Goal: Task Accomplishment & Management: Complete application form

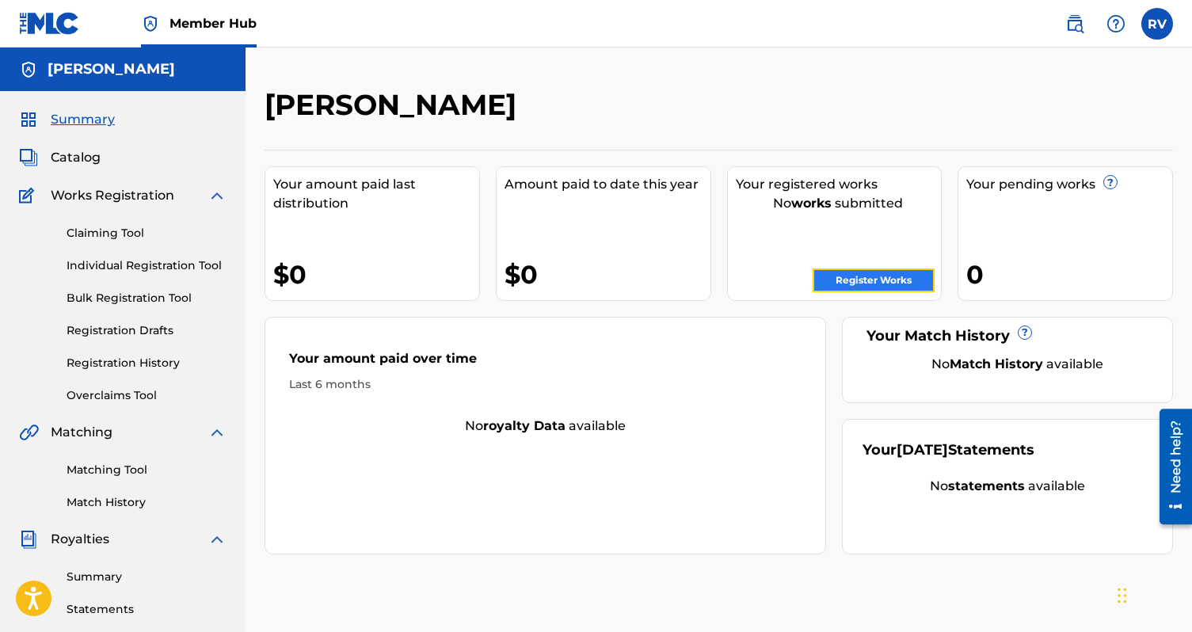
click at [860, 278] on link "Register Works" at bounding box center [874, 281] width 122 height 24
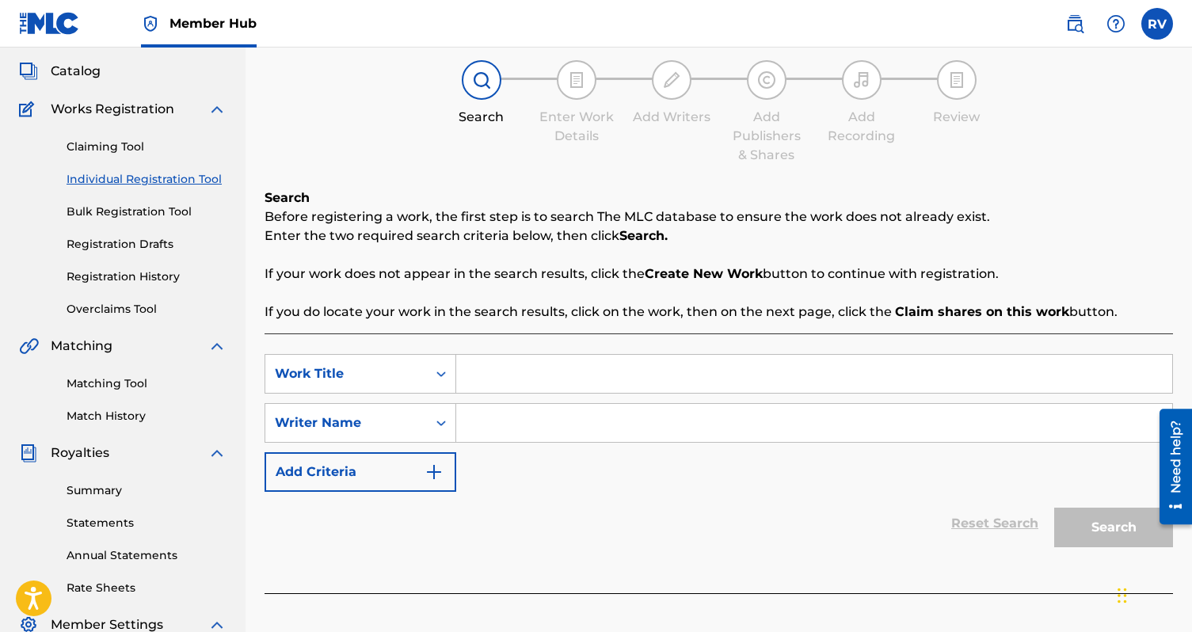
scroll to position [102, 0]
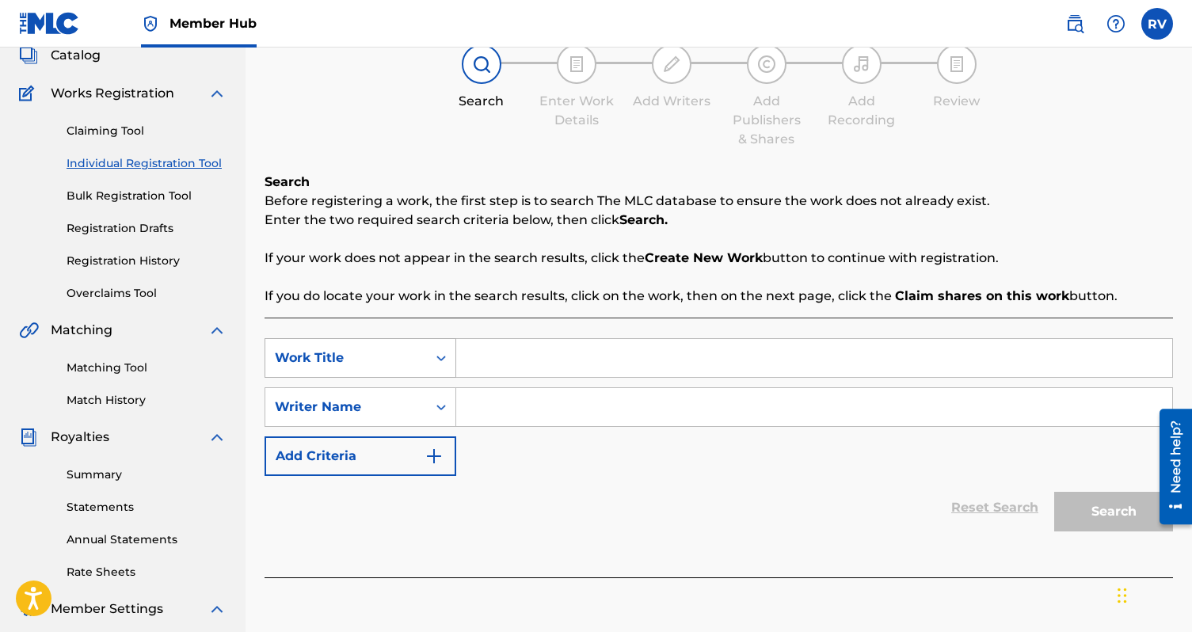
click at [437, 360] on icon "Search Form" at bounding box center [441, 358] width 16 height 16
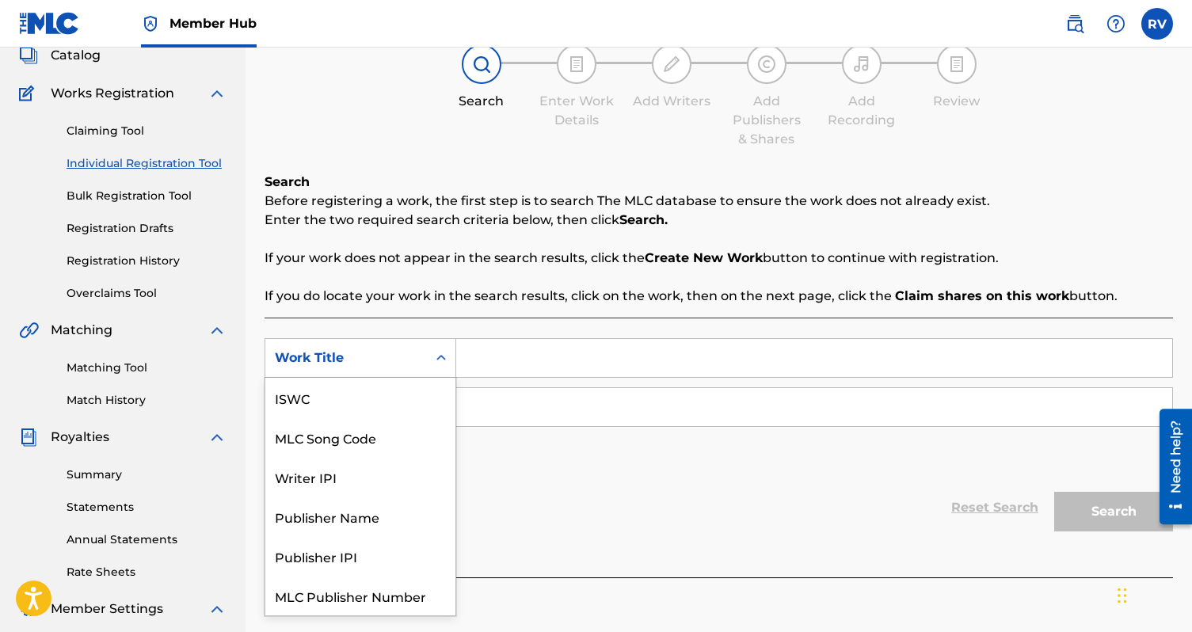
scroll to position [40, 0]
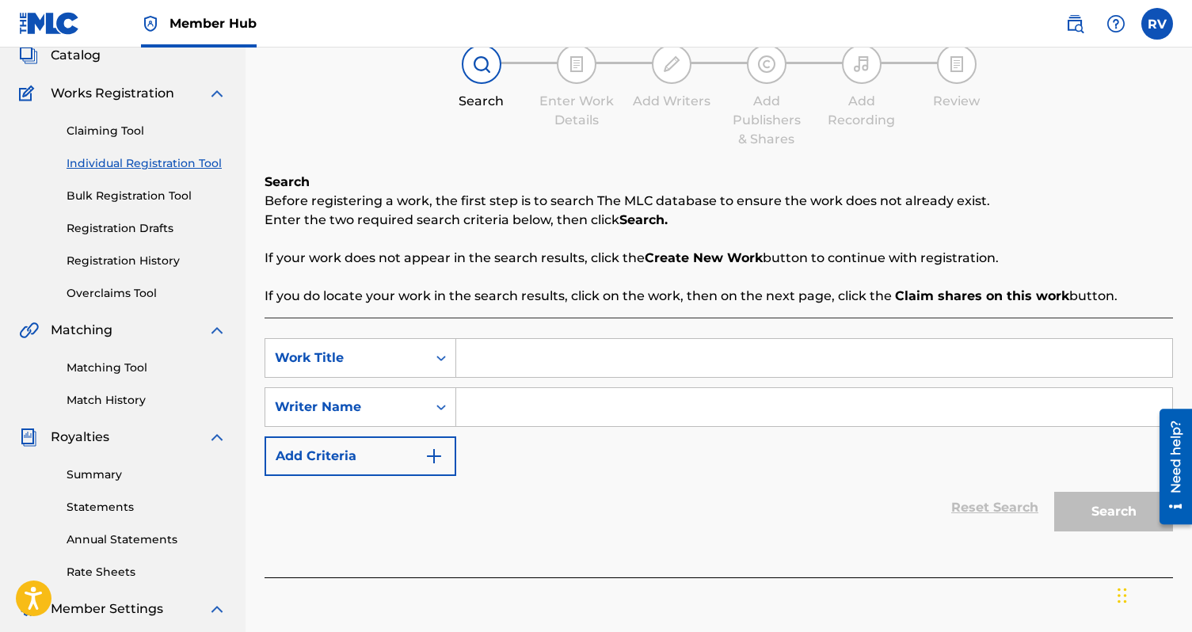
click at [437, 360] on icon "Search Form" at bounding box center [441, 358] width 16 height 16
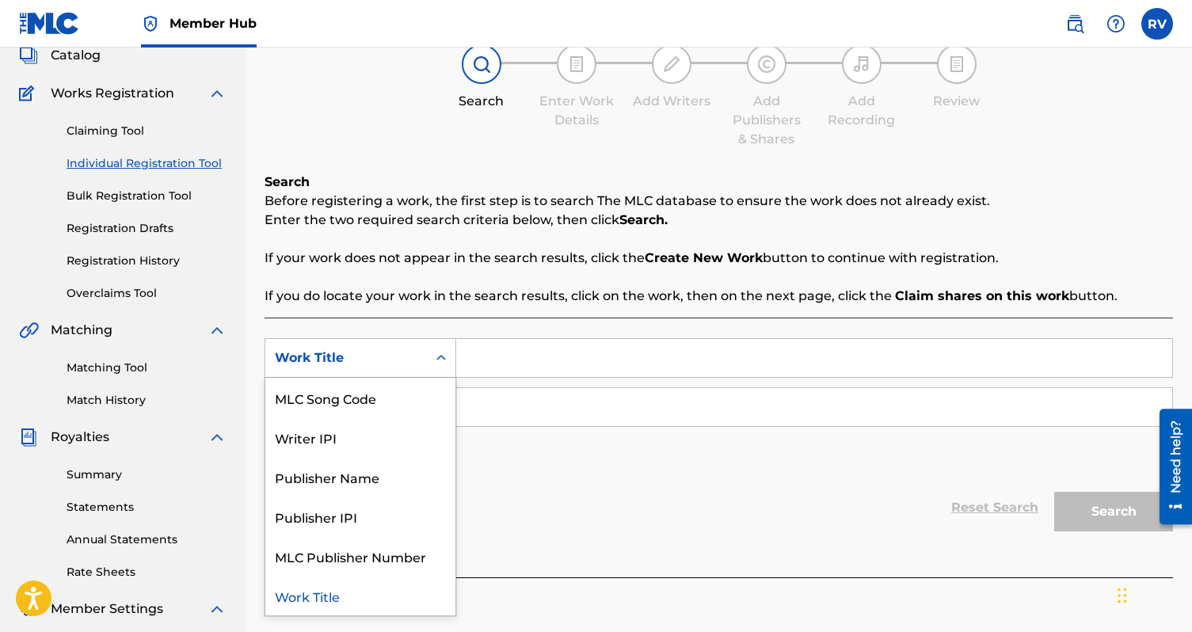
click at [395, 596] on div "Work Title" at bounding box center [360, 596] width 190 height 40
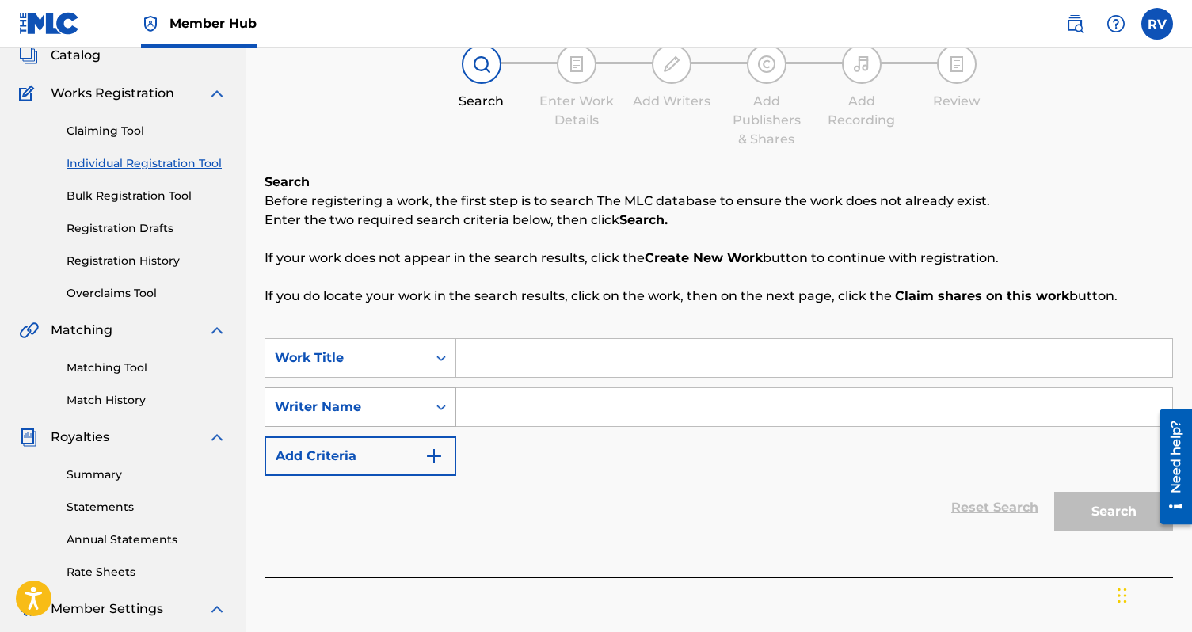
click at [411, 419] on div "Writer Name" at bounding box center [346, 407] width 162 height 30
click at [413, 416] on div "Writer Name" at bounding box center [346, 407] width 143 height 19
click at [526, 399] on input "Search Form" at bounding box center [814, 407] width 716 height 38
click at [499, 355] on input "Search Form" at bounding box center [814, 358] width 716 height 38
type input "Mine"
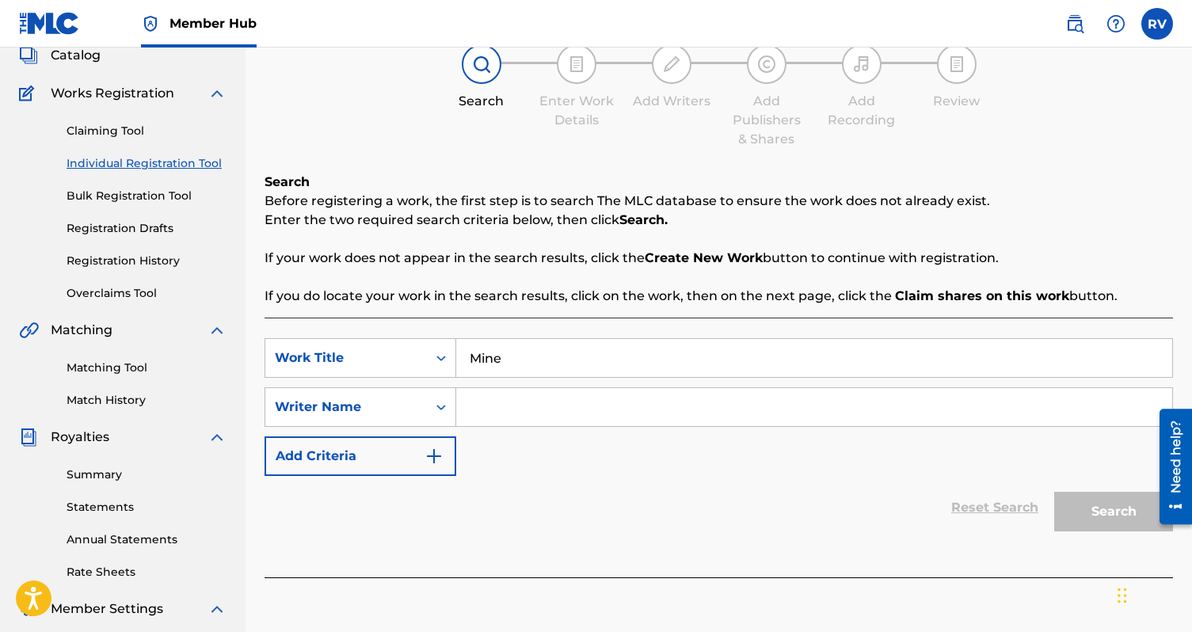
click at [710, 418] on input "Search Form" at bounding box center [814, 407] width 716 height 38
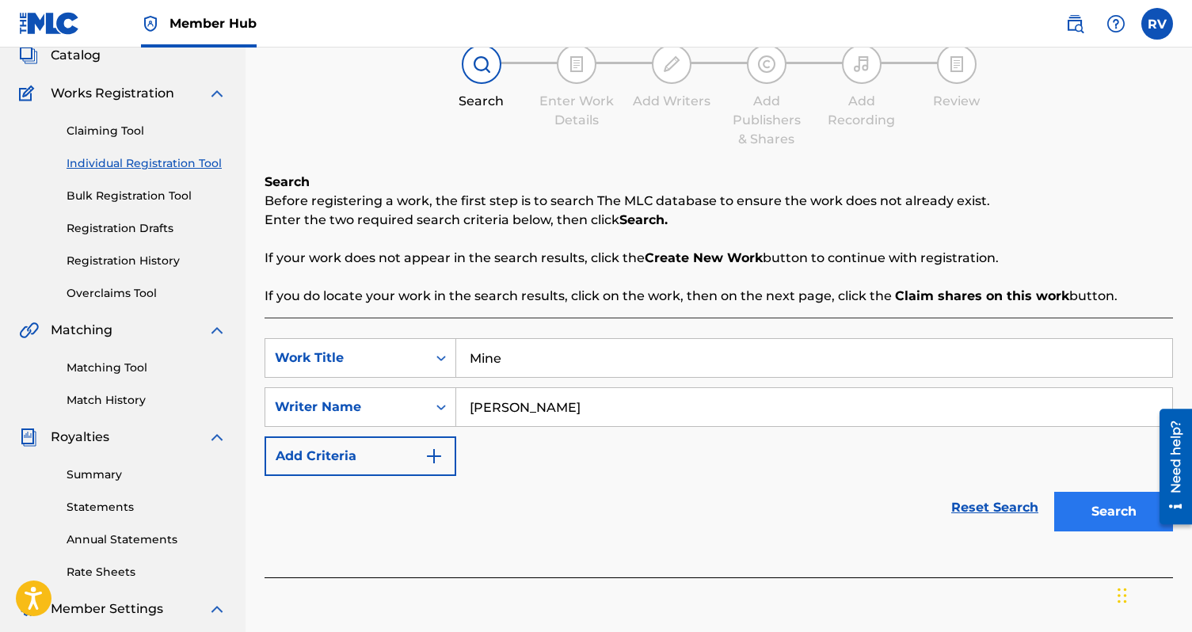
type input "[PERSON_NAME]"
click at [1065, 513] on button "Search" at bounding box center [1113, 512] width 119 height 40
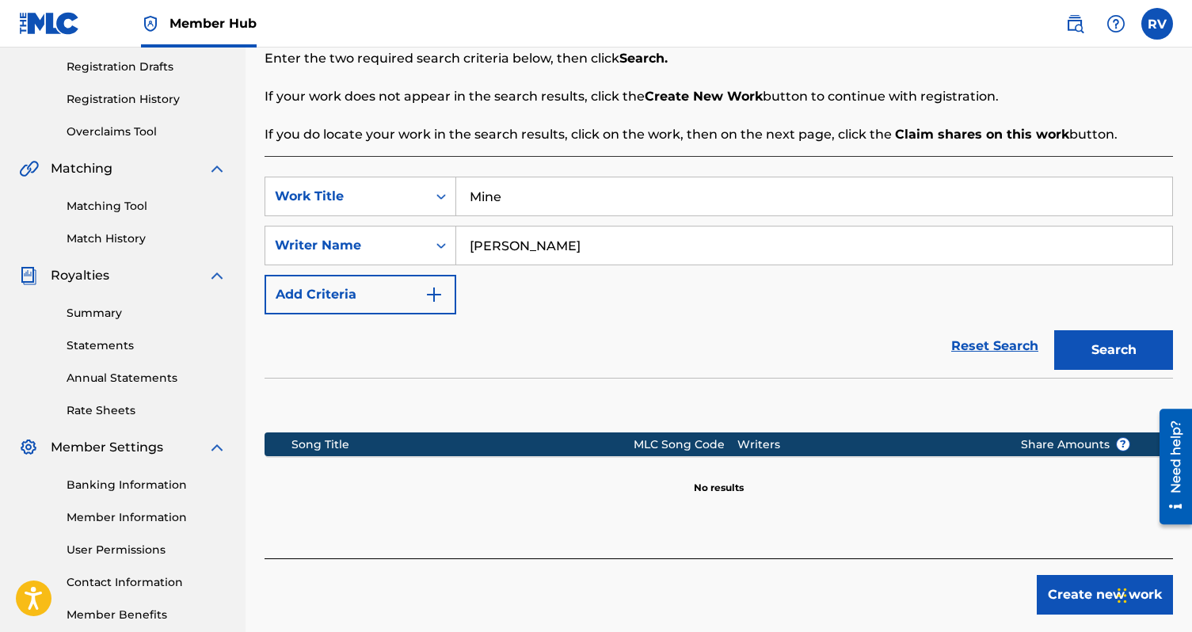
scroll to position [318, 0]
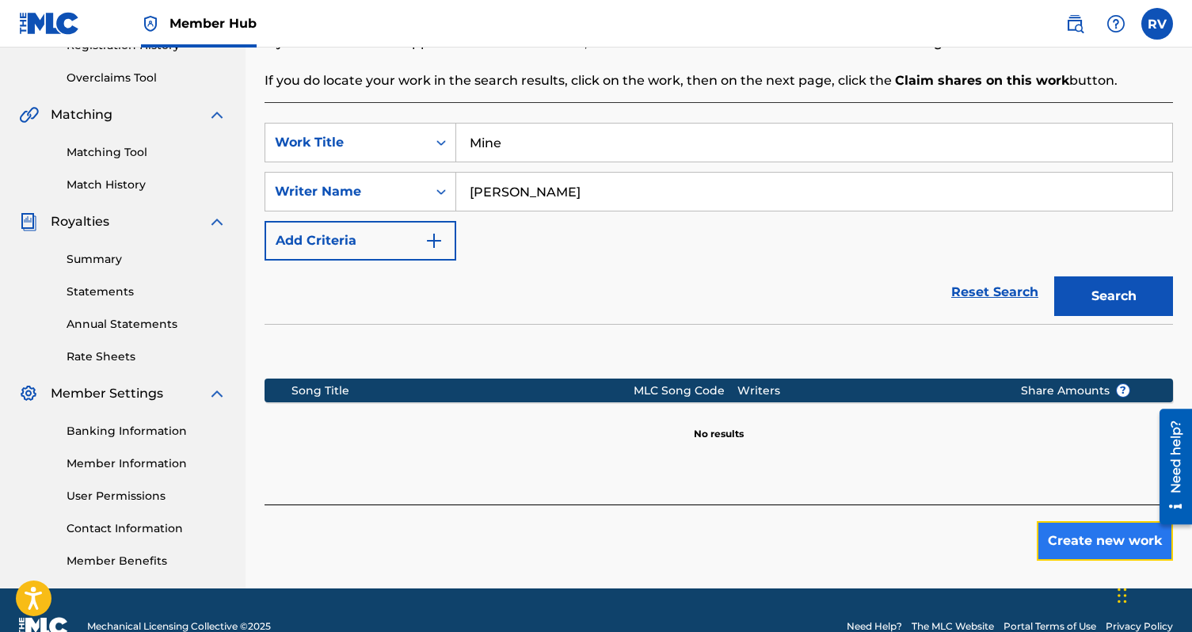
click at [1105, 534] on button "Create new work" at bounding box center [1105, 541] width 136 height 40
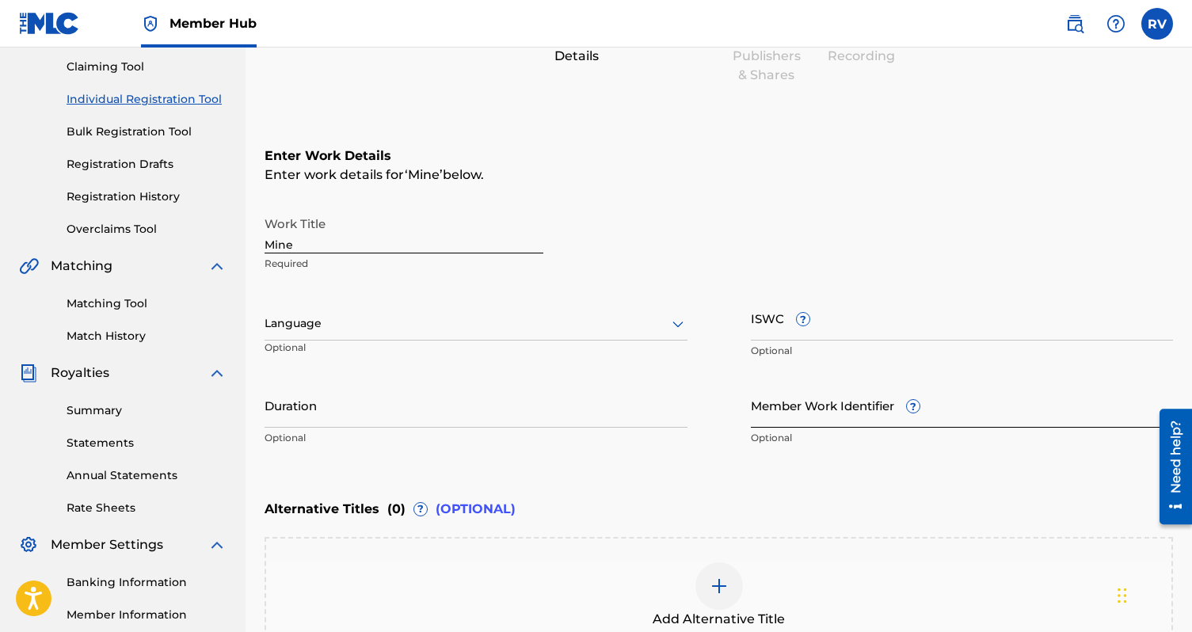
scroll to position [172, 0]
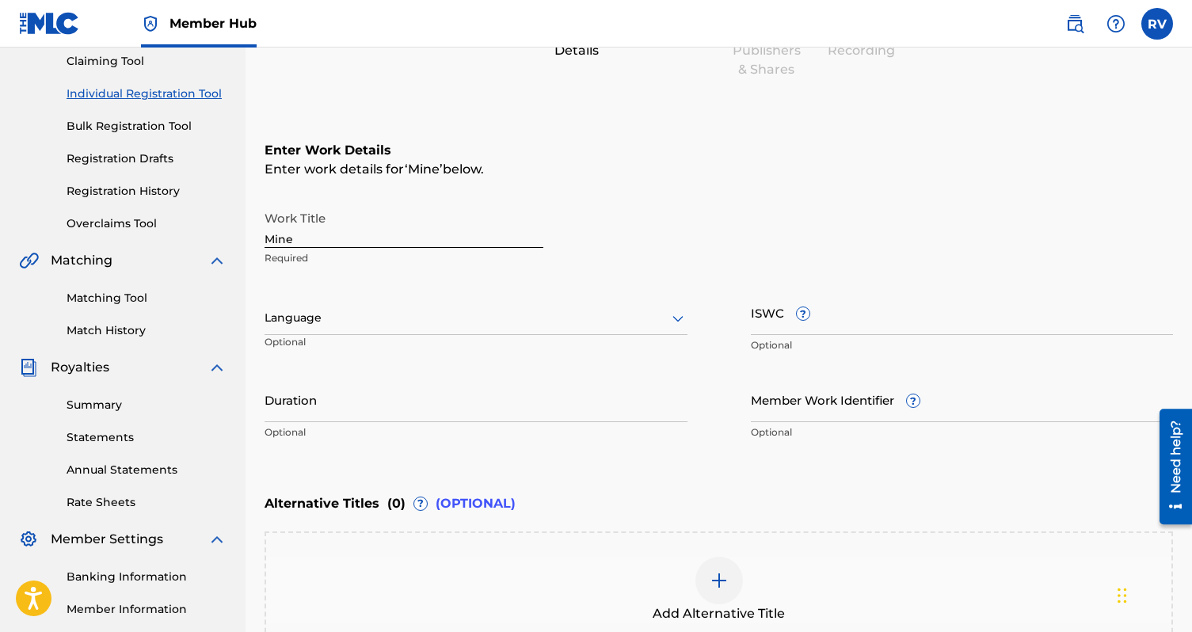
click at [456, 302] on div "Language" at bounding box center [476, 318] width 423 height 33
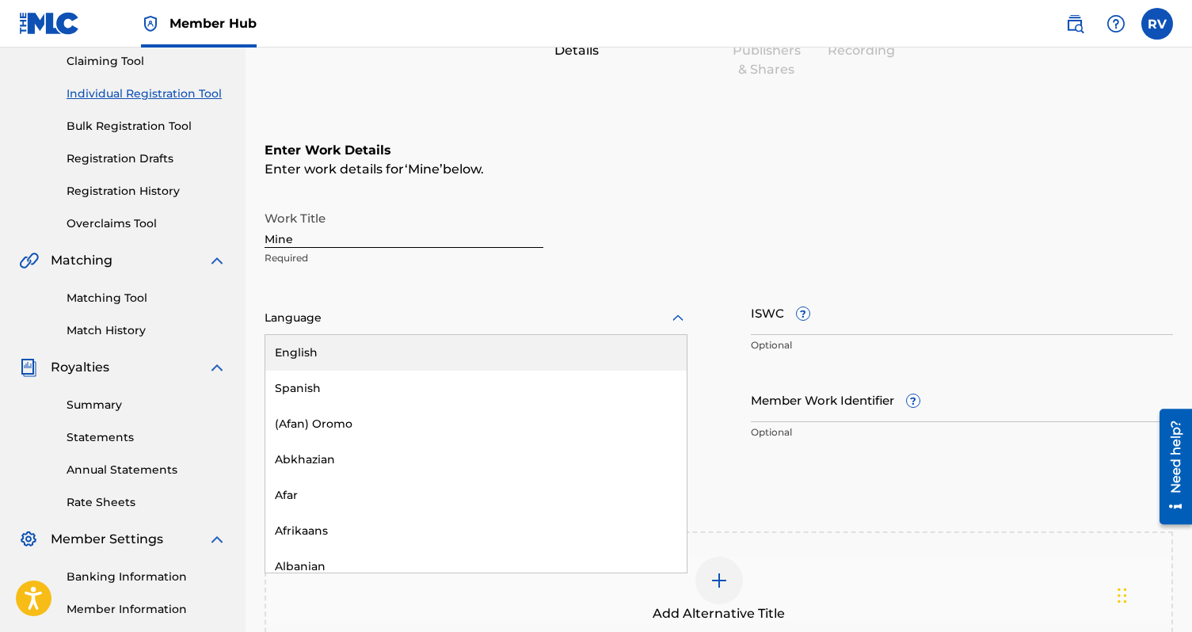
click at [398, 355] on div "English" at bounding box center [475, 353] width 421 height 36
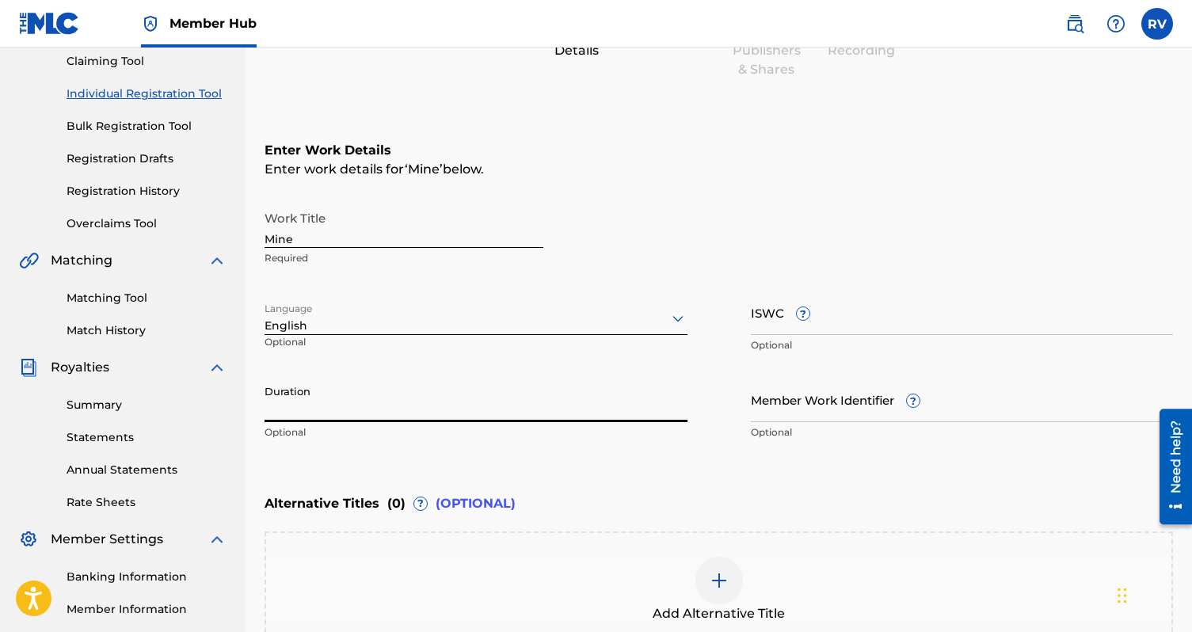
click at [399, 402] on input "Duration" at bounding box center [476, 399] width 423 height 45
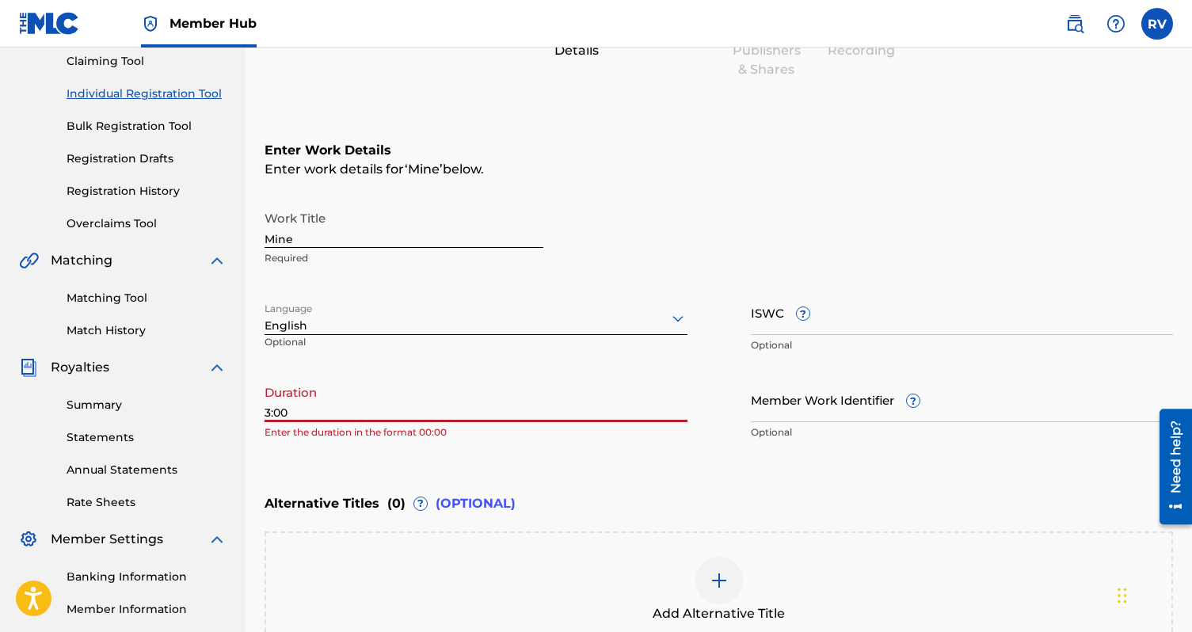
click at [797, 450] on div "Enter Work Details Enter work details for ‘ Mine ’ below. Work Title Mine Requi…" at bounding box center [719, 294] width 909 height 383
click at [266, 416] on input "3:00" at bounding box center [476, 399] width 423 height 45
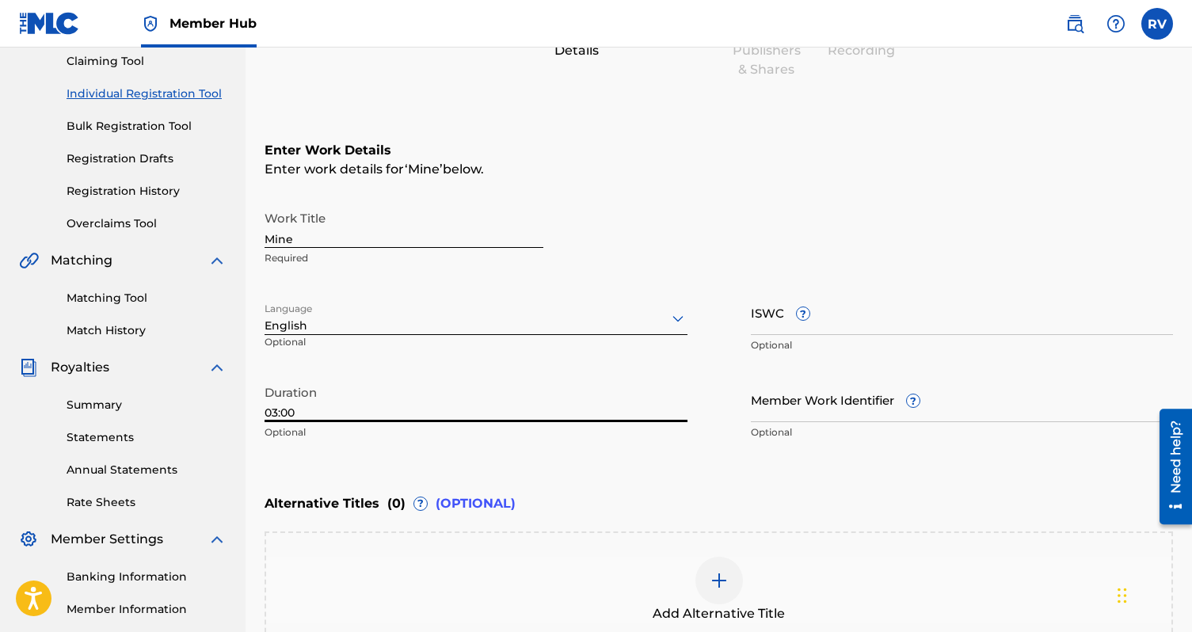
type input "03:00"
click at [624, 450] on div "Enter Work Details Enter work details for ‘ Mine ’ below. Work Title Mine Requi…" at bounding box center [719, 294] width 909 height 383
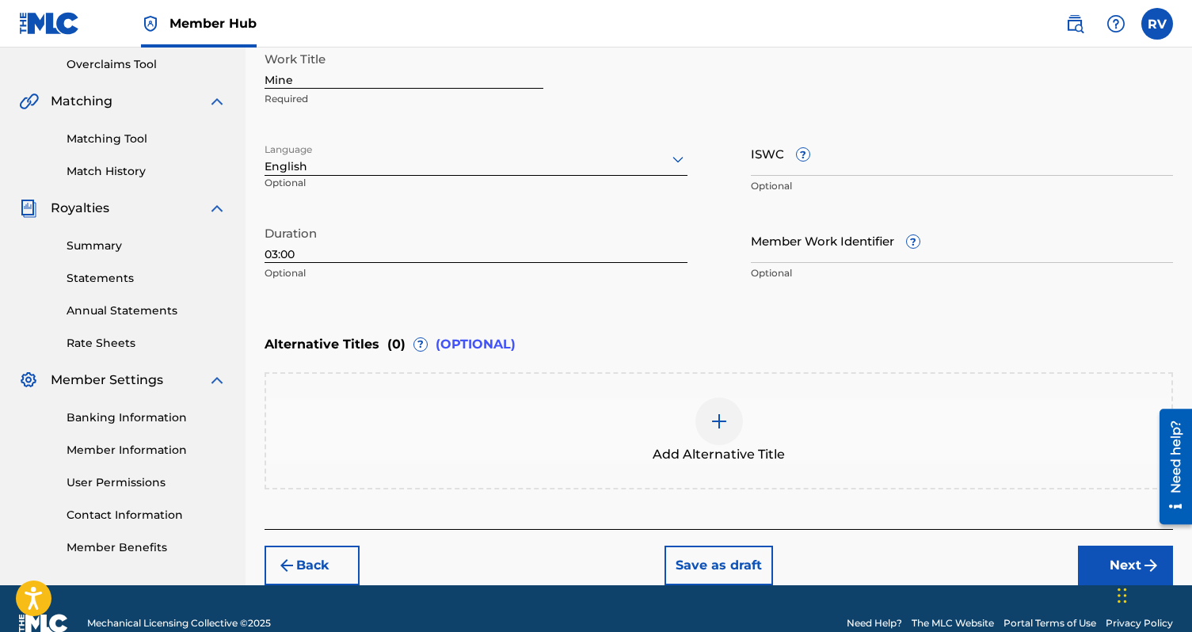
scroll to position [360, 0]
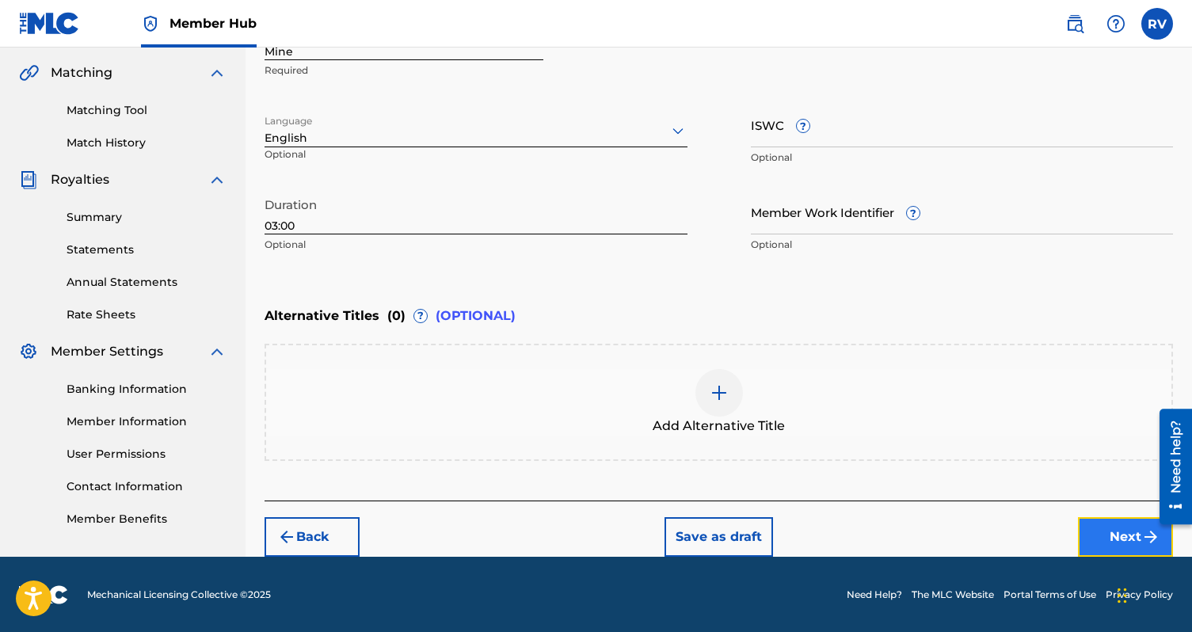
click at [1119, 531] on button "Next" at bounding box center [1125, 537] width 95 height 40
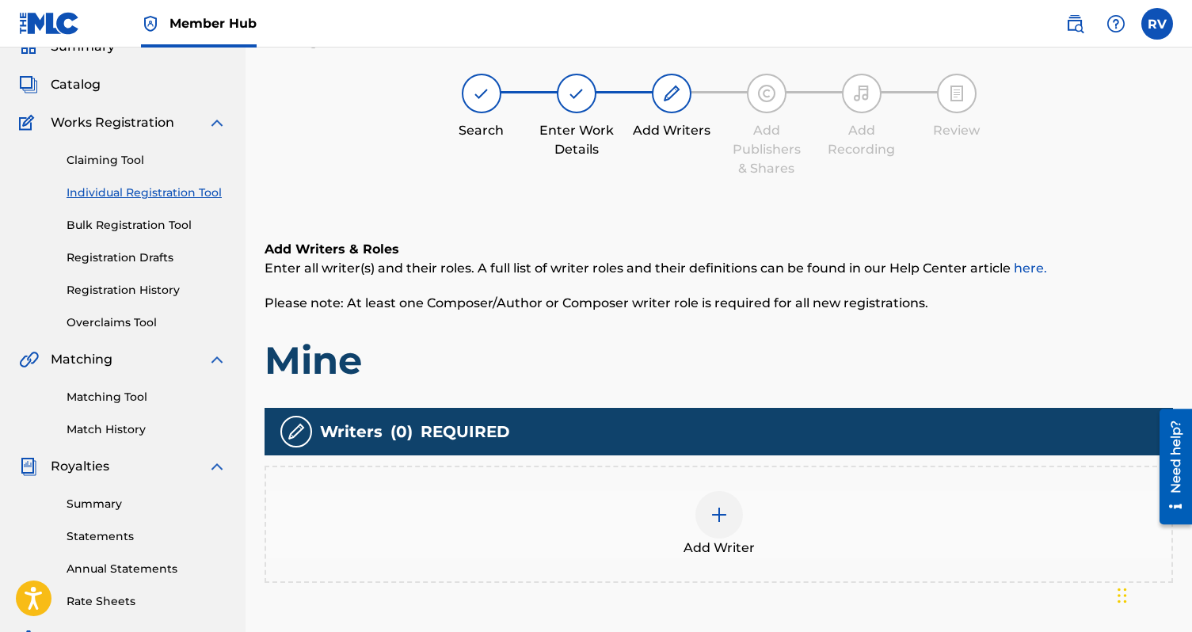
scroll to position [71, 0]
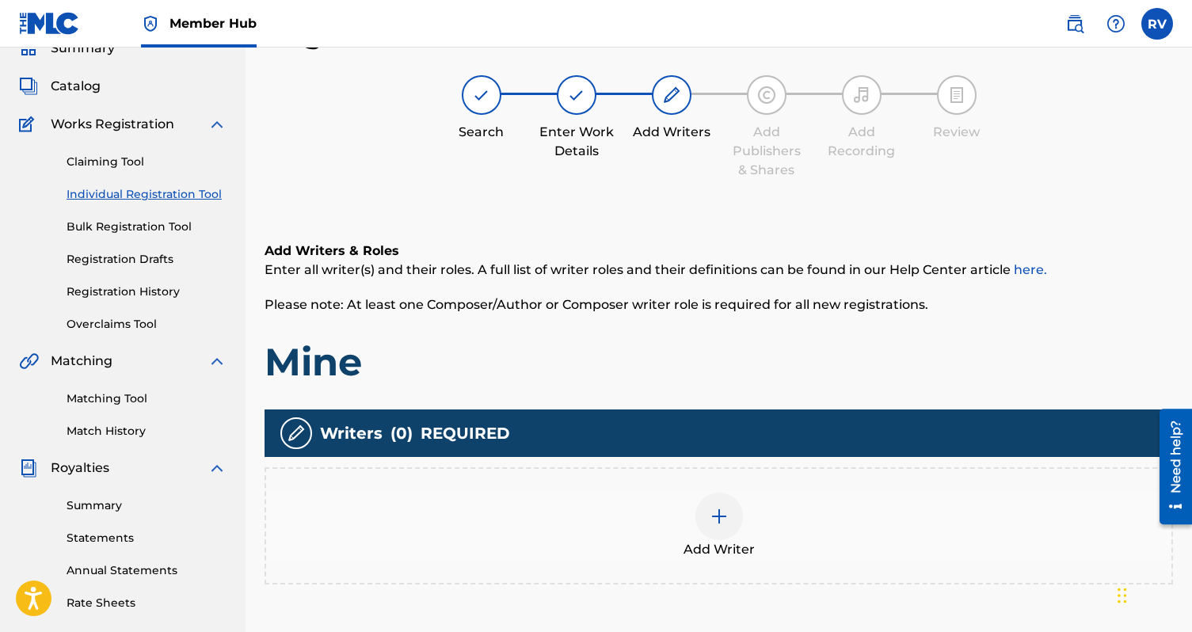
click at [715, 517] on img at bounding box center [719, 516] width 19 height 19
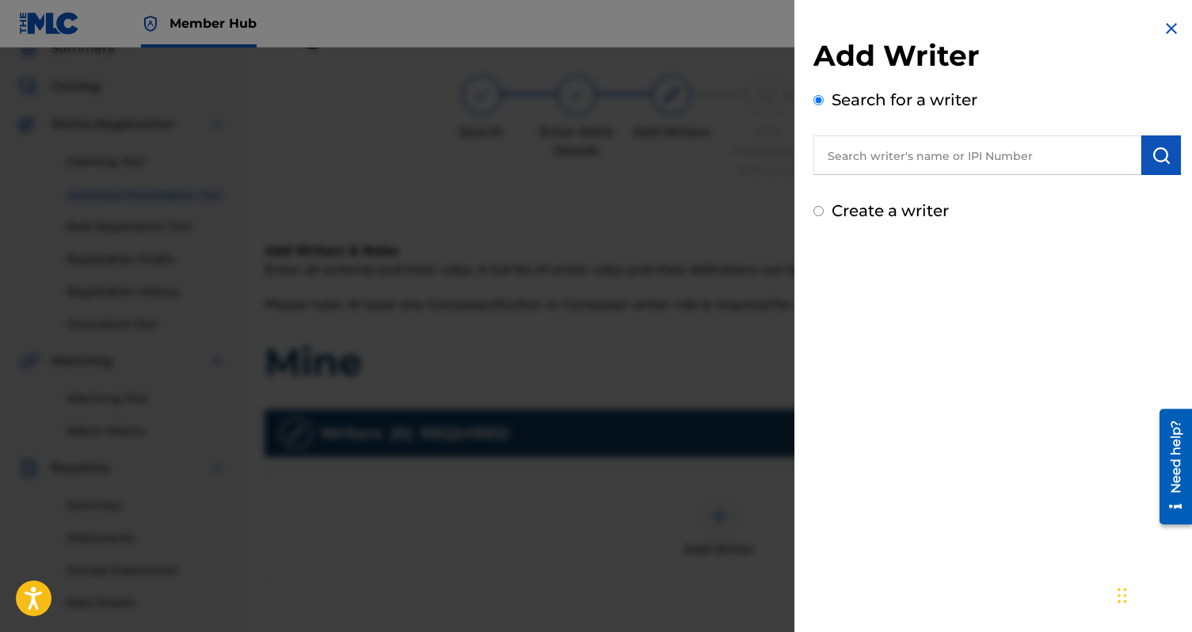
click at [906, 168] on input "text" at bounding box center [978, 155] width 328 height 40
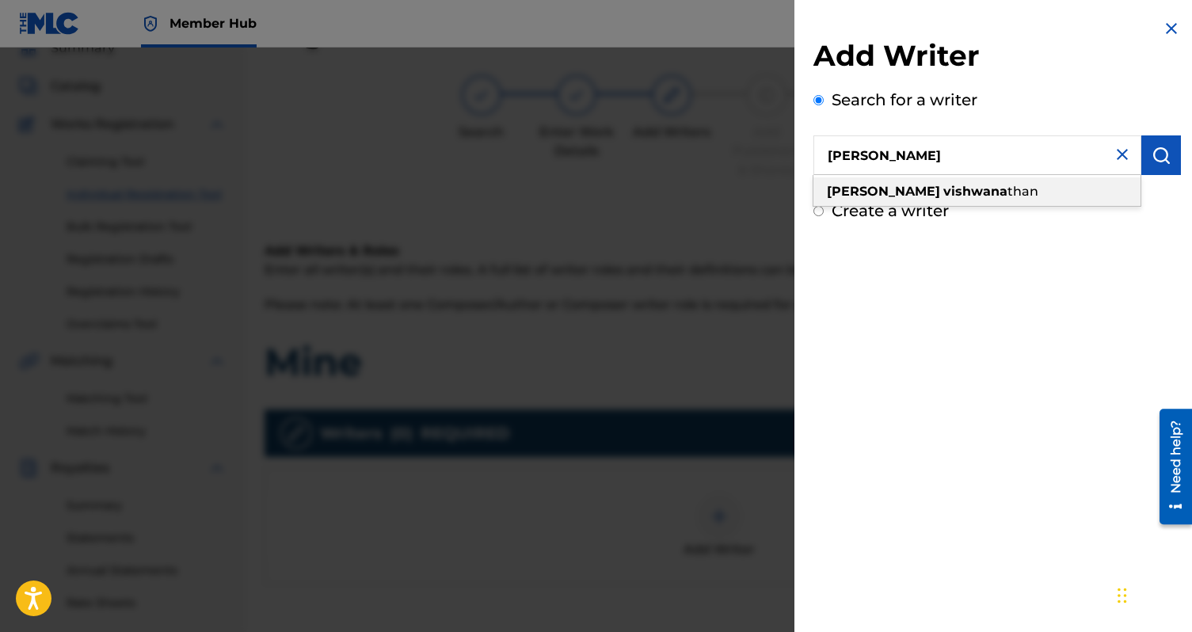
click at [971, 193] on div "[PERSON_NAME] vishwana than" at bounding box center [977, 191] width 327 height 29
type input "[PERSON_NAME]"
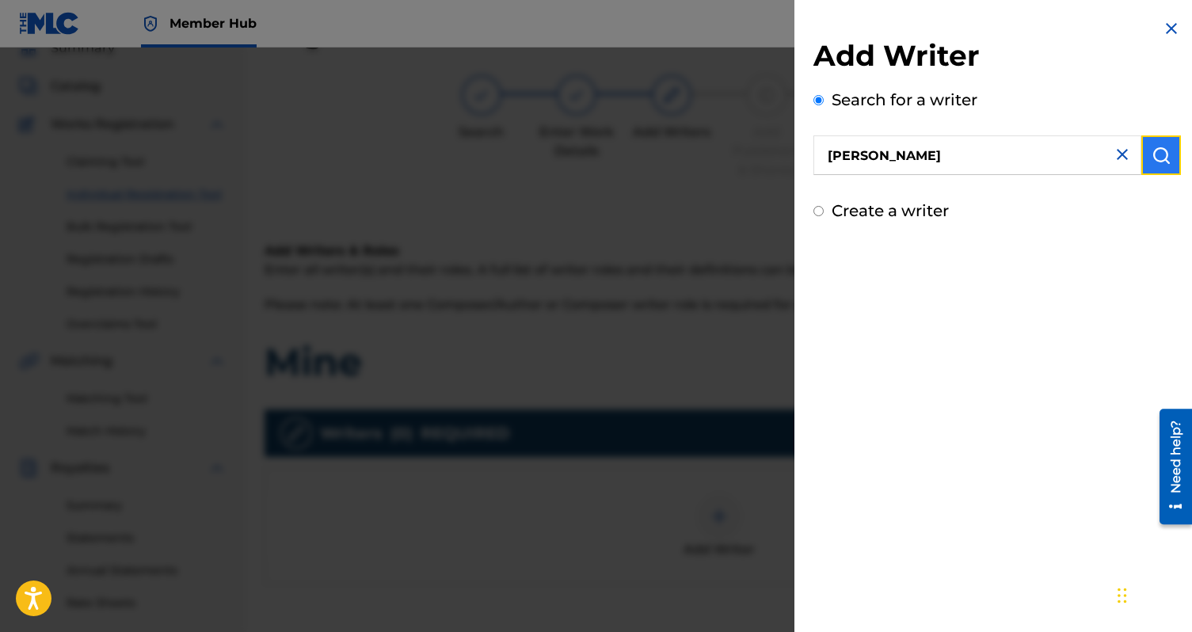
click at [1152, 149] on img "submit" at bounding box center [1161, 155] width 19 height 19
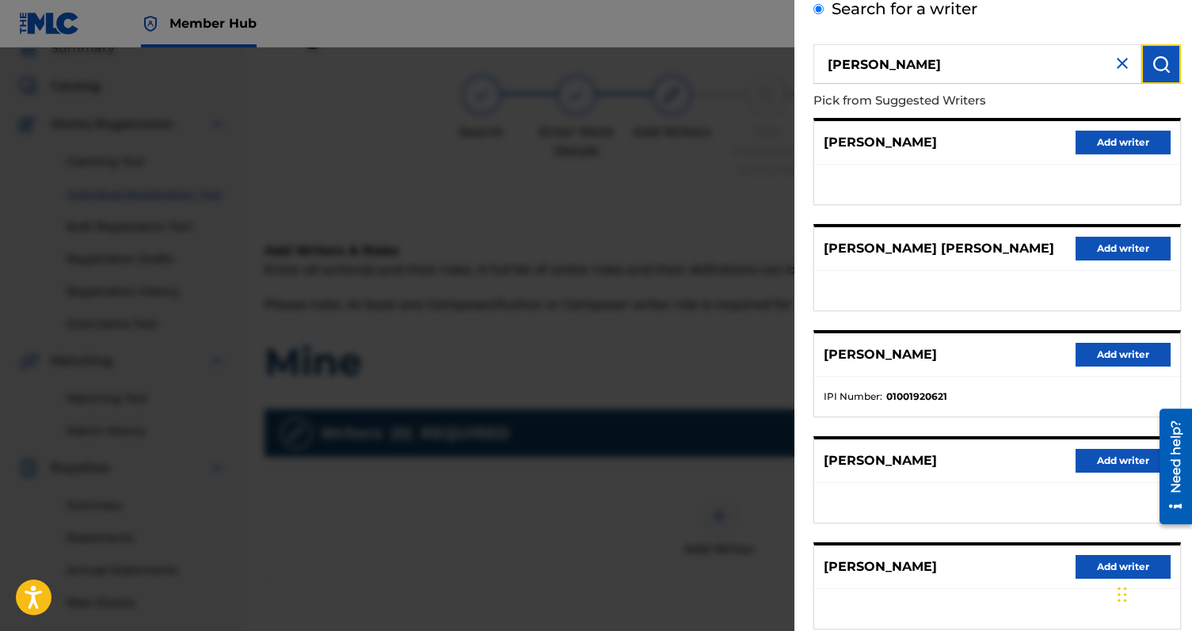
scroll to position [93, 0]
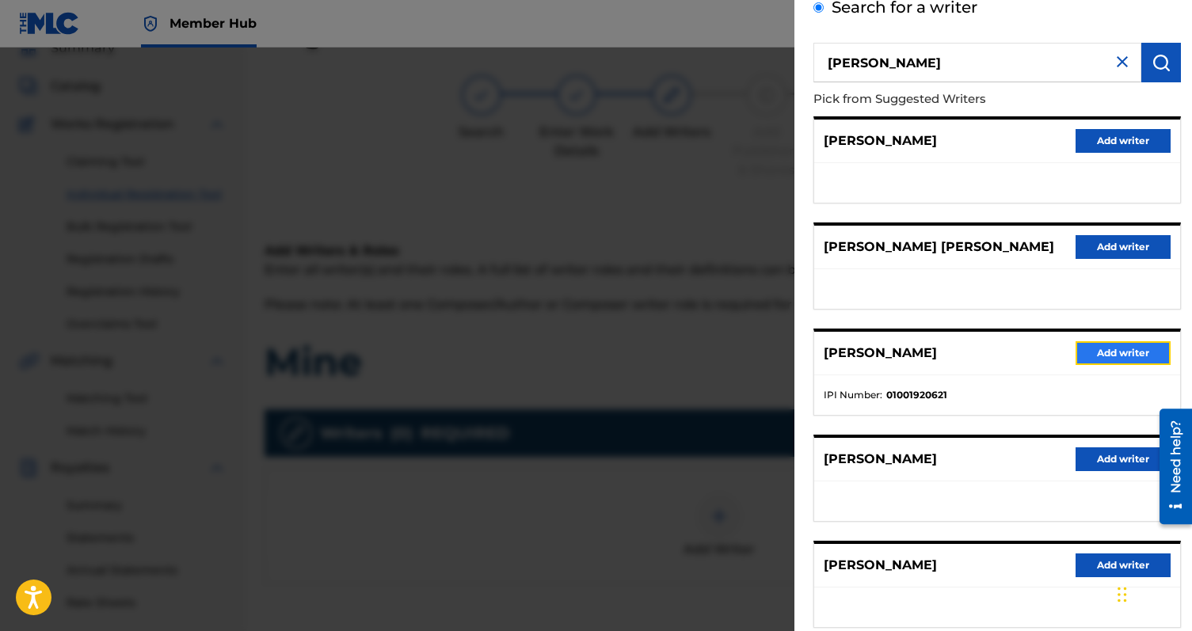
click at [1115, 357] on button "Add writer" at bounding box center [1123, 353] width 95 height 24
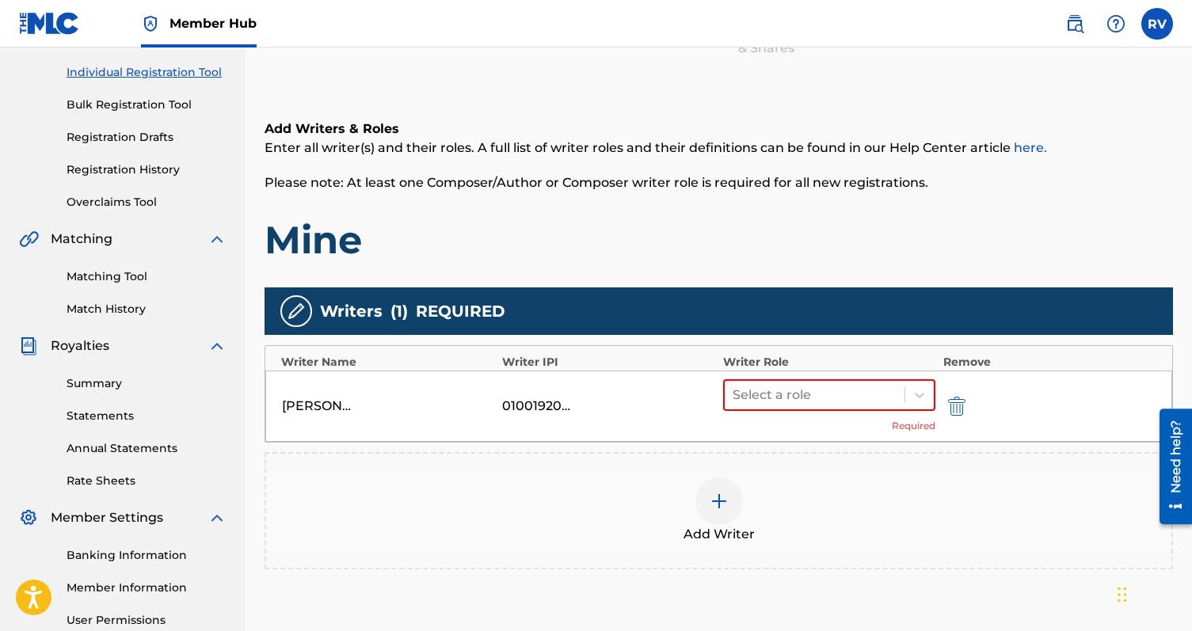
scroll to position [238, 0]
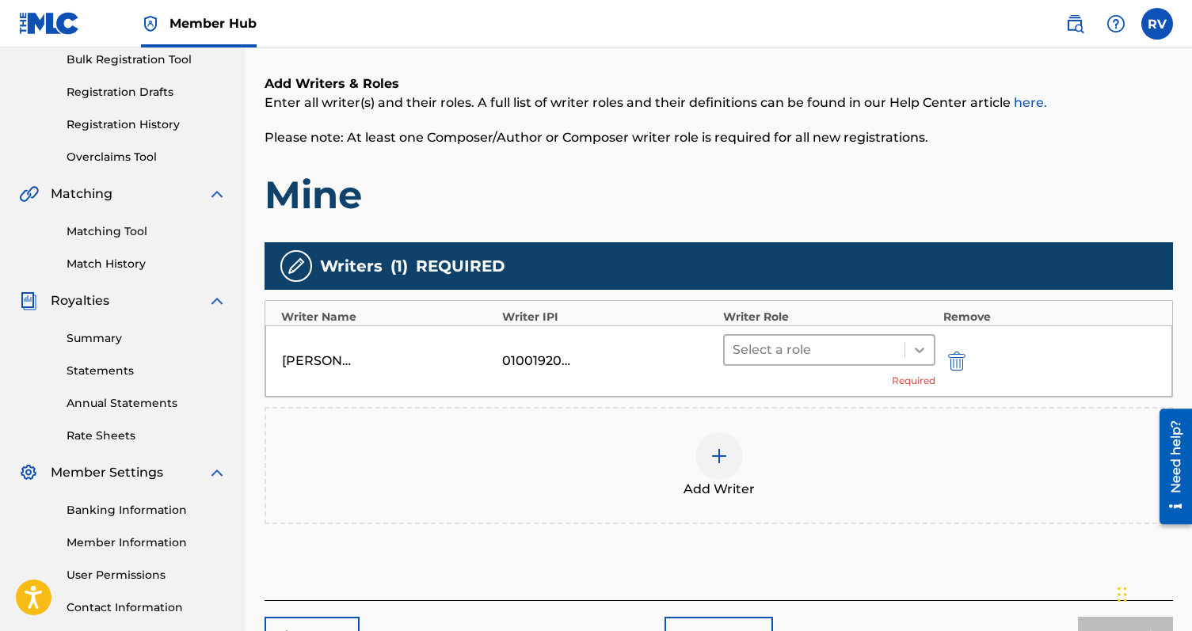
click at [917, 348] on icon at bounding box center [920, 351] width 10 height 6
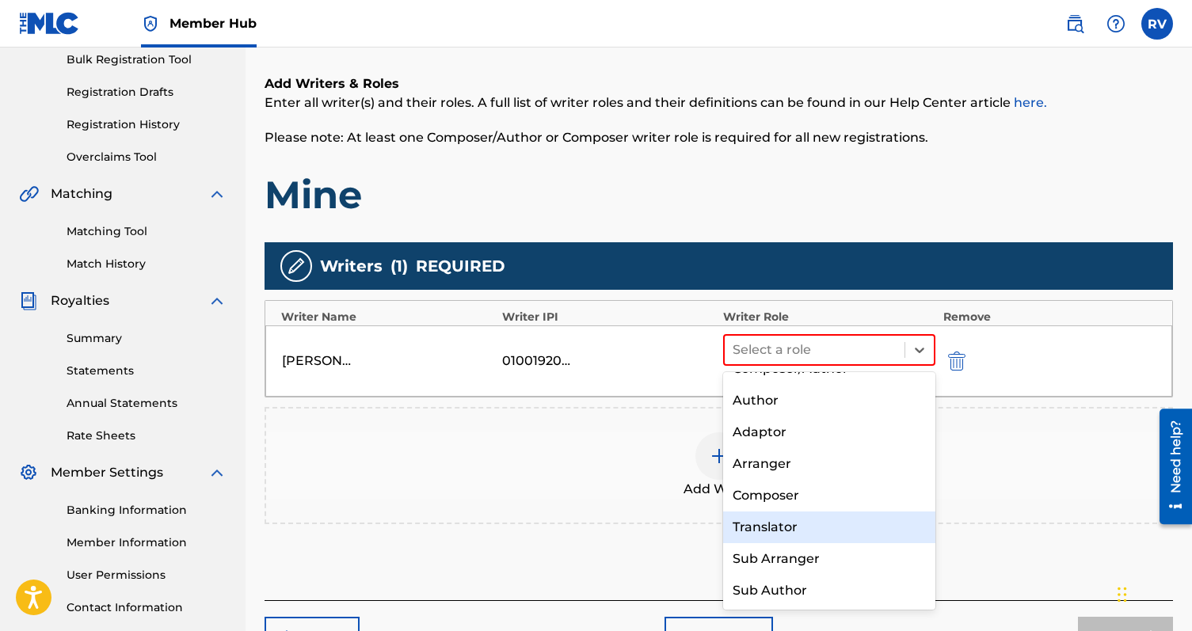
scroll to position [0, 0]
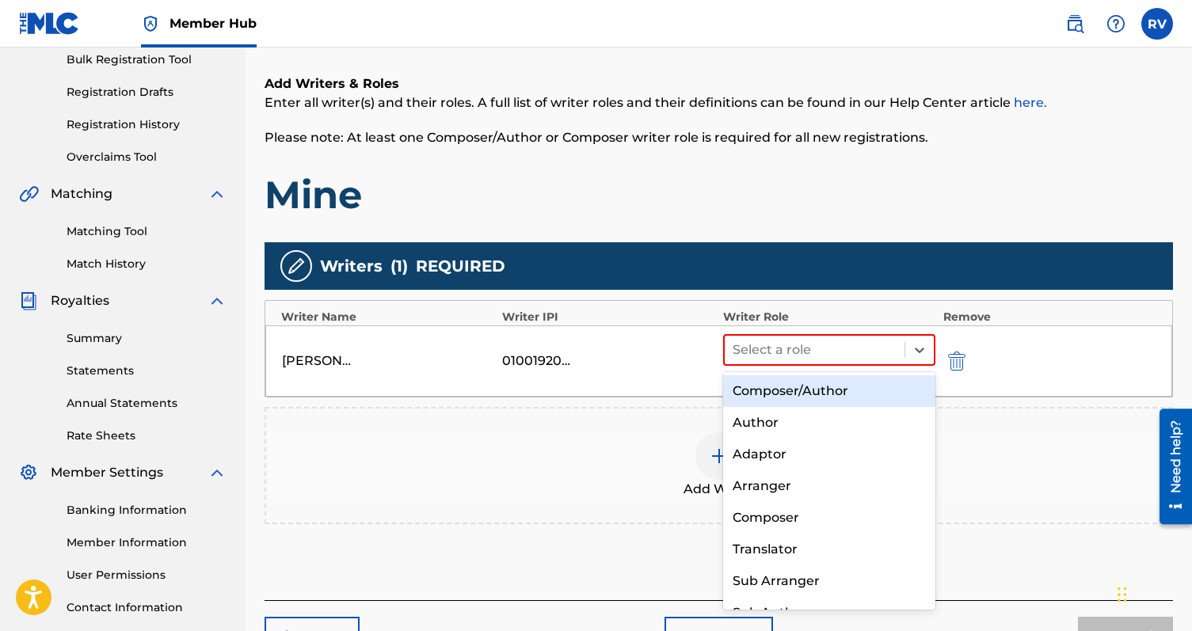
click at [829, 395] on div "Composer/Author" at bounding box center [829, 392] width 212 height 32
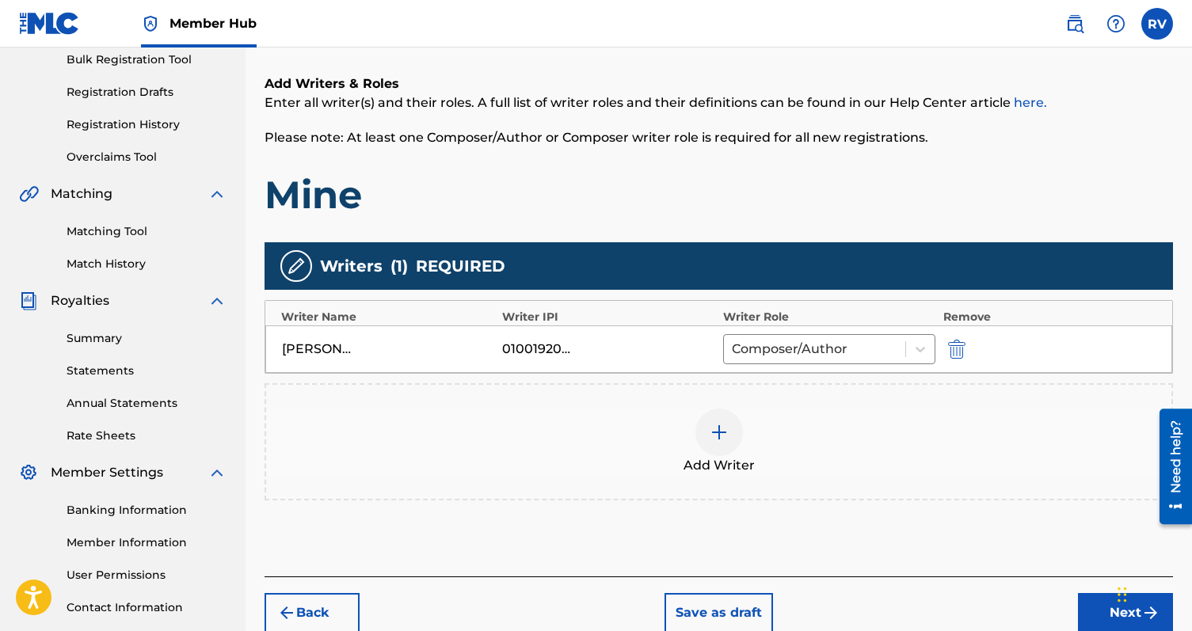
scroll to position [351, 0]
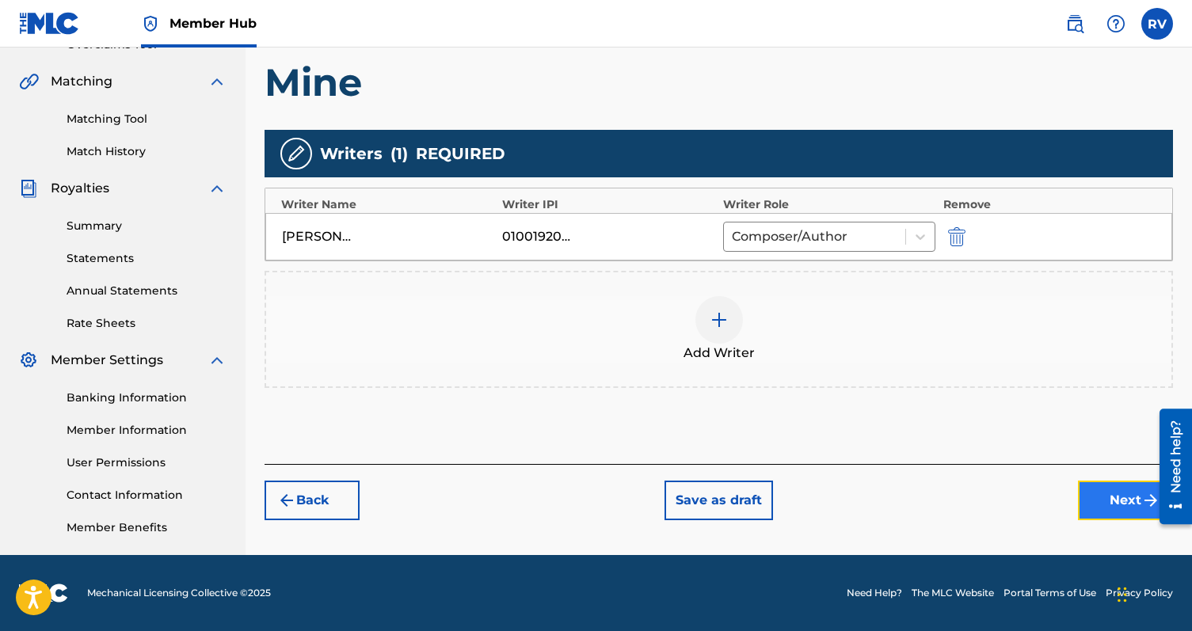
click at [1124, 509] on button "Next" at bounding box center [1125, 501] width 95 height 40
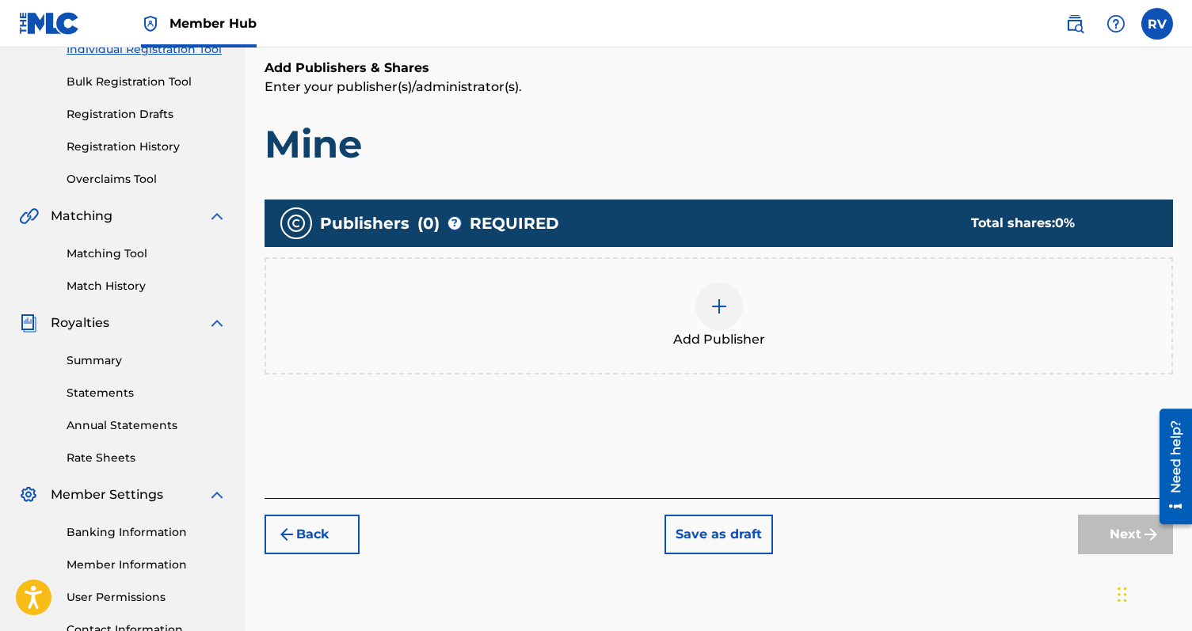
scroll to position [219, 0]
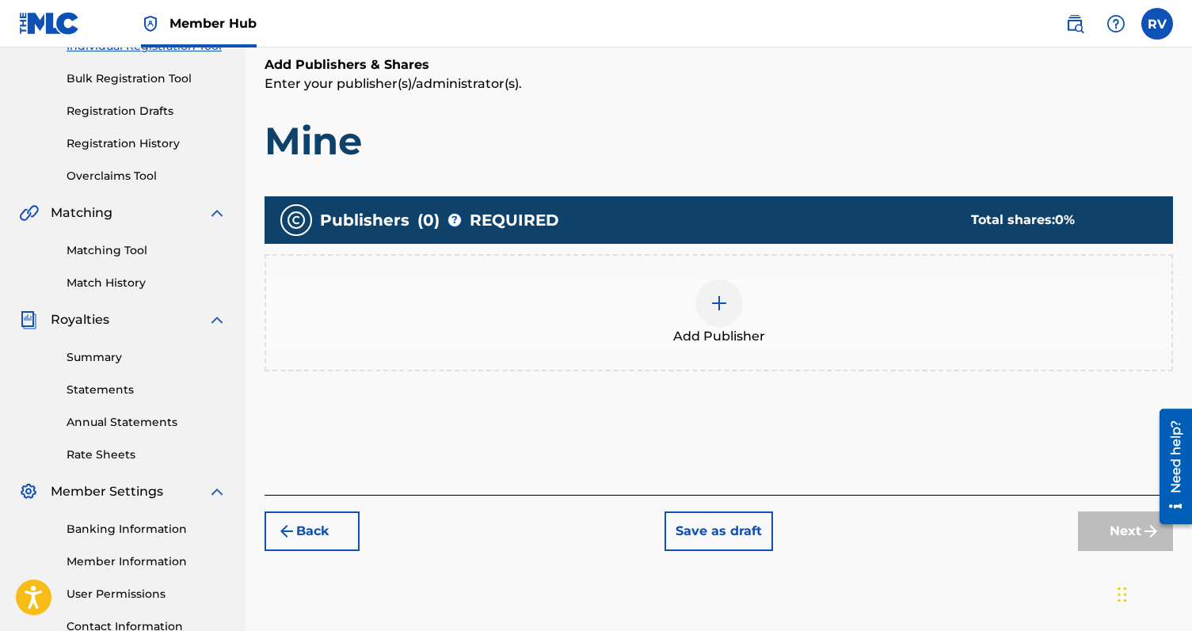
click at [734, 296] on div at bounding box center [720, 304] width 48 height 48
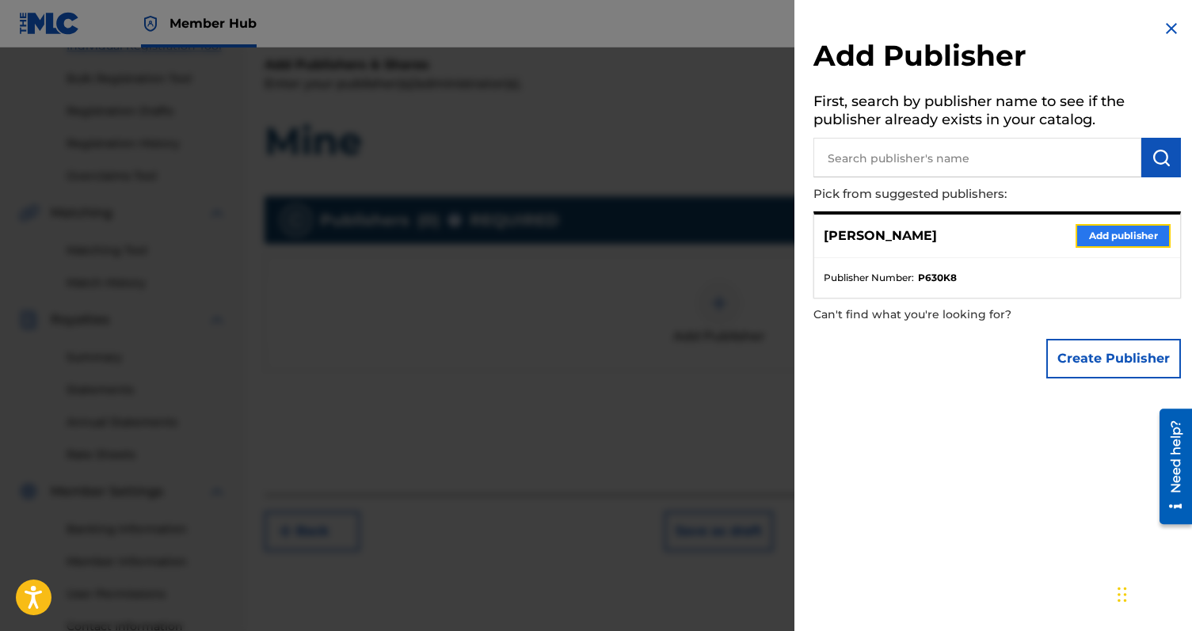
click at [1113, 241] on button "Add publisher" at bounding box center [1123, 236] width 95 height 24
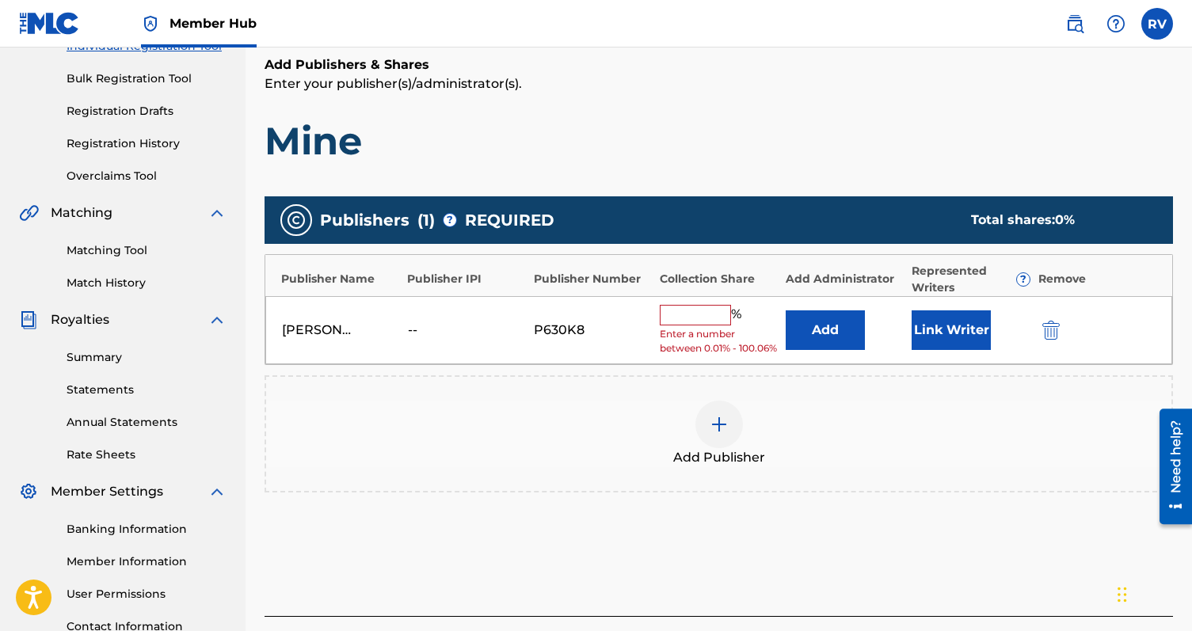
click at [683, 318] on input "text" at bounding box center [695, 315] width 71 height 21
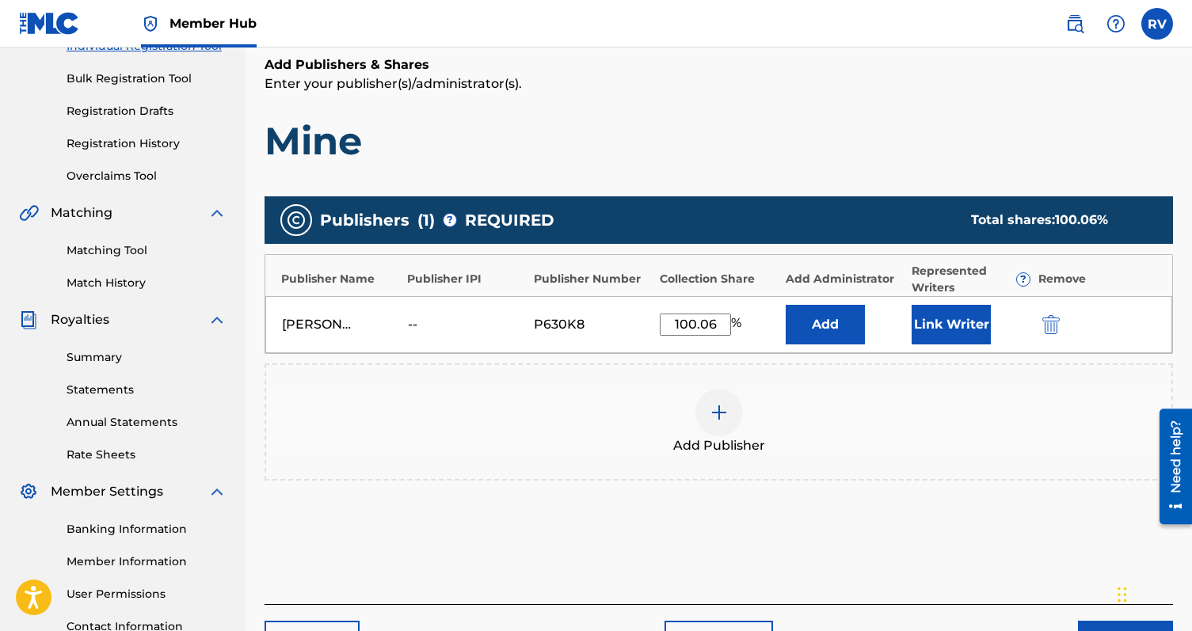
type input "100.06"
click at [841, 376] on div "Add Publisher" at bounding box center [719, 422] width 909 height 117
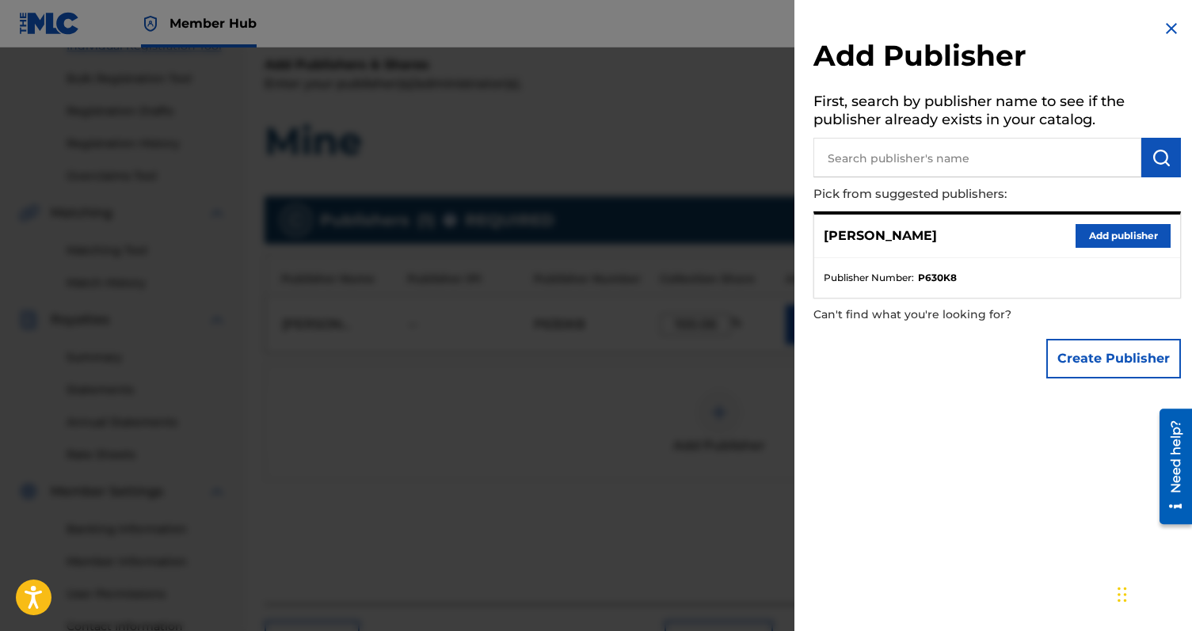
click at [1162, 34] on img at bounding box center [1171, 28] width 19 height 19
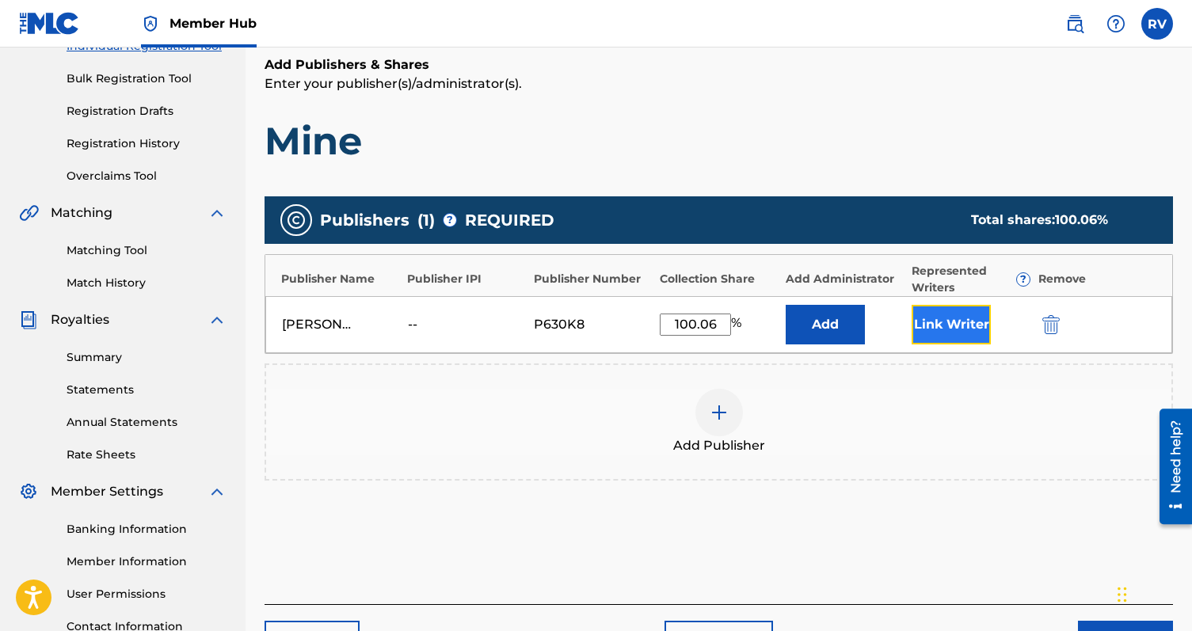
click at [957, 322] on button "Link Writer" at bounding box center [951, 325] width 79 height 40
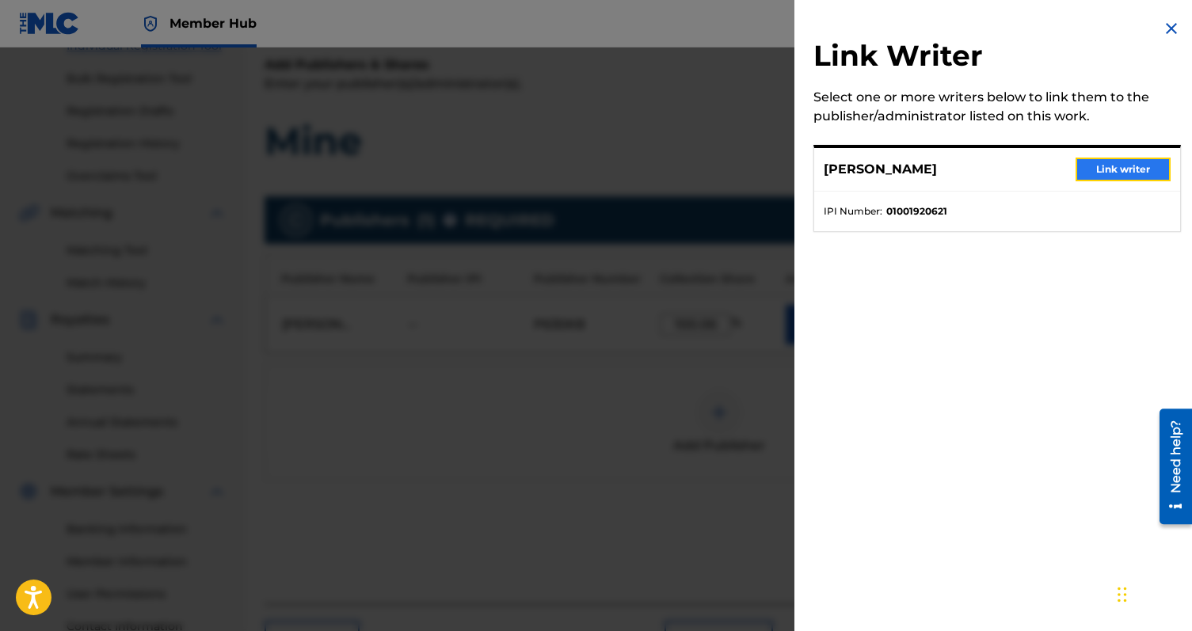
click at [1098, 173] on button "Link writer" at bounding box center [1123, 170] width 95 height 24
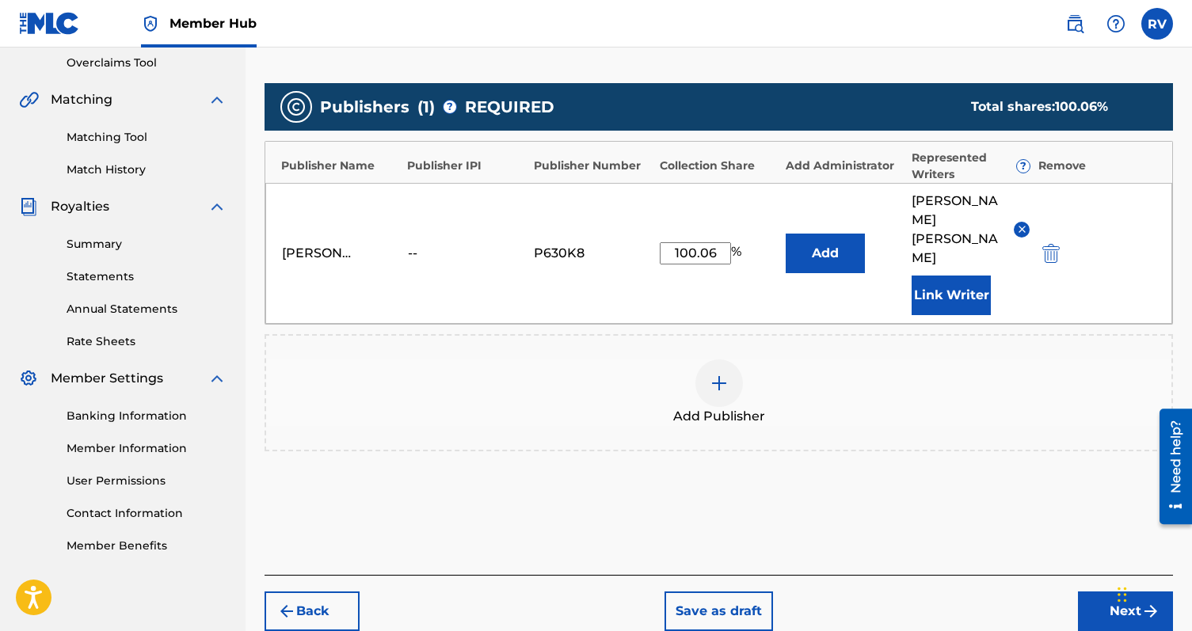
scroll to position [390, 0]
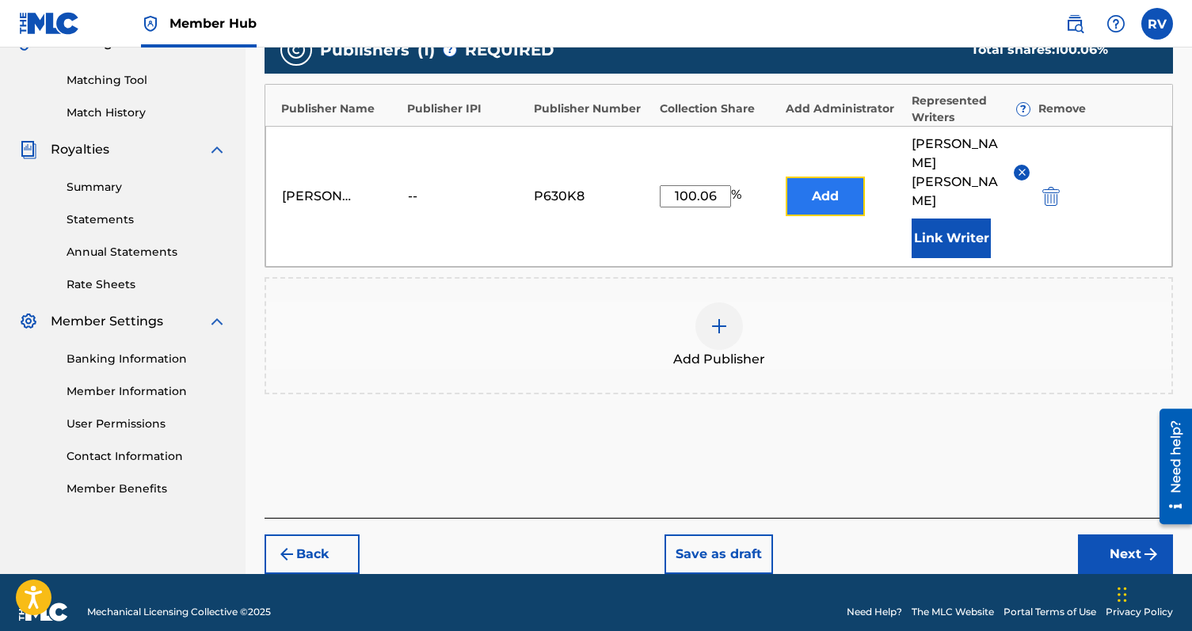
click at [860, 196] on button "Add" at bounding box center [825, 197] width 79 height 40
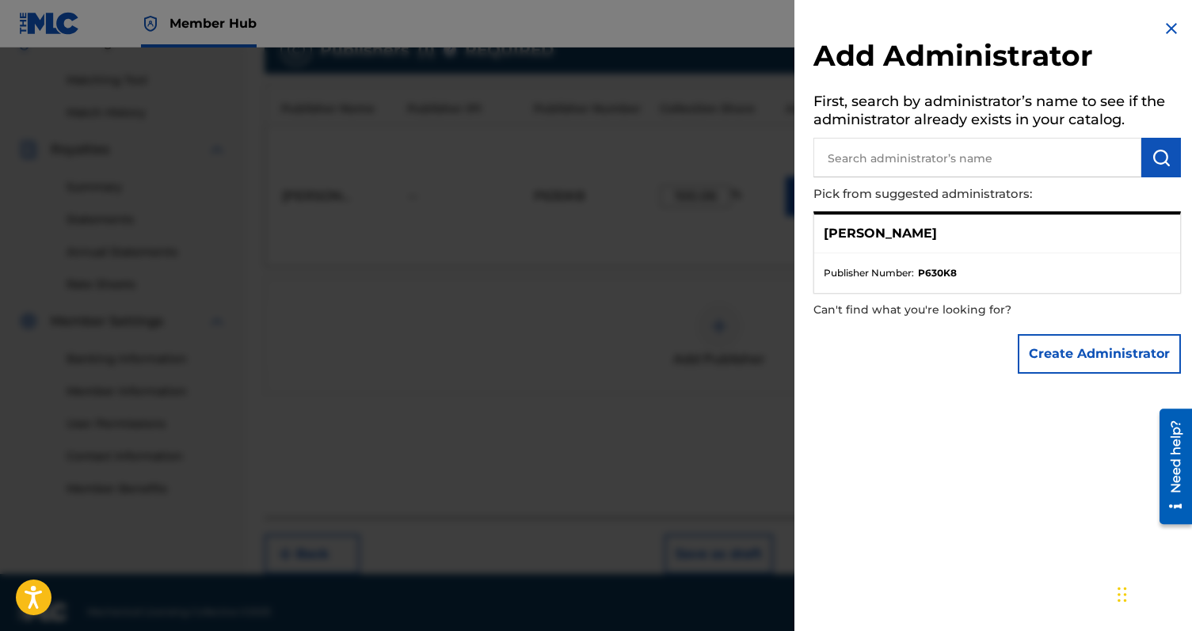
click at [1169, 21] on img at bounding box center [1171, 28] width 19 height 19
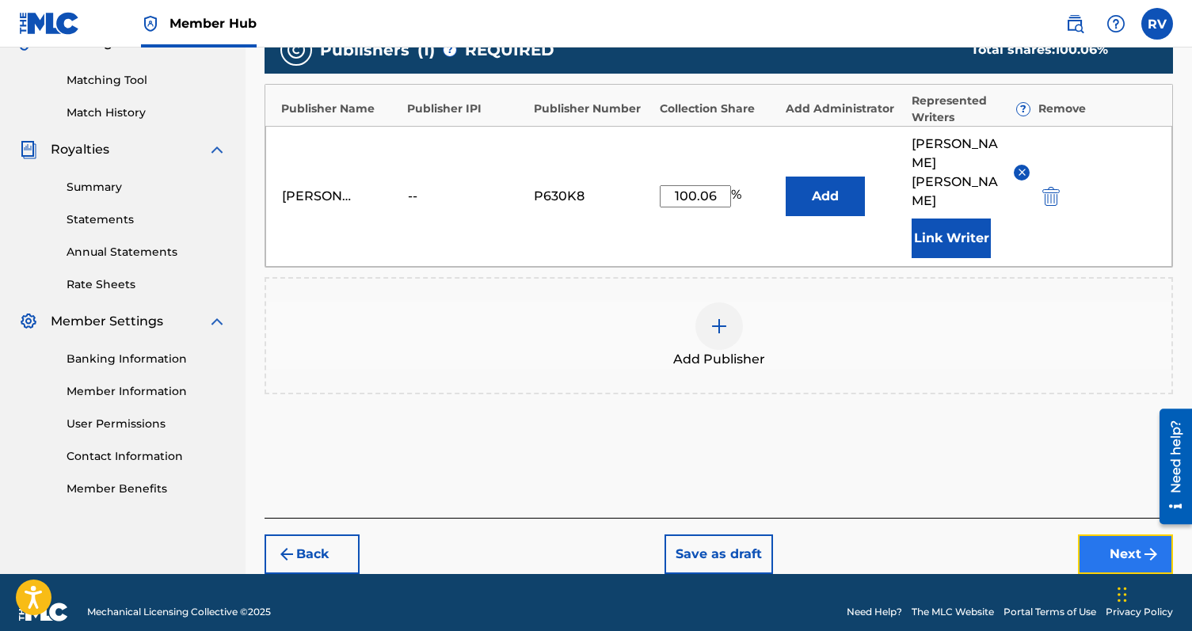
click at [1114, 535] on button "Next" at bounding box center [1125, 555] width 95 height 40
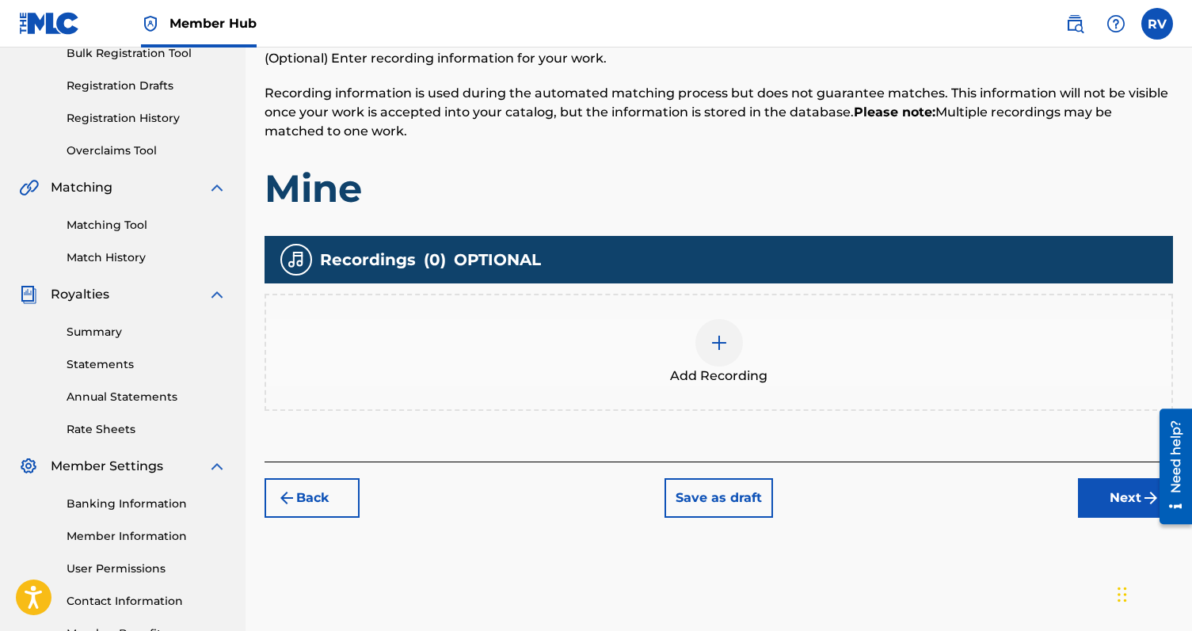
scroll to position [289, 0]
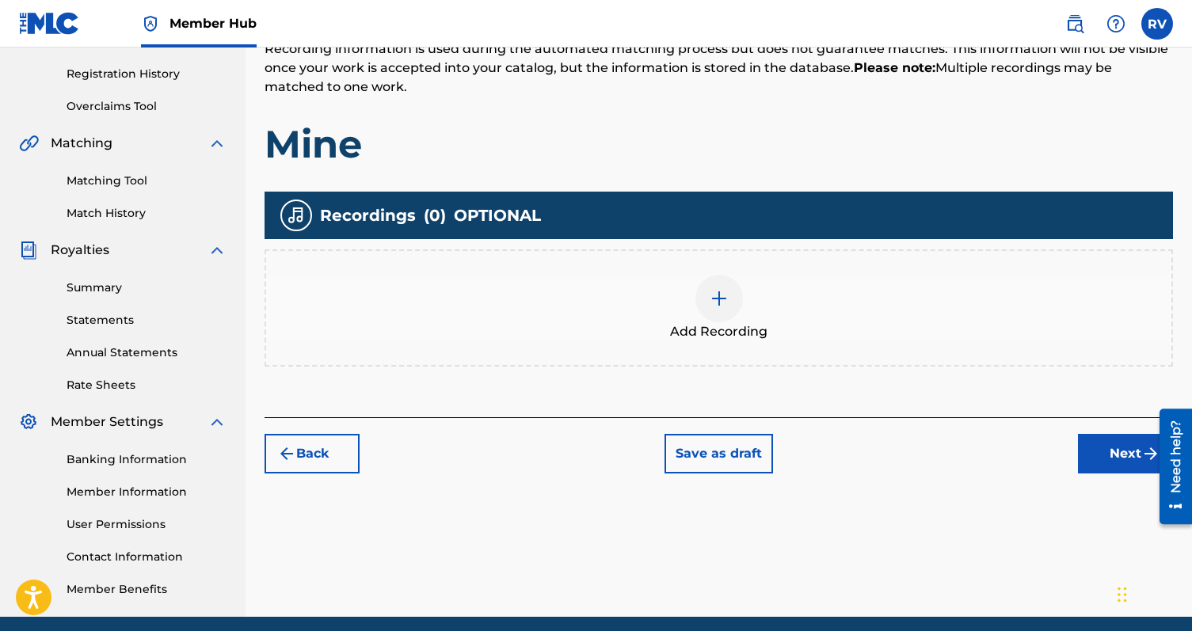
click at [714, 302] on img at bounding box center [719, 298] width 19 height 19
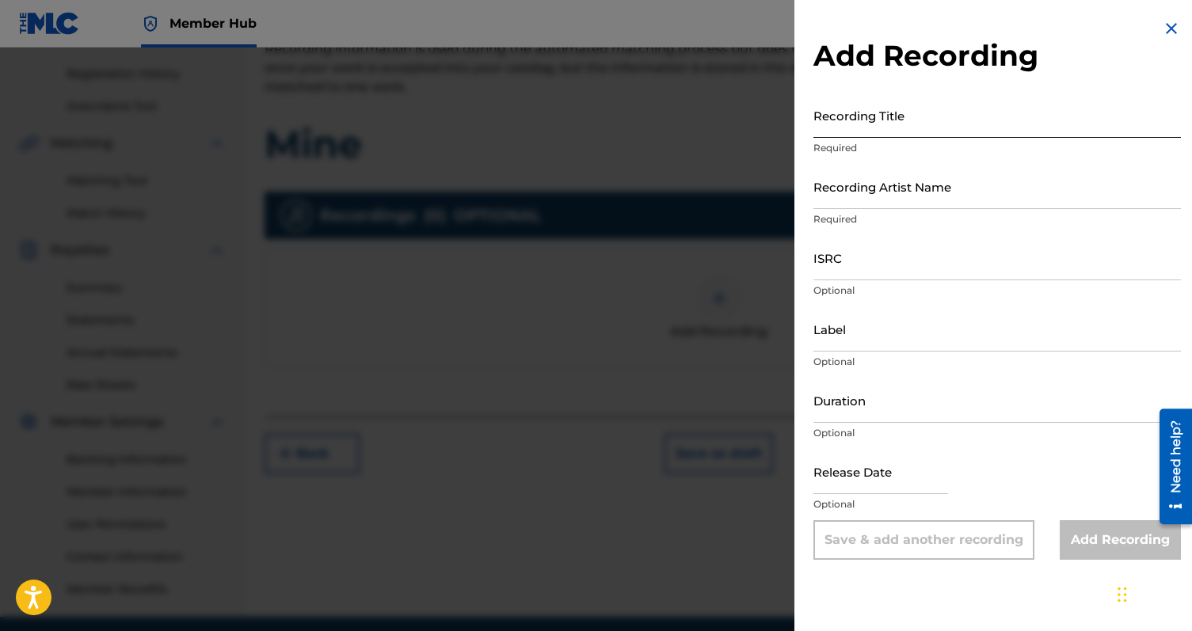
click at [923, 109] on input "Recording Title" at bounding box center [998, 115] width 368 height 45
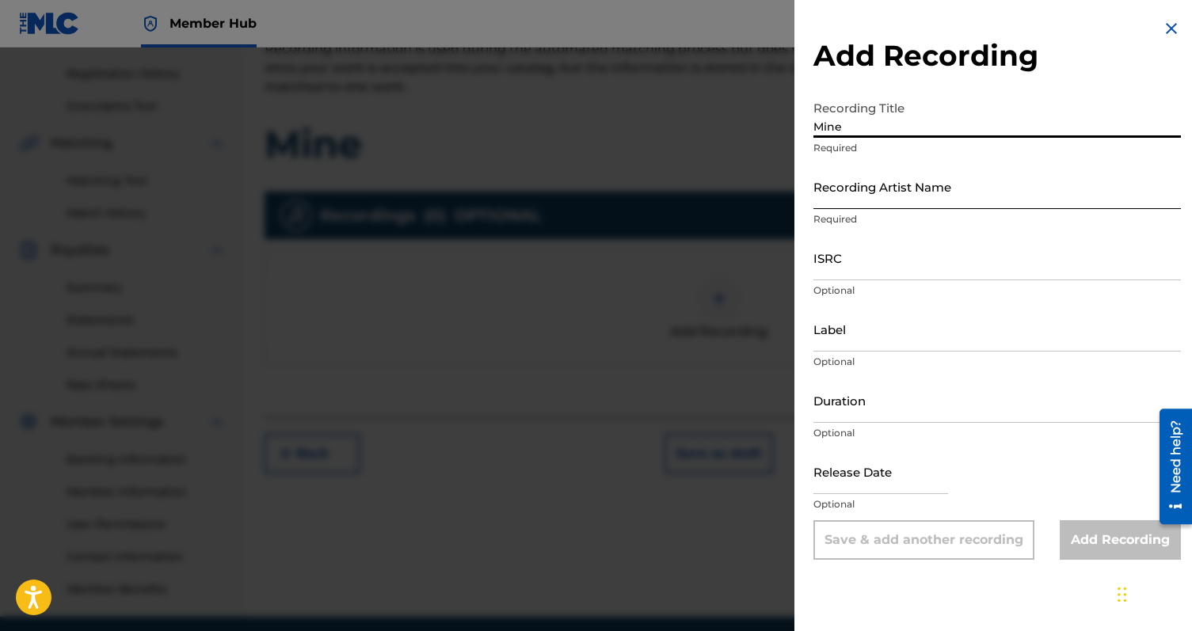
type input "Mine"
click at [936, 186] on input "Recording Artist Name" at bounding box center [998, 186] width 368 height 45
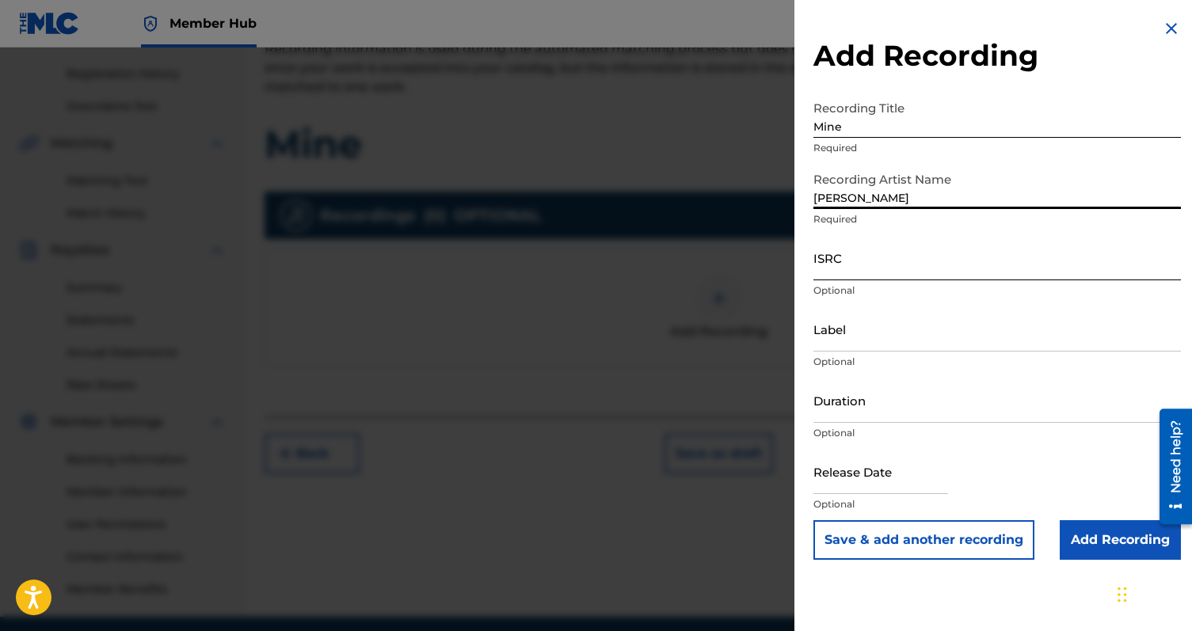
type input "[PERSON_NAME]"
click at [932, 247] on input "ISRC" at bounding box center [998, 257] width 368 height 45
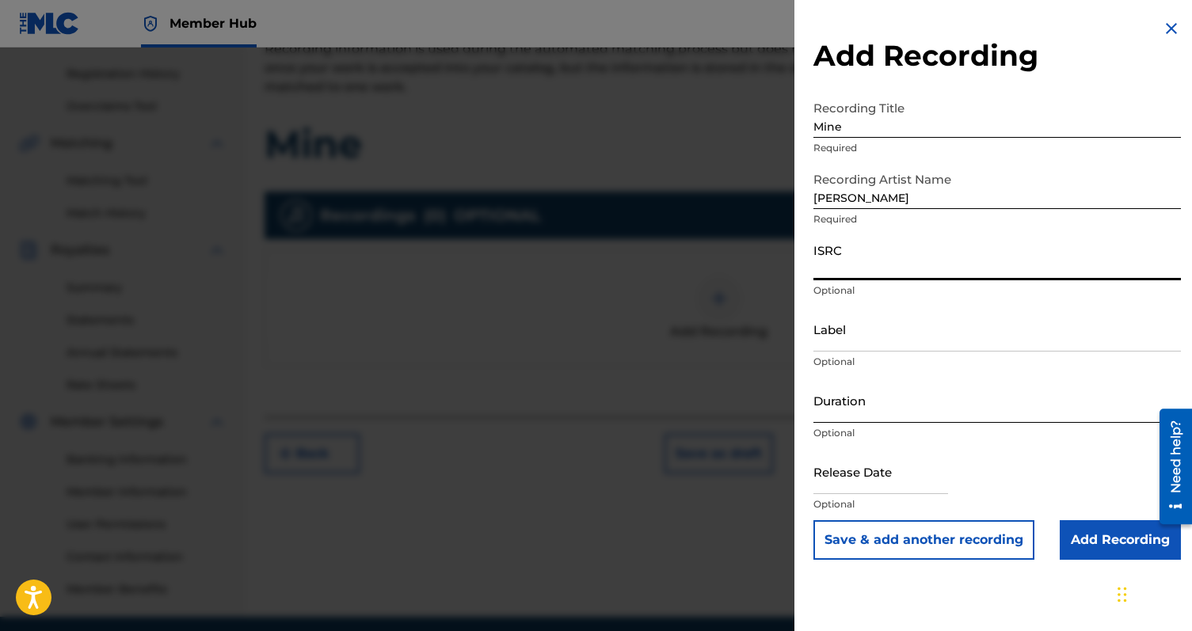
click at [860, 403] on input "Duration" at bounding box center [998, 400] width 368 height 45
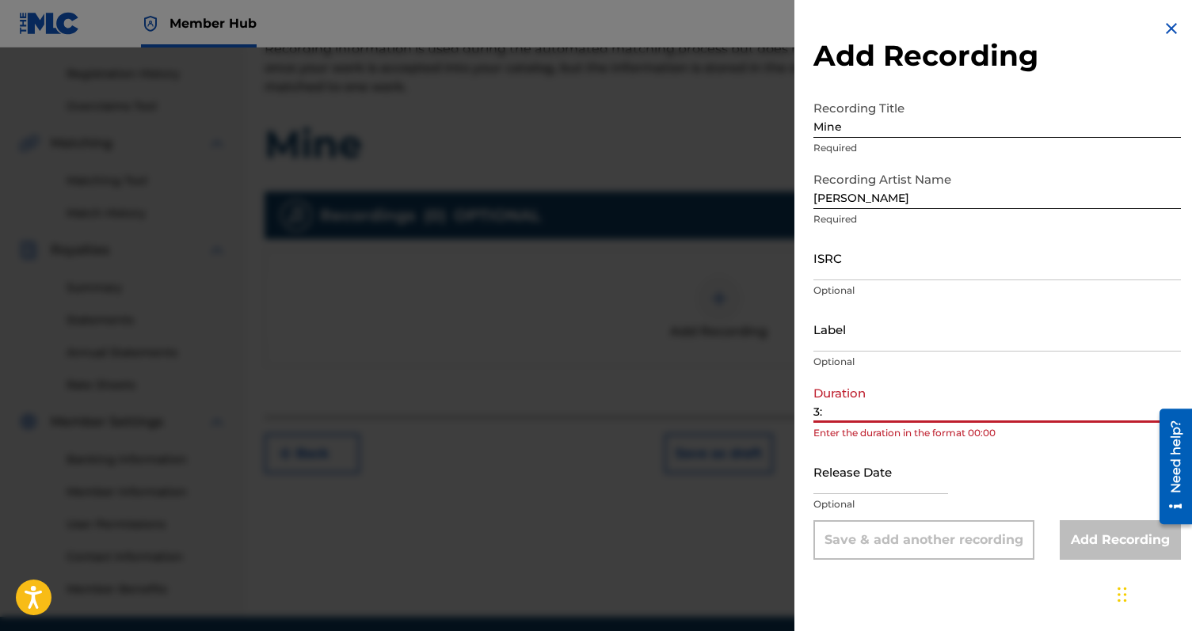
type input "3"
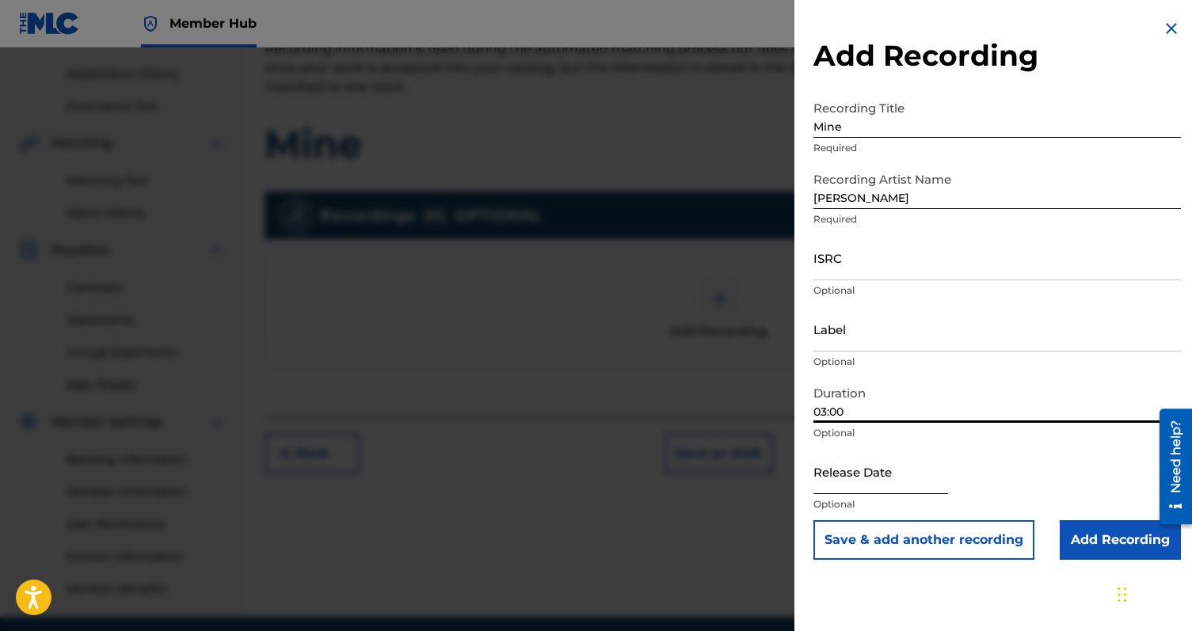
type input "03:00"
click at [883, 470] on input "text" at bounding box center [881, 471] width 135 height 45
select select "8"
select select "2025"
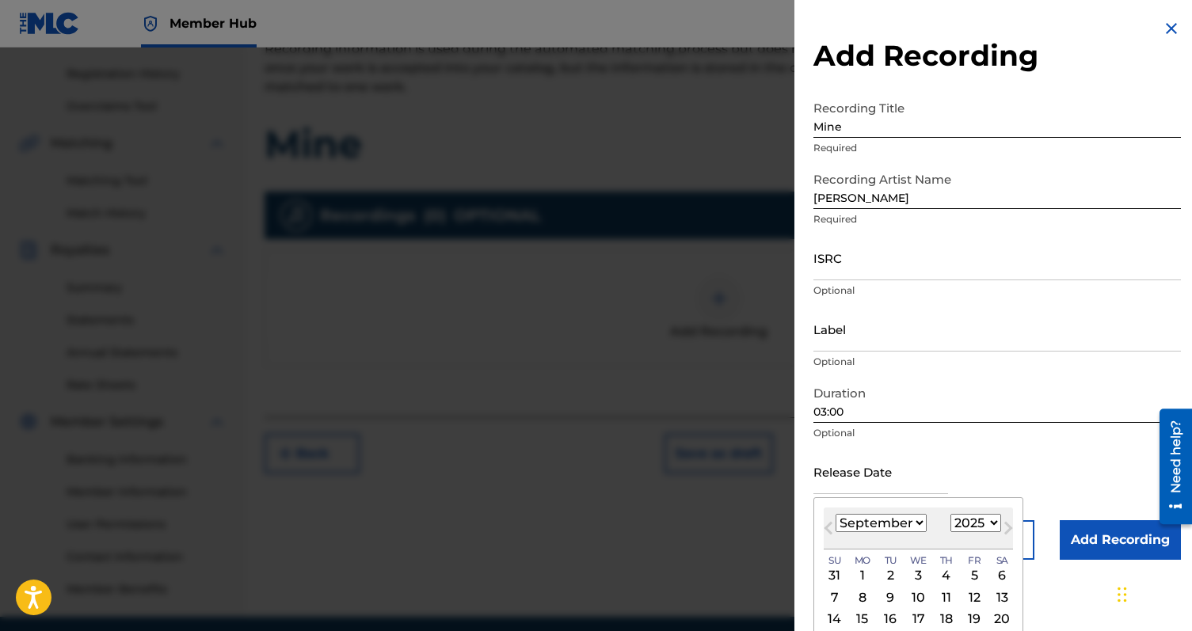
scroll to position [74, 0]
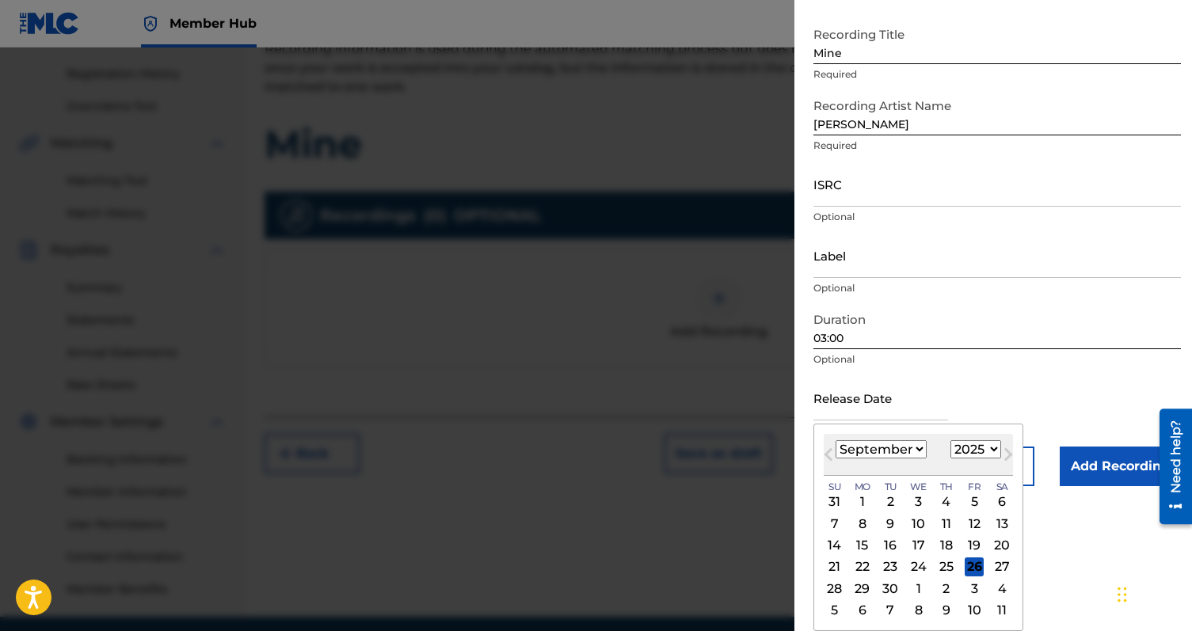
click at [913, 452] on select "January February March April May June July August September October November De…" at bounding box center [881, 449] width 91 height 18
select select "1"
click at [836, 440] on select "January February March April May June July August September October November De…" at bounding box center [881, 449] width 91 height 18
click at [978, 546] on div "14" at bounding box center [974, 545] width 19 height 19
type input "[DATE]"
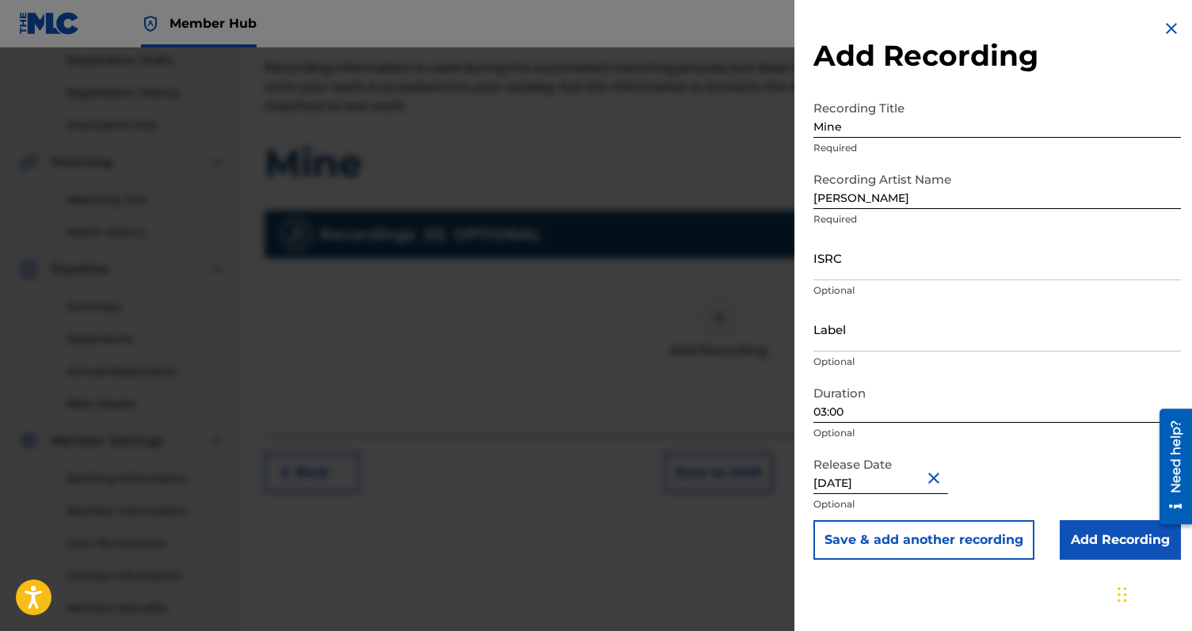
scroll to position [266, 0]
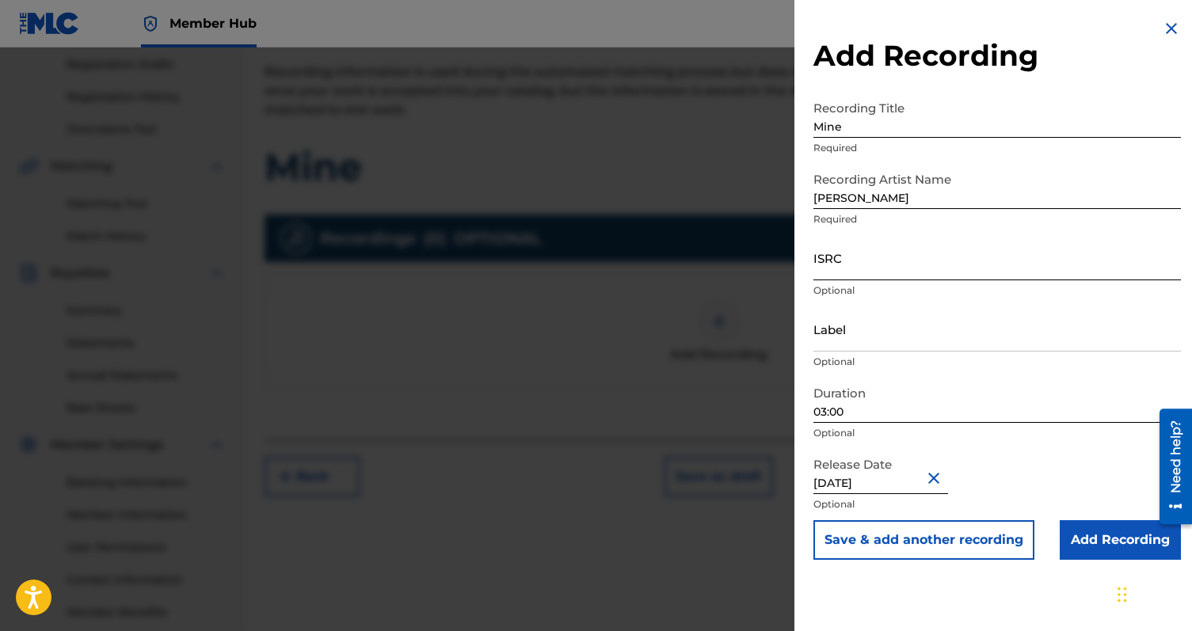
click at [891, 255] on input "ISRC" at bounding box center [998, 257] width 368 height 45
paste input "QZES72500531"
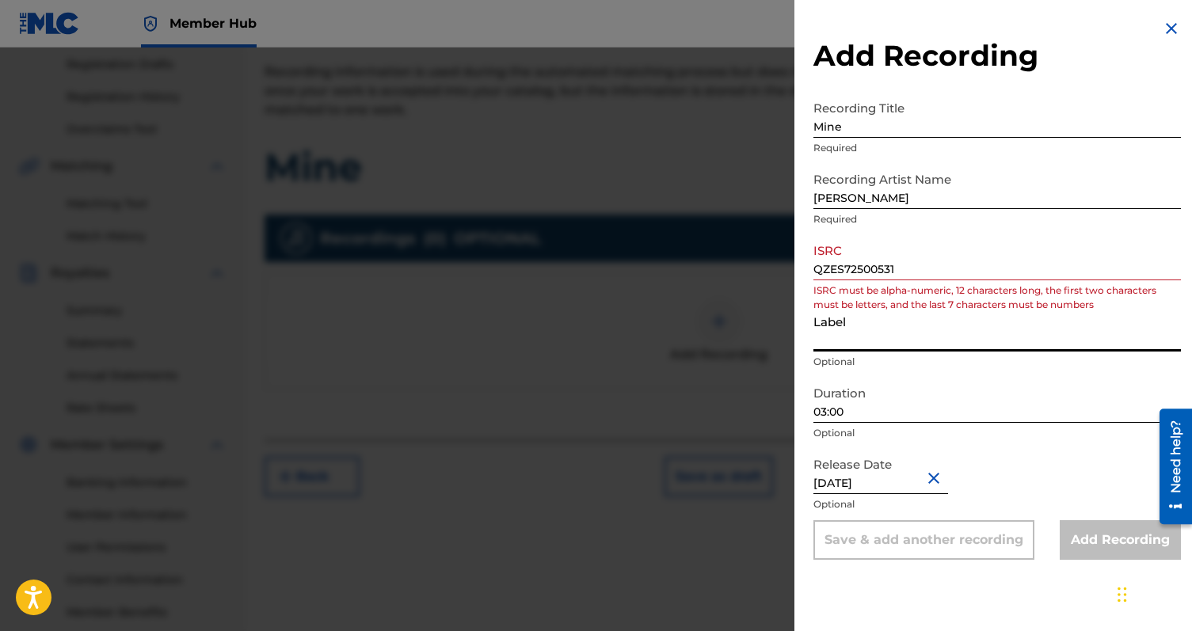
click at [972, 319] on input "Label" at bounding box center [998, 329] width 368 height 45
click at [805, 486] on div "Add Recording Recording Title Mine Required Recording Artist Name [PERSON_NAME]…" at bounding box center [998, 289] width 406 height 579
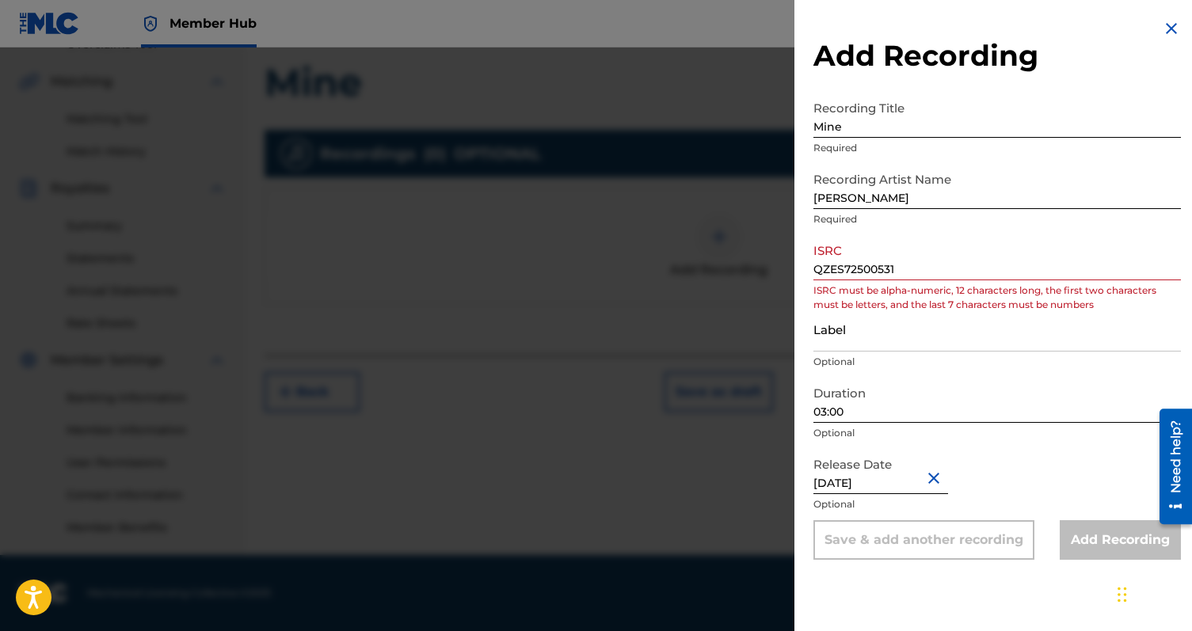
click at [936, 271] on input "QZES72500531" at bounding box center [998, 257] width 368 height 45
click at [814, 273] on input "QZES72500531" at bounding box center [998, 257] width 368 height 45
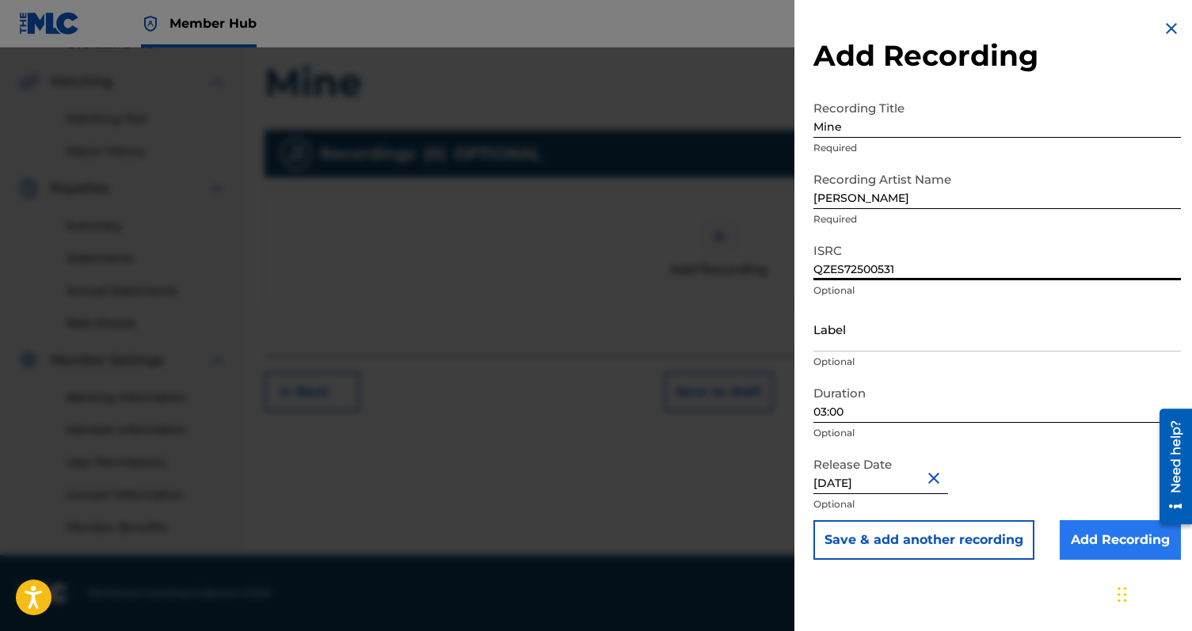
type input "QZES72500531"
click at [1100, 534] on input "Add Recording" at bounding box center [1120, 541] width 121 height 40
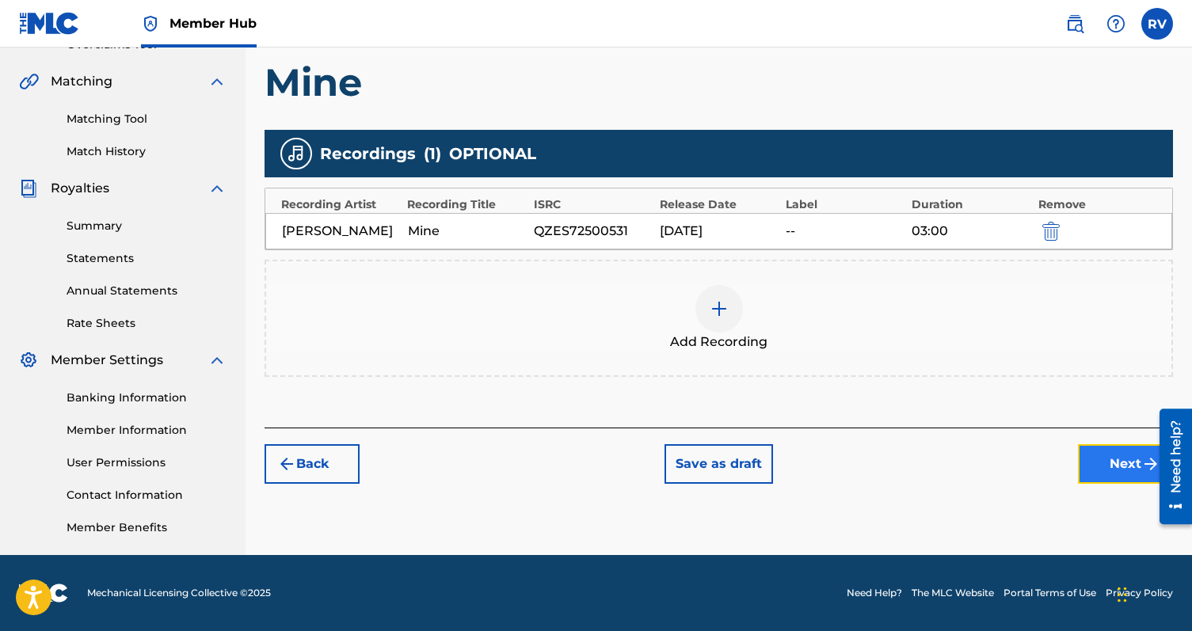
click at [1109, 469] on button "Next" at bounding box center [1125, 464] width 95 height 40
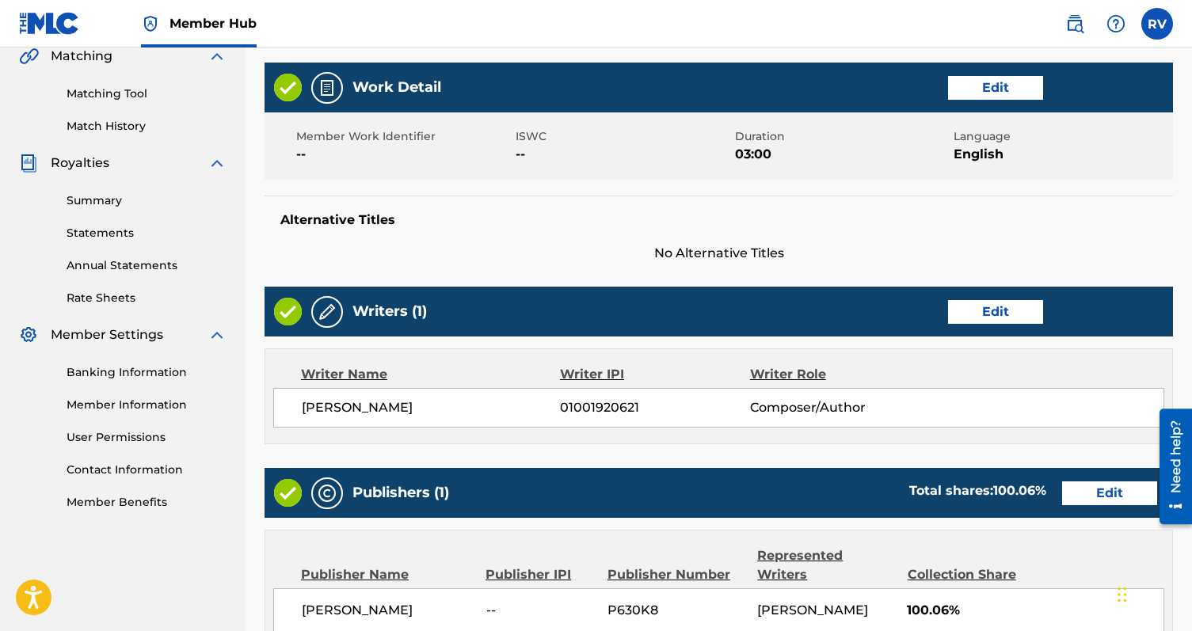
scroll to position [377, 0]
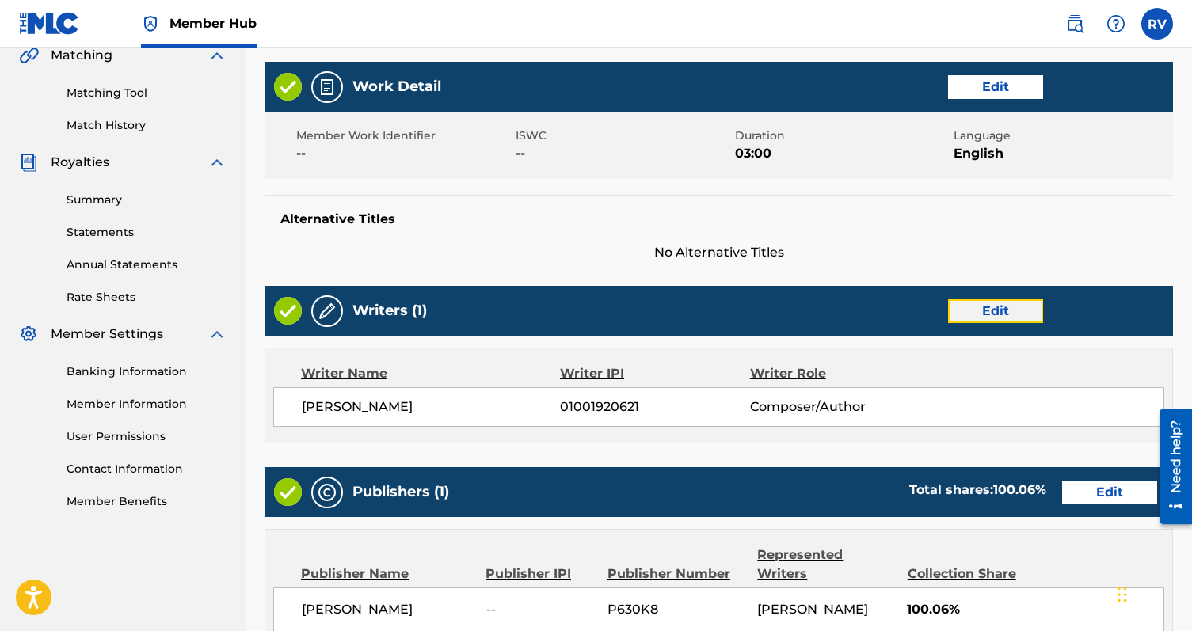
click at [1009, 321] on button "Edit" at bounding box center [995, 311] width 95 height 24
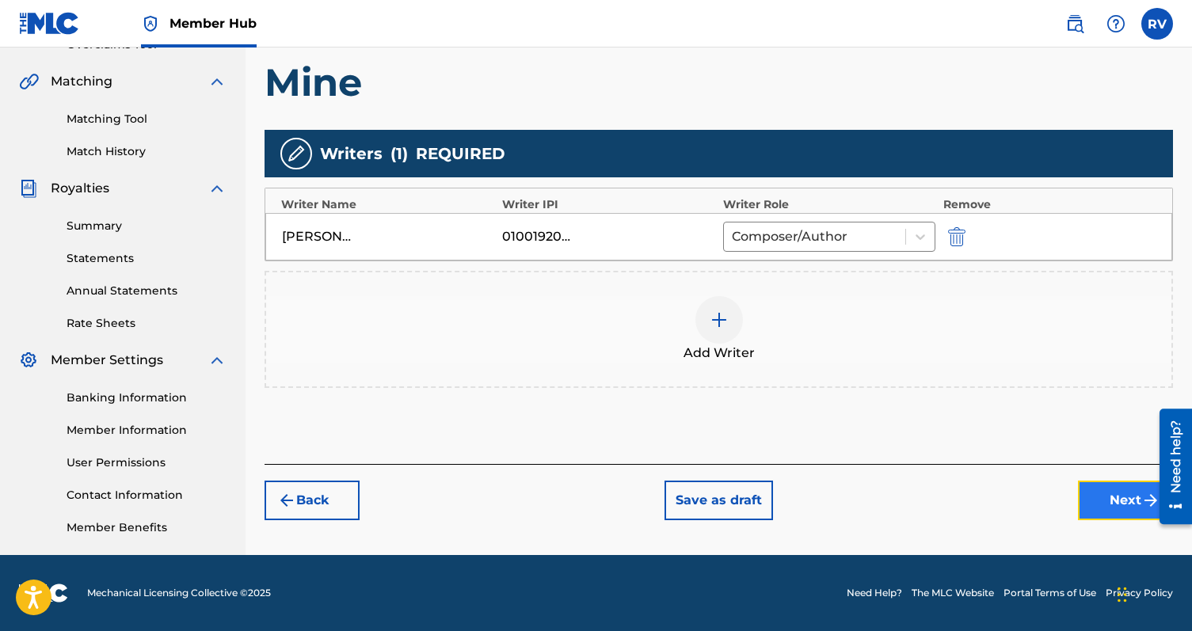
click at [1095, 494] on button "Next" at bounding box center [1125, 501] width 95 height 40
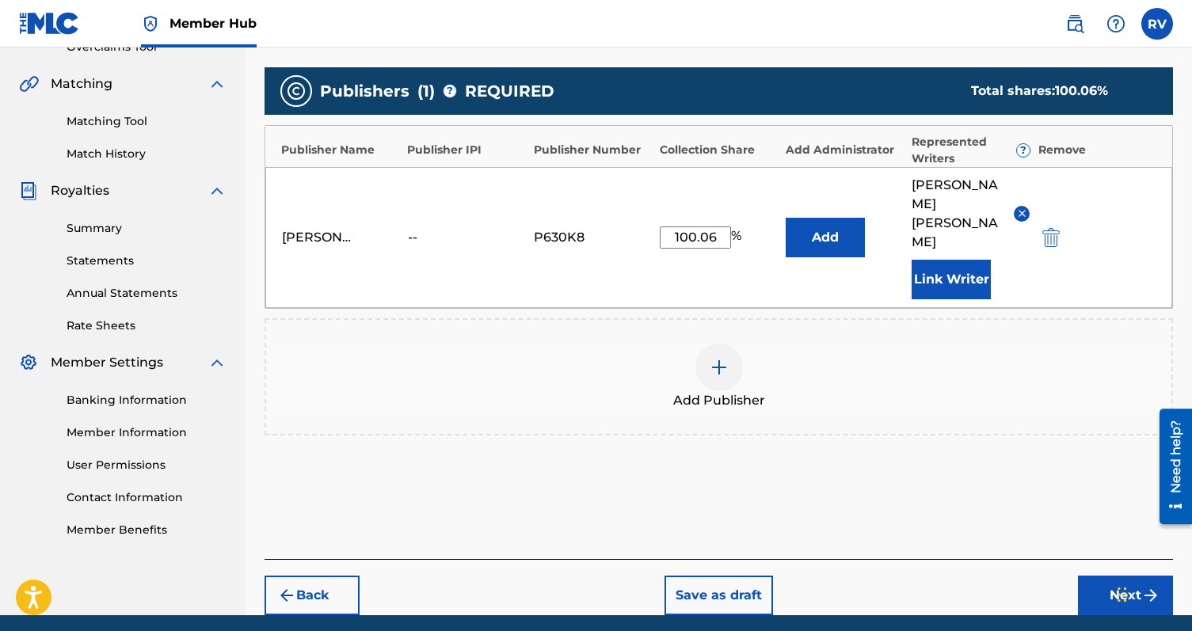
scroll to position [390, 0]
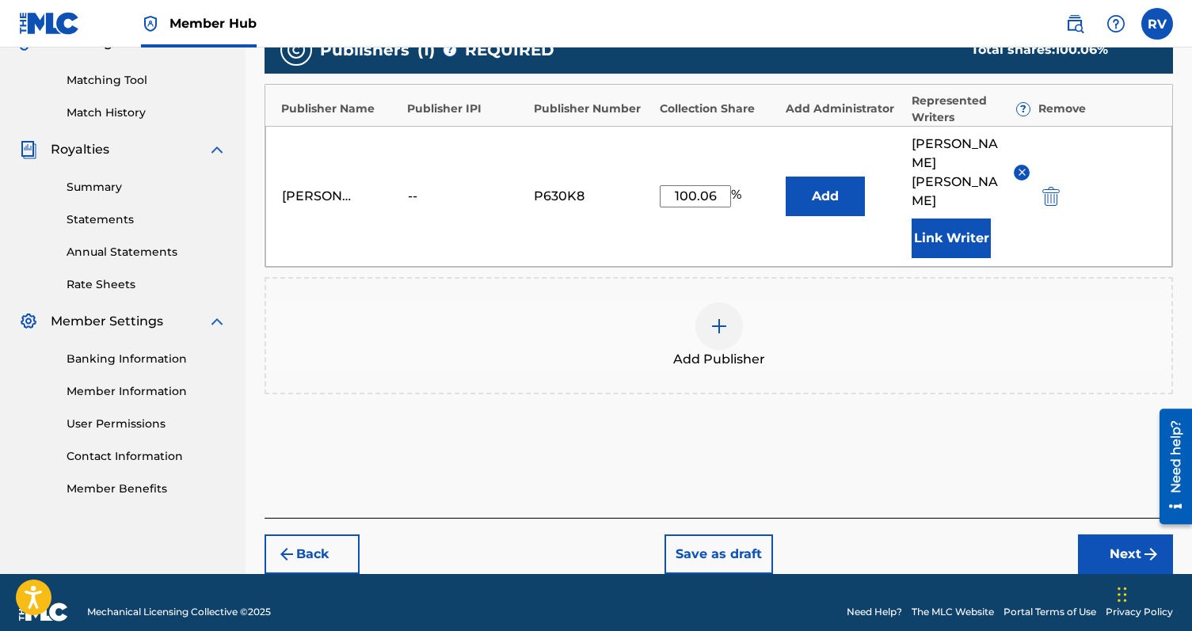
click at [719, 192] on input "100.06" at bounding box center [695, 196] width 71 height 22
type input "100.06"
click at [1113, 539] on button "Next" at bounding box center [1125, 555] width 95 height 40
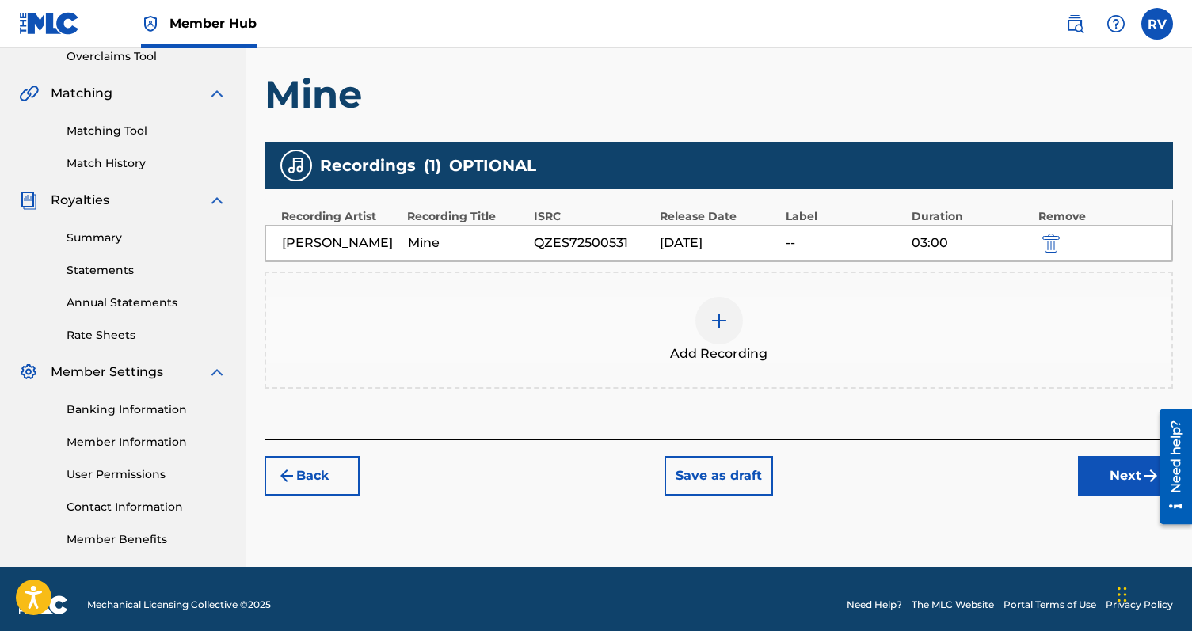
scroll to position [351, 0]
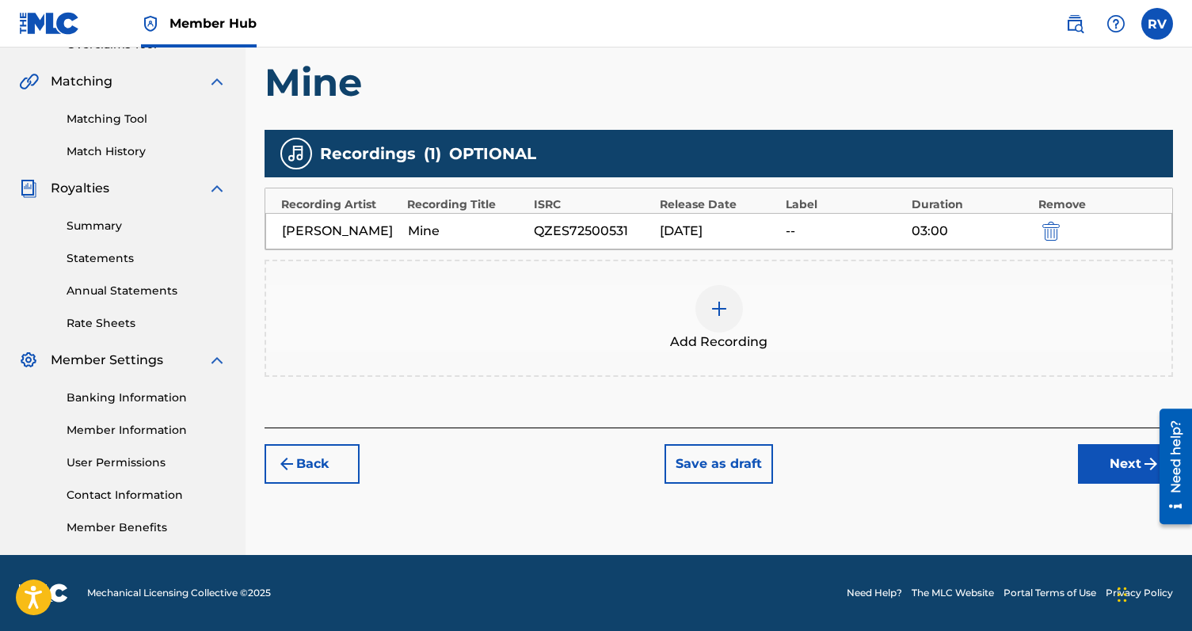
click at [1108, 442] on div "Back Save as draft Next" at bounding box center [719, 456] width 909 height 56
click at [1108, 465] on button "Next" at bounding box center [1125, 464] width 95 height 40
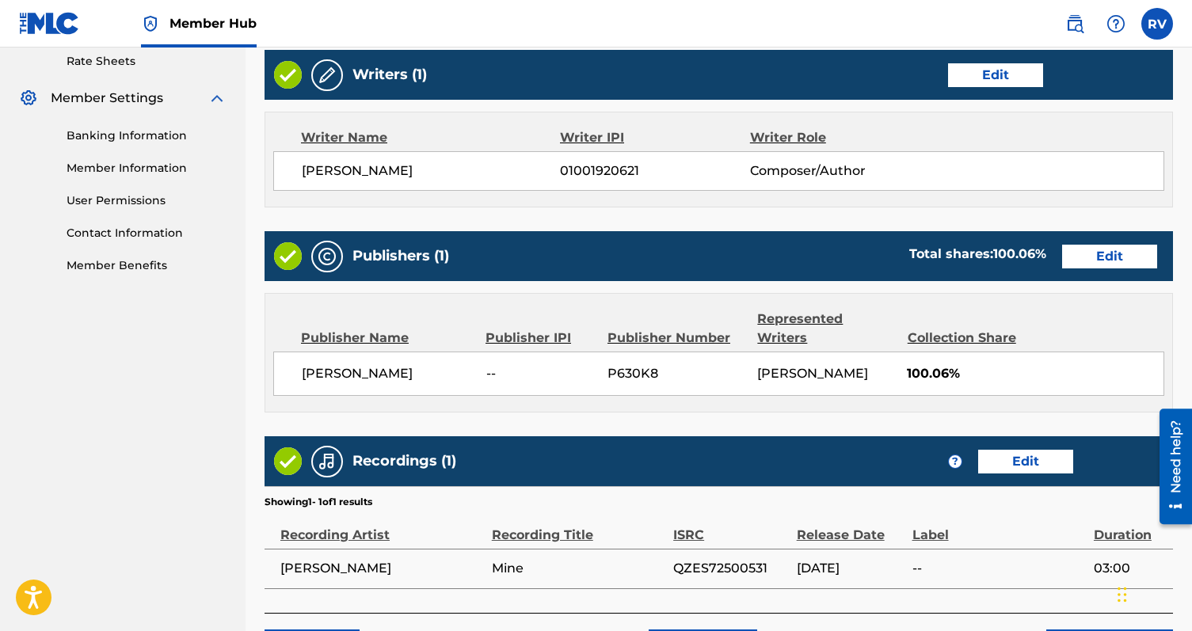
scroll to position [616, 0]
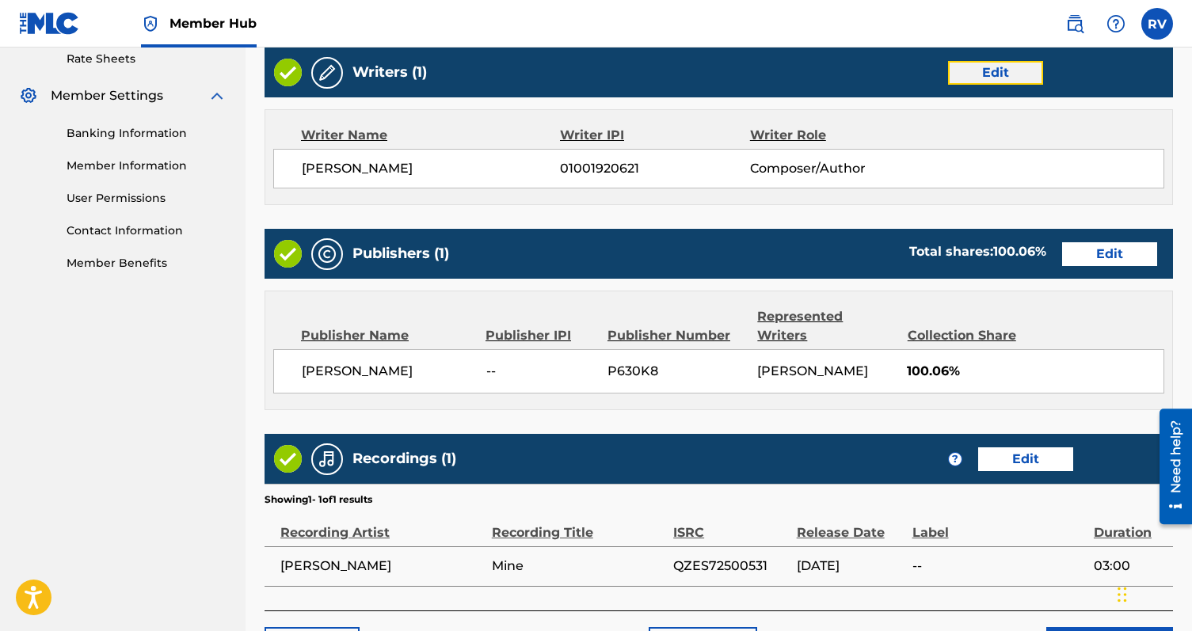
click at [1023, 73] on button "Edit" at bounding box center [995, 73] width 95 height 24
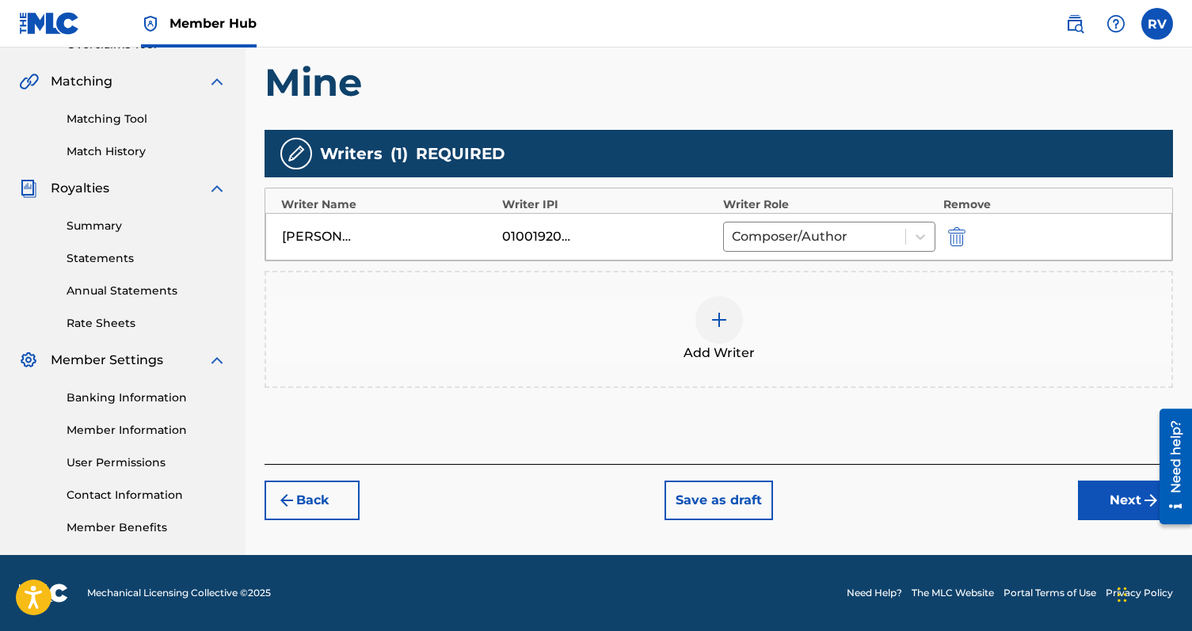
scroll to position [351, 0]
click at [718, 315] on img at bounding box center [719, 320] width 19 height 19
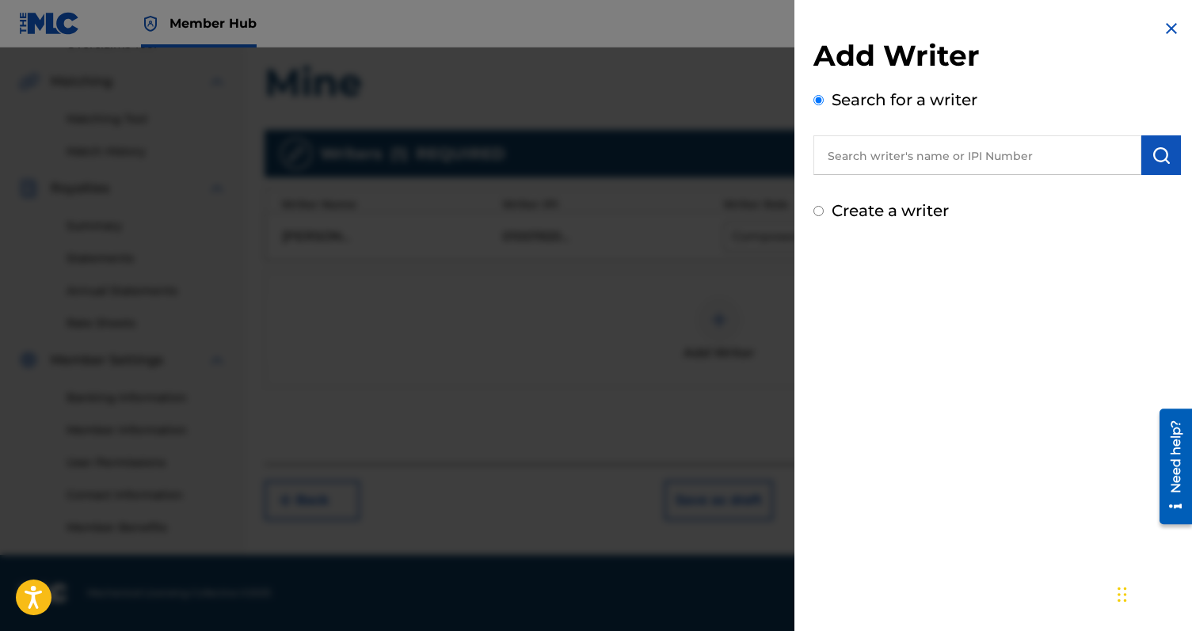
click at [976, 146] on input "text" at bounding box center [978, 155] width 328 height 40
type input "[PERSON_NAME]"
click at [1162, 160] on img "submit" at bounding box center [1161, 155] width 19 height 19
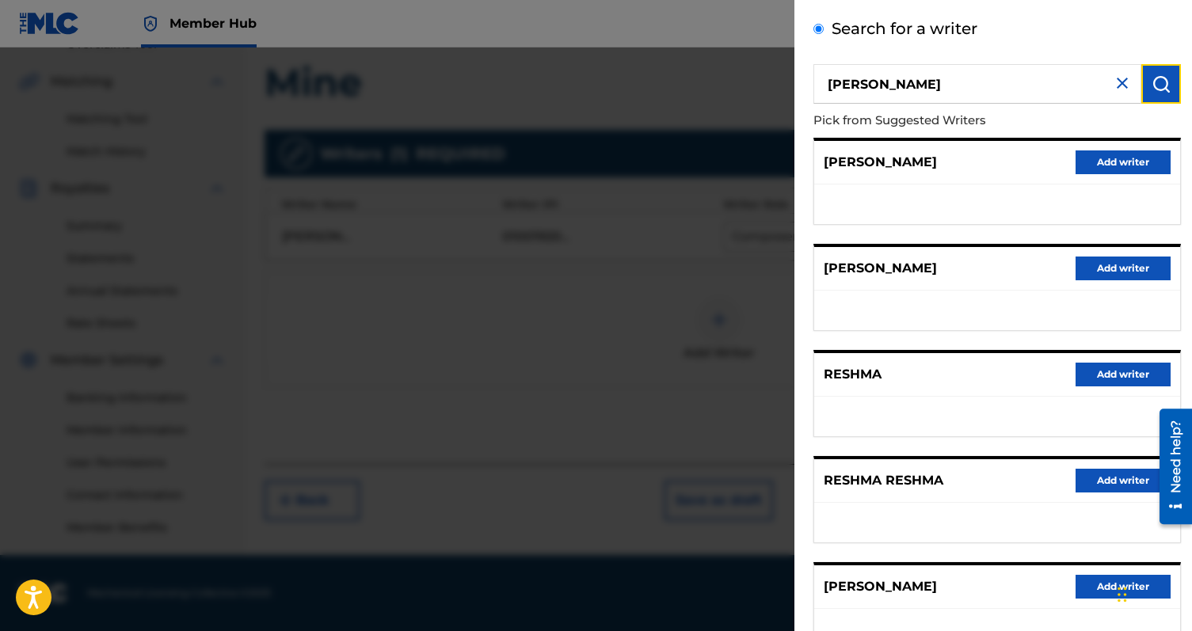
scroll to position [0, 0]
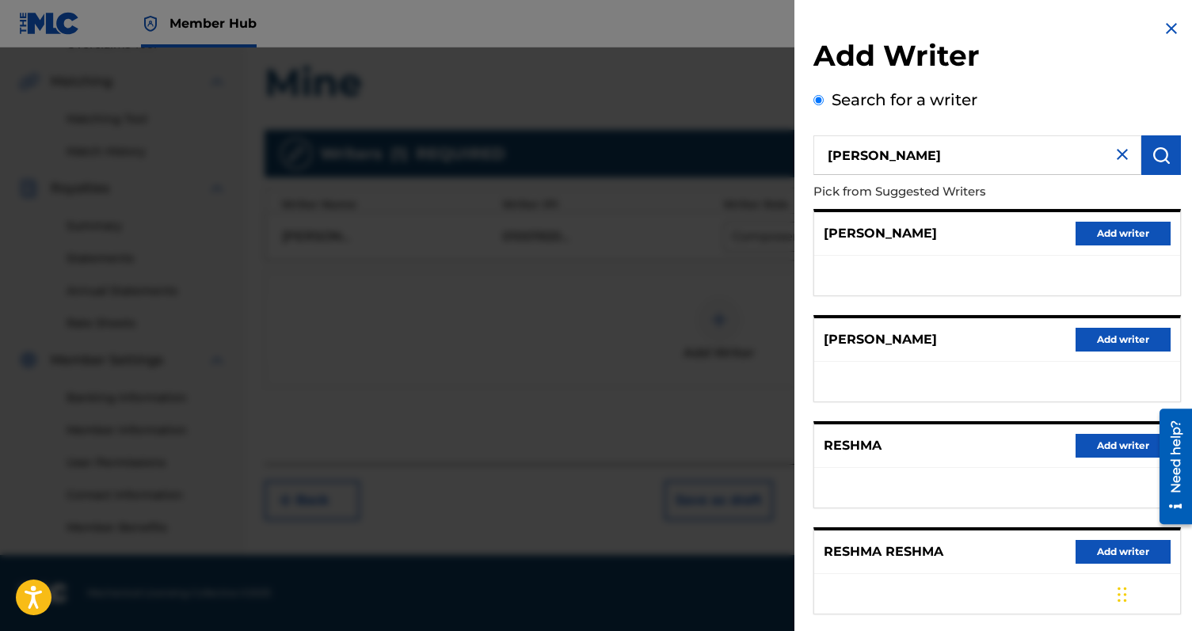
click at [1169, 25] on img at bounding box center [1171, 28] width 19 height 19
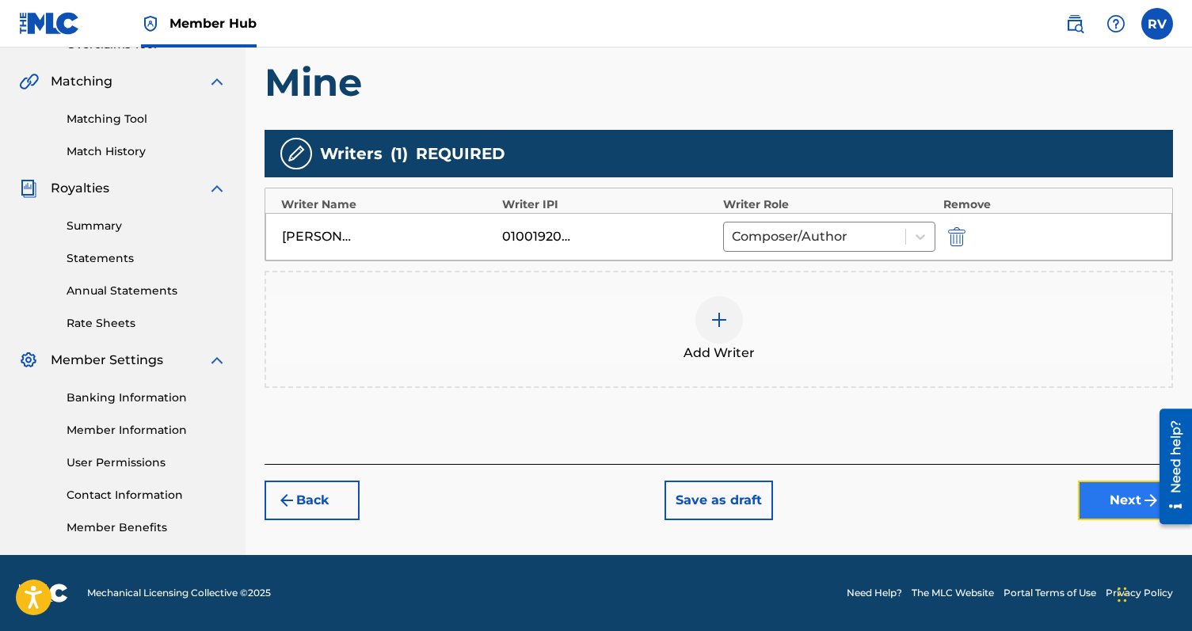
click at [1122, 498] on button "Next" at bounding box center [1125, 501] width 95 height 40
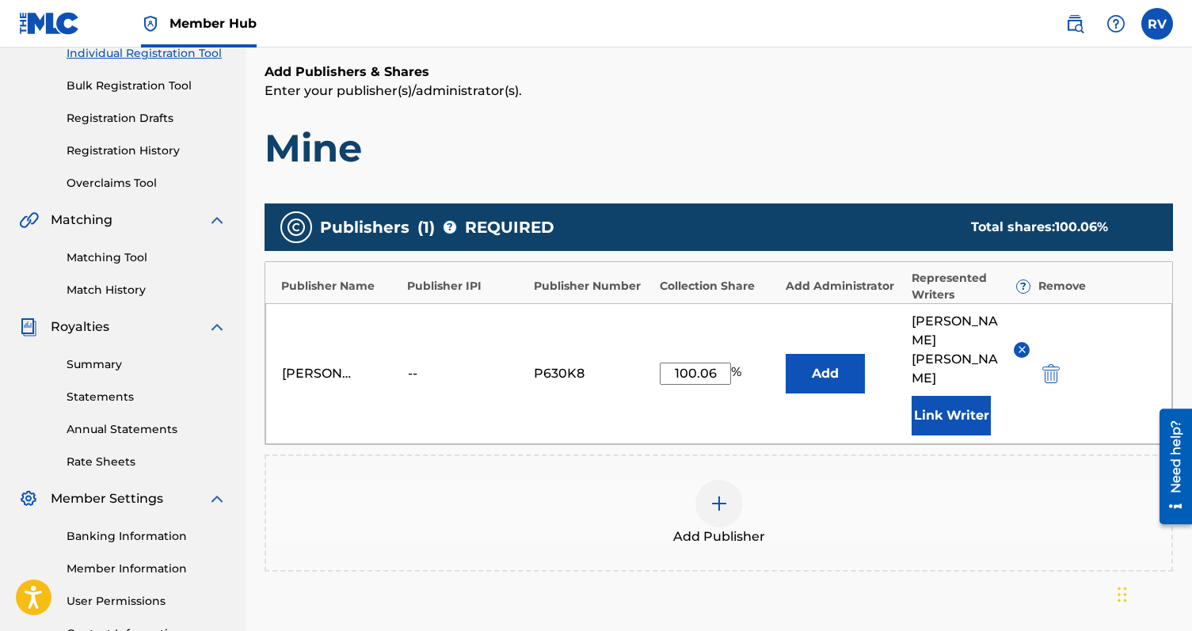
scroll to position [390, 0]
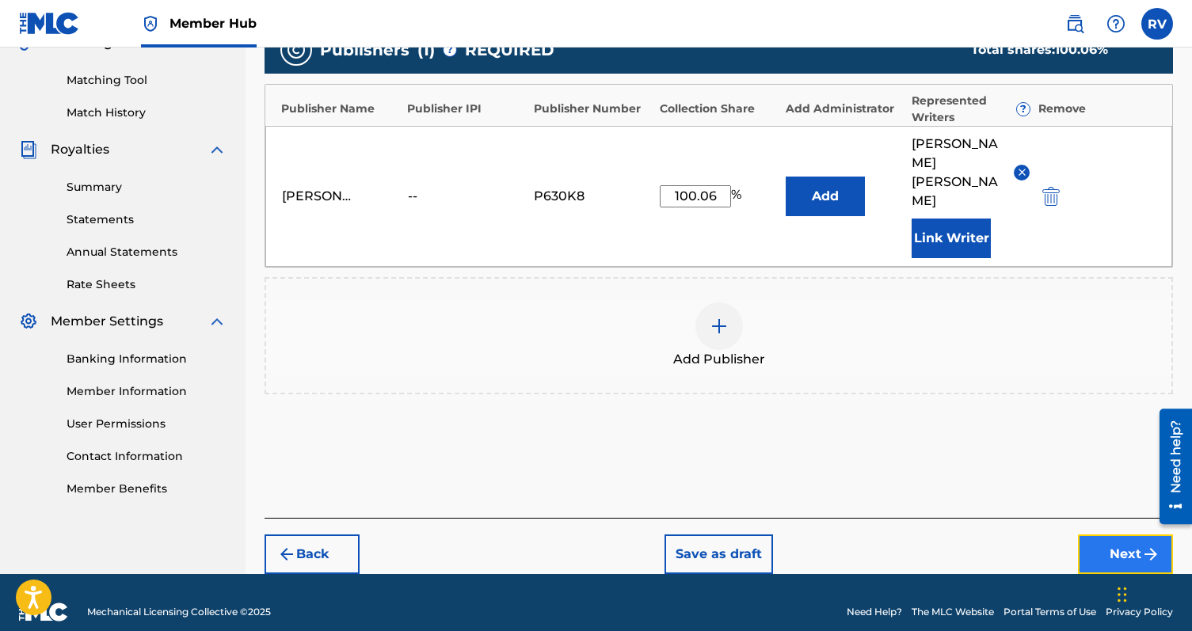
click at [1102, 535] on button "Next" at bounding box center [1125, 555] width 95 height 40
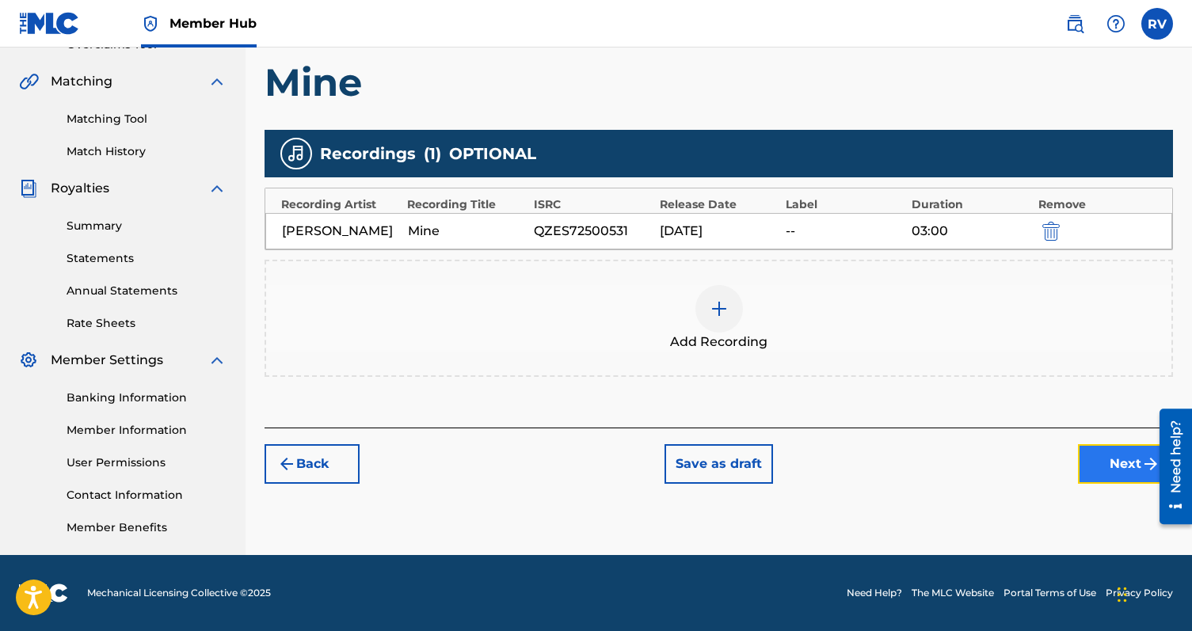
click at [1116, 477] on button "Next" at bounding box center [1125, 464] width 95 height 40
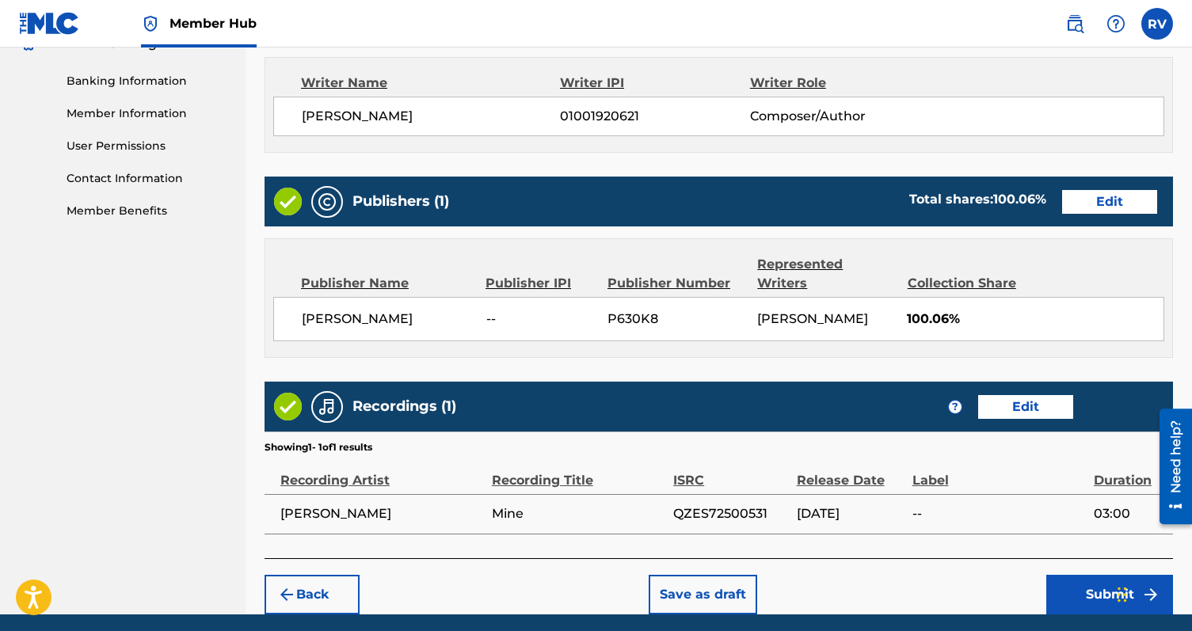
scroll to position [726, 0]
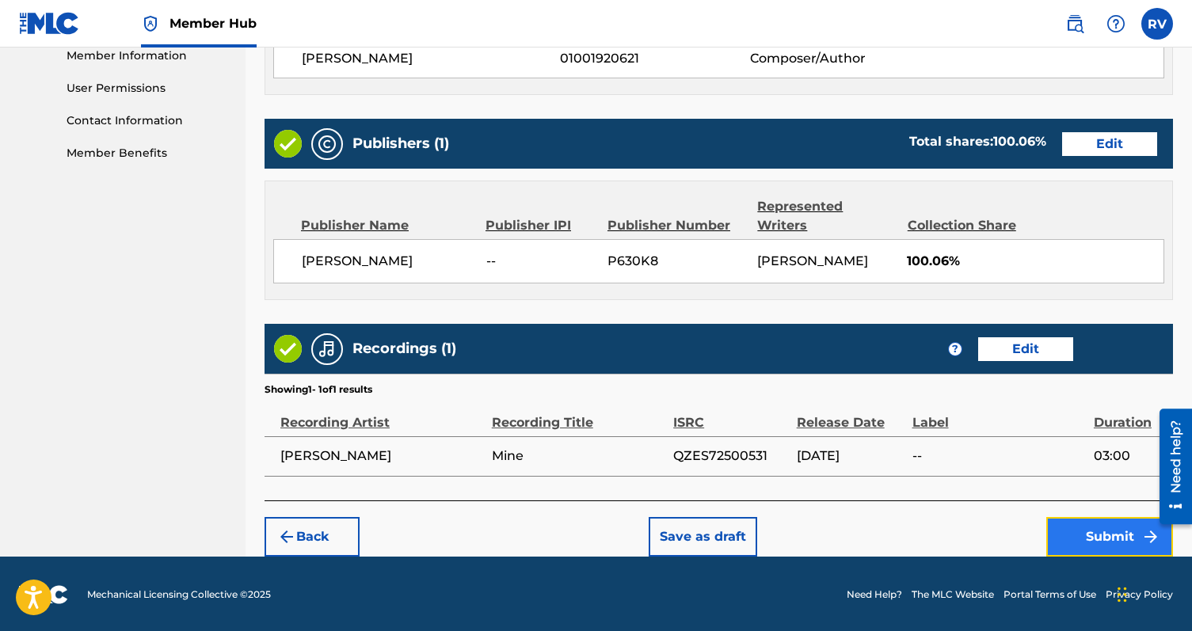
click at [1117, 545] on button "Submit" at bounding box center [1110, 537] width 127 height 40
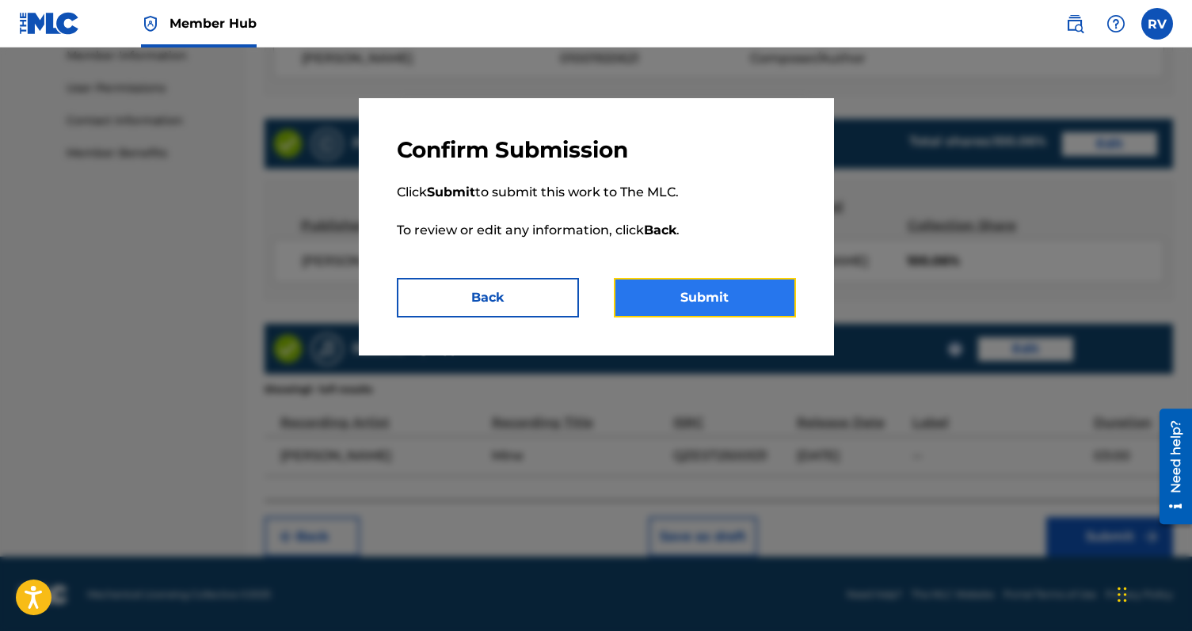
click at [735, 311] on button "Submit" at bounding box center [705, 298] width 182 height 40
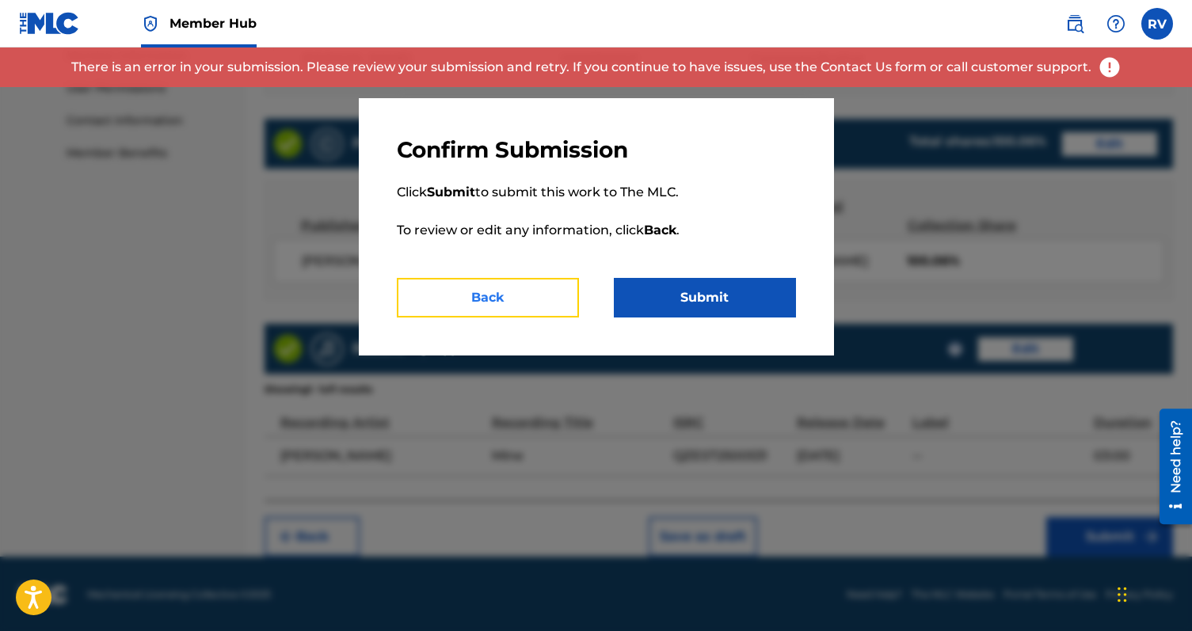
click at [528, 296] on button "Back" at bounding box center [488, 298] width 182 height 40
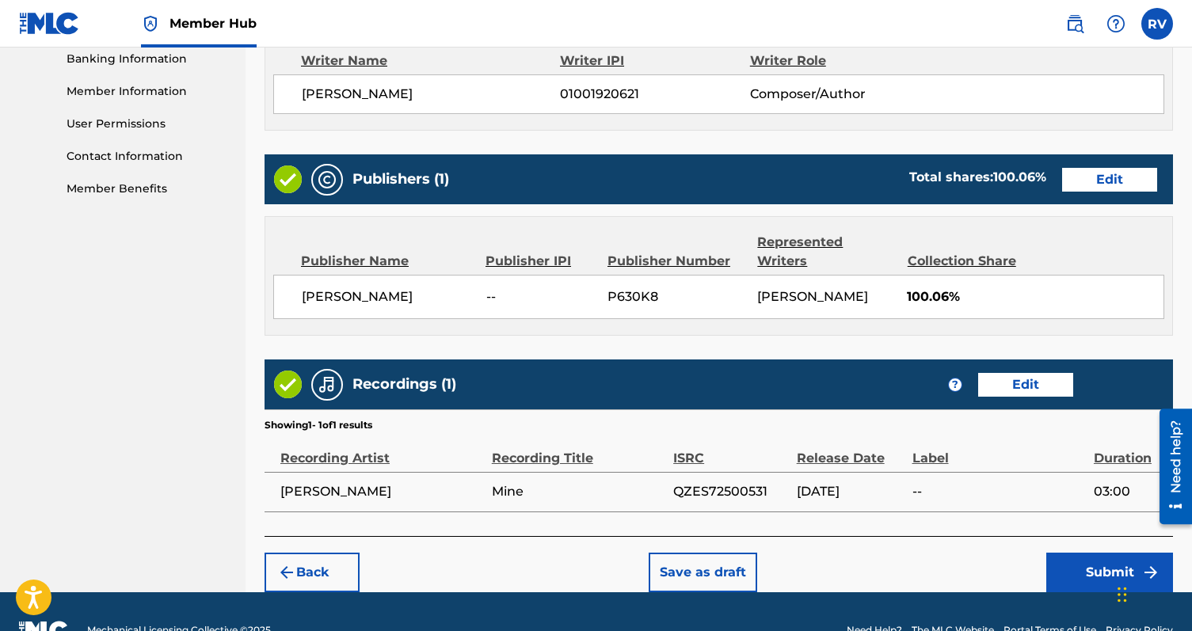
scroll to position [718, 0]
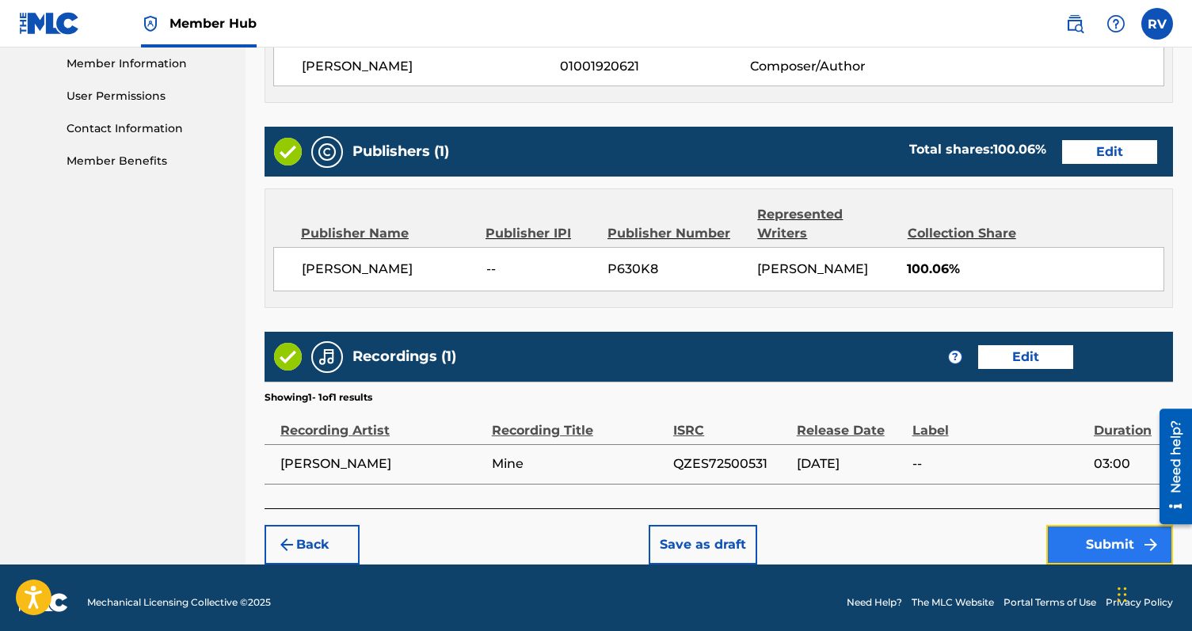
click at [1077, 535] on button "Submit" at bounding box center [1110, 545] width 127 height 40
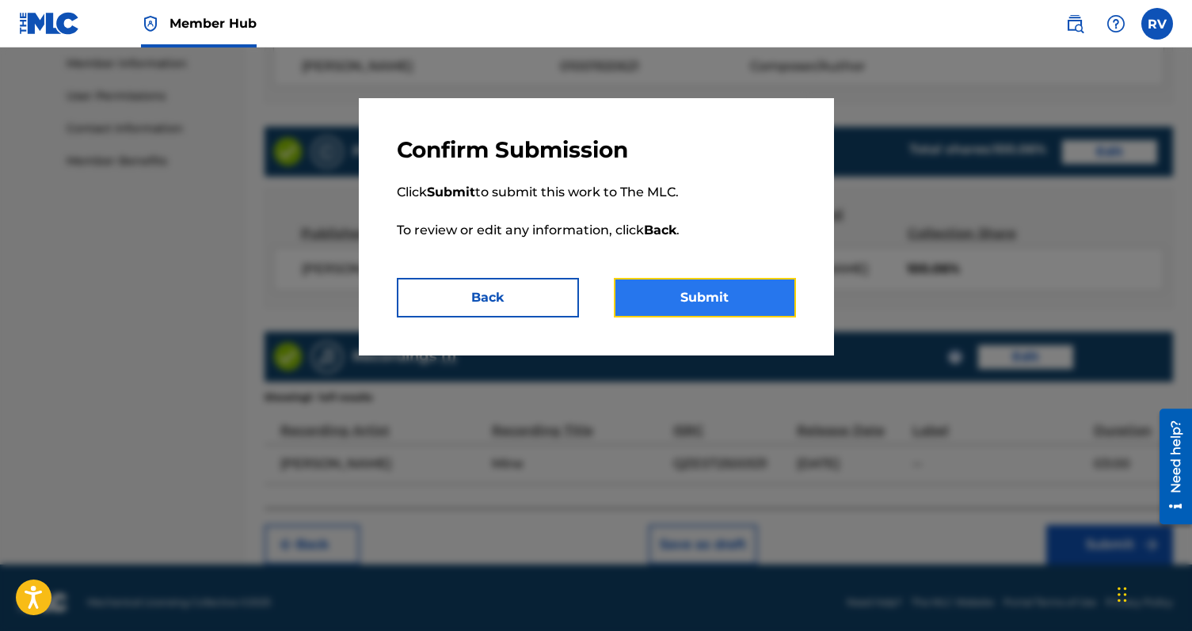
click at [708, 296] on button "Submit" at bounding box center [705, 298] width 182 height 40
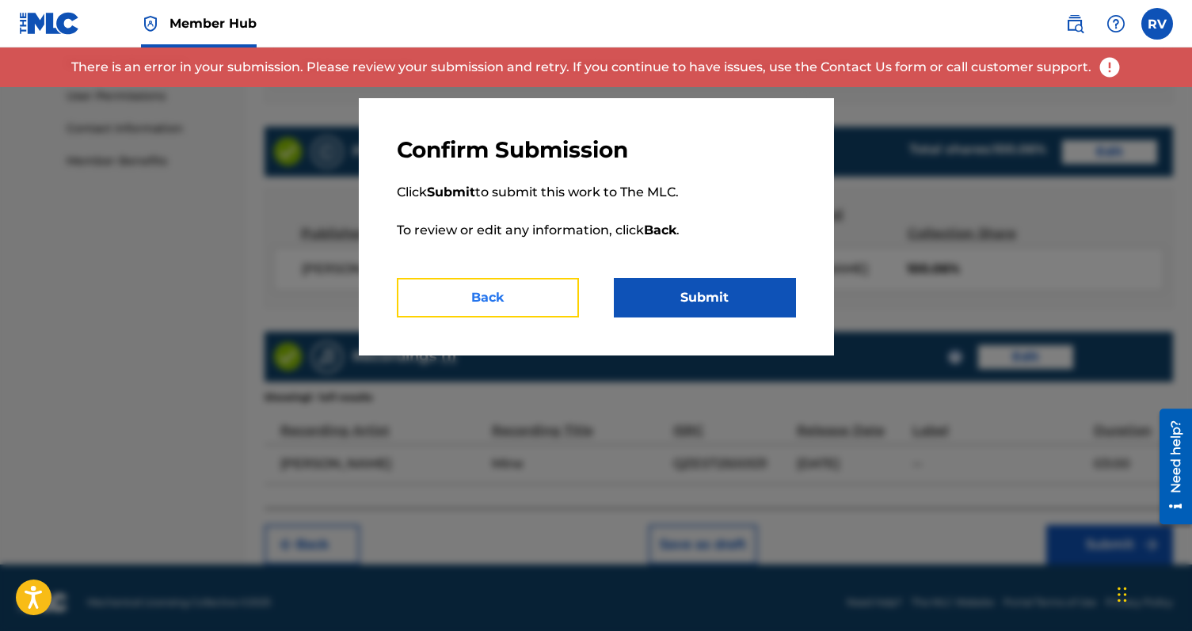
click at [529, 282] on button "Back" at bounding box center [488, 298] width 182 height 40
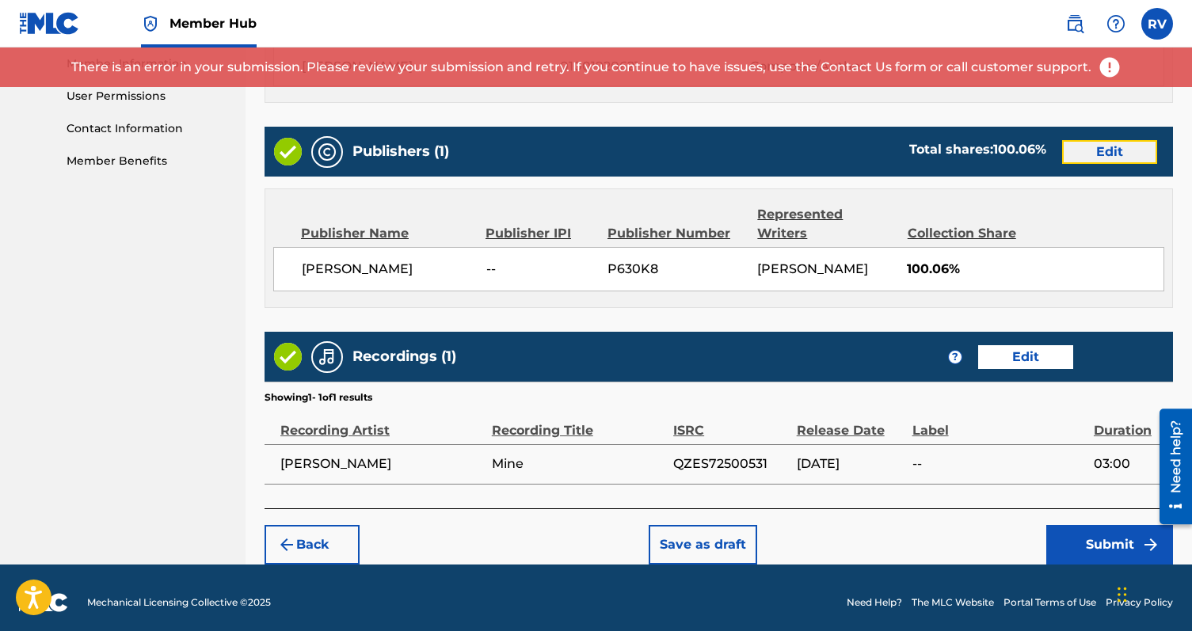
click at [1122, 157] on button "Edit" at bounding box center [1109, 152] width 95 height 24
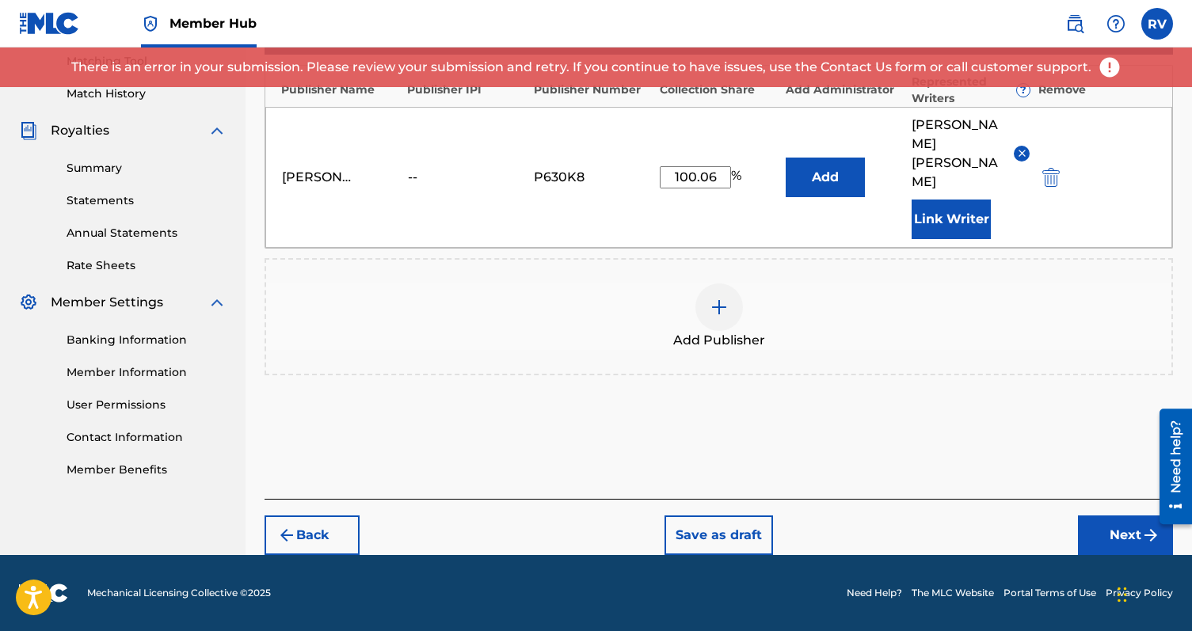
scroll to position [390, 0]
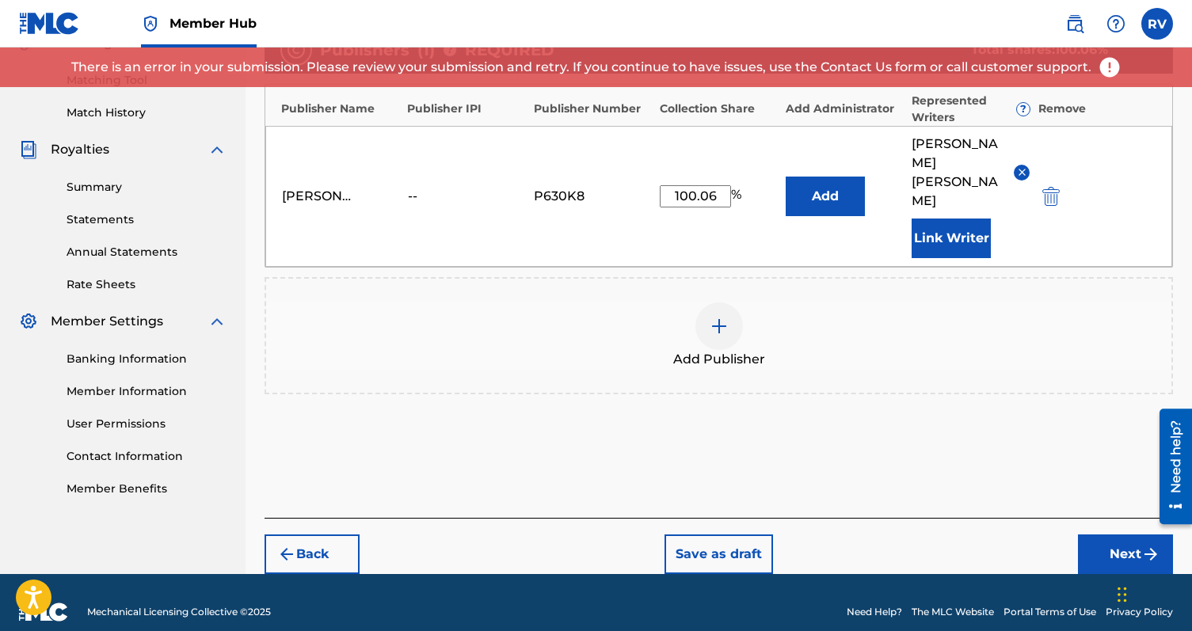
click at [723, 190] on input "100.06" at bounding box center [695, 196] width 71 height 22
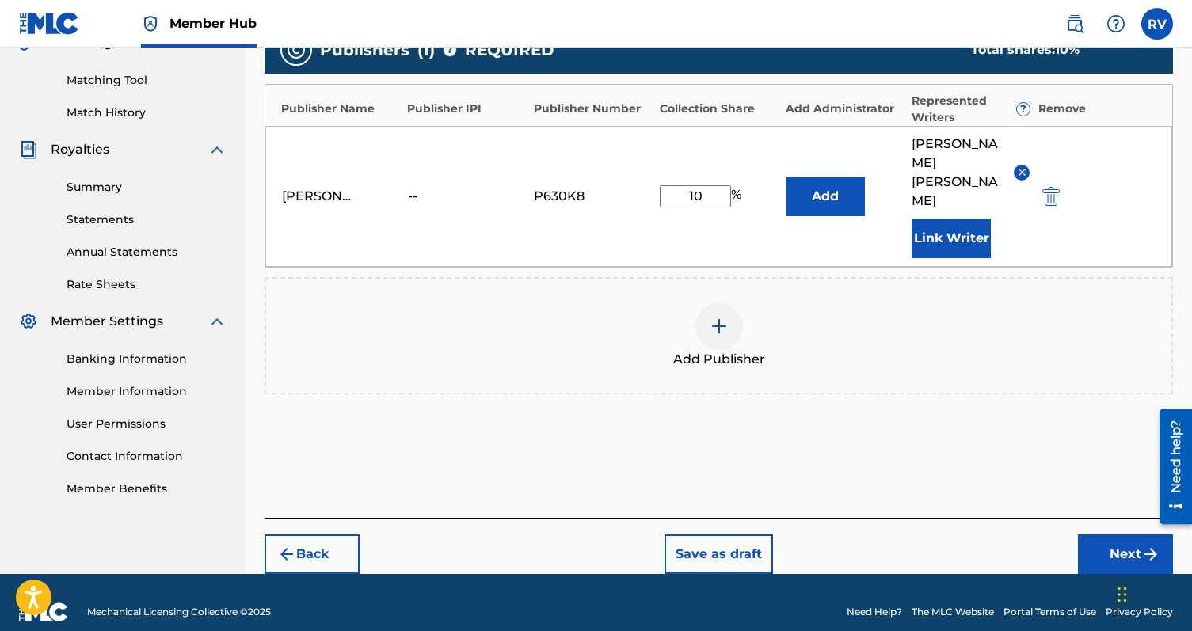
type input "1"
type input "2"
type input "100"
click at [1176, 246] on div "Register Work Search Enter Work Details Add Writers Add Publishers & Shares Add…" at bounding box center [719, 135] width 947 height 877
click at [1129, 535] on button "Next" at bounding box center [1125, 555] width 95 height 40
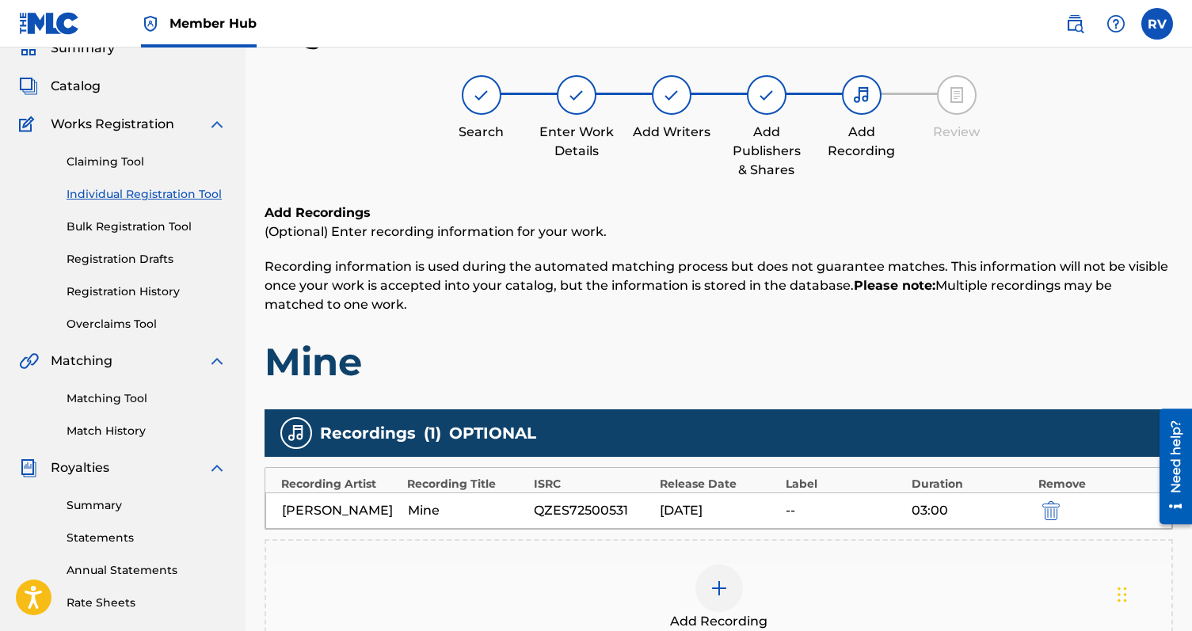
scroll to position [351, 0]
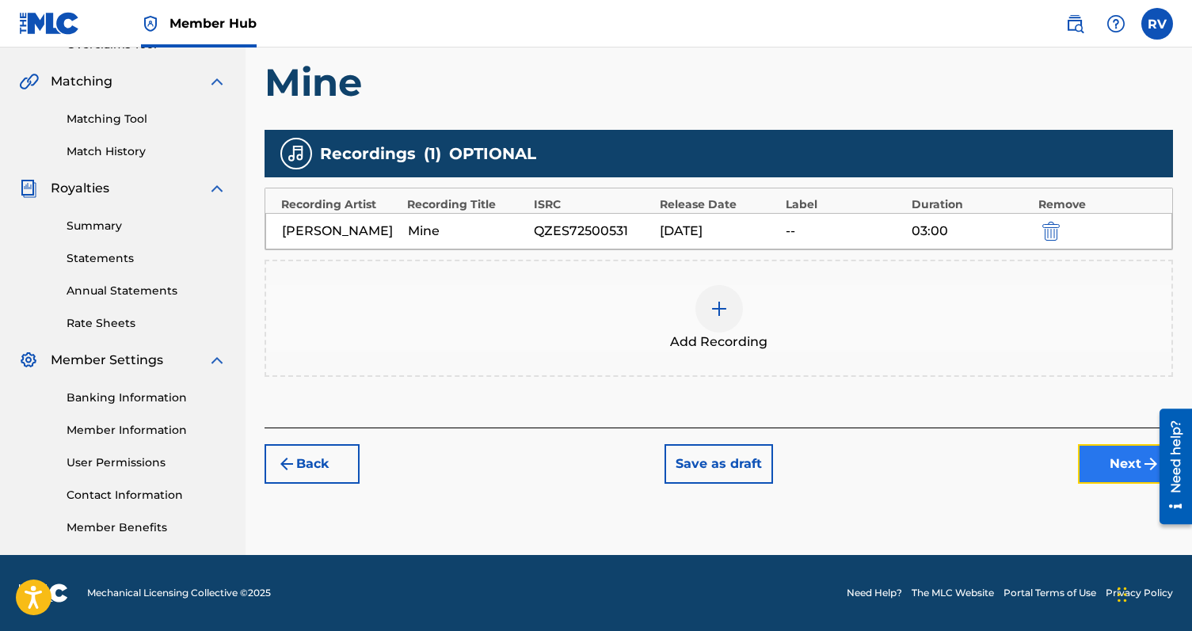
click at [1123, 458] on button "Next" at bounding box center [1125, 464] width 95 height 40
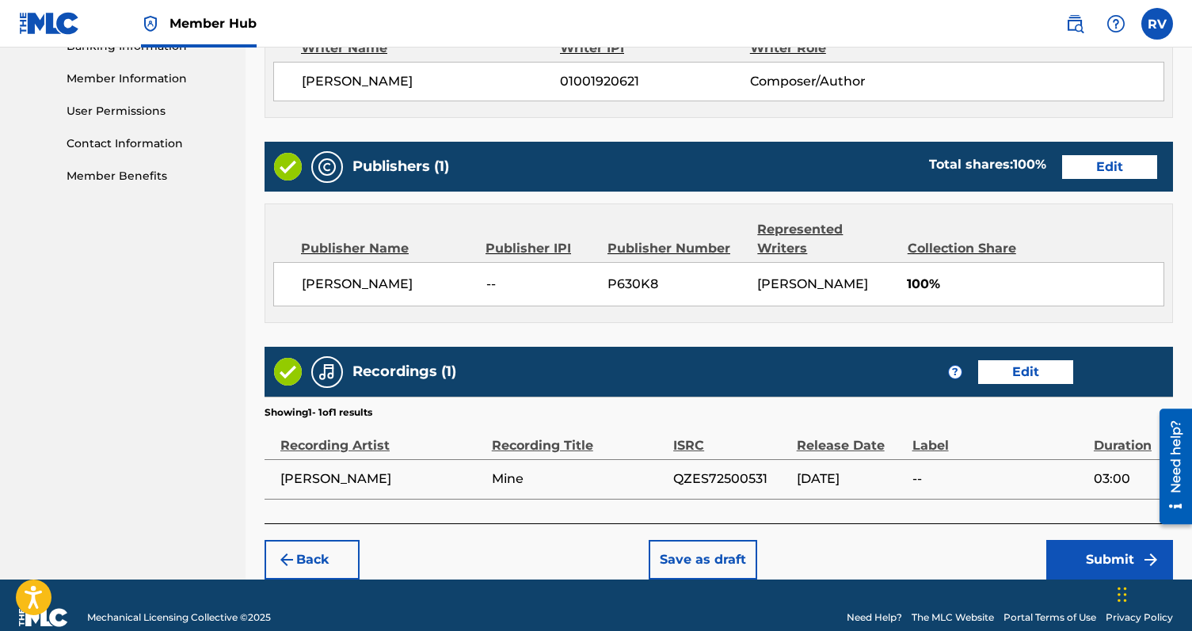
scroll to position [726, 0]
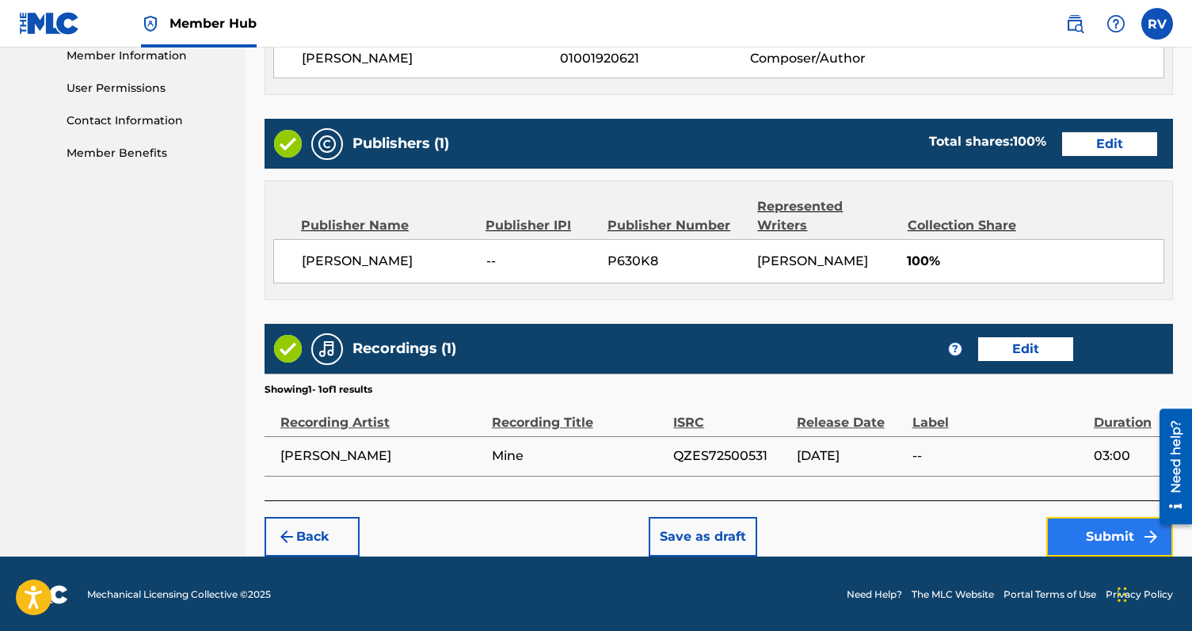
click at [1123, 536] on button "Submit" at bounding box center [1110, 537] width 127 height 40
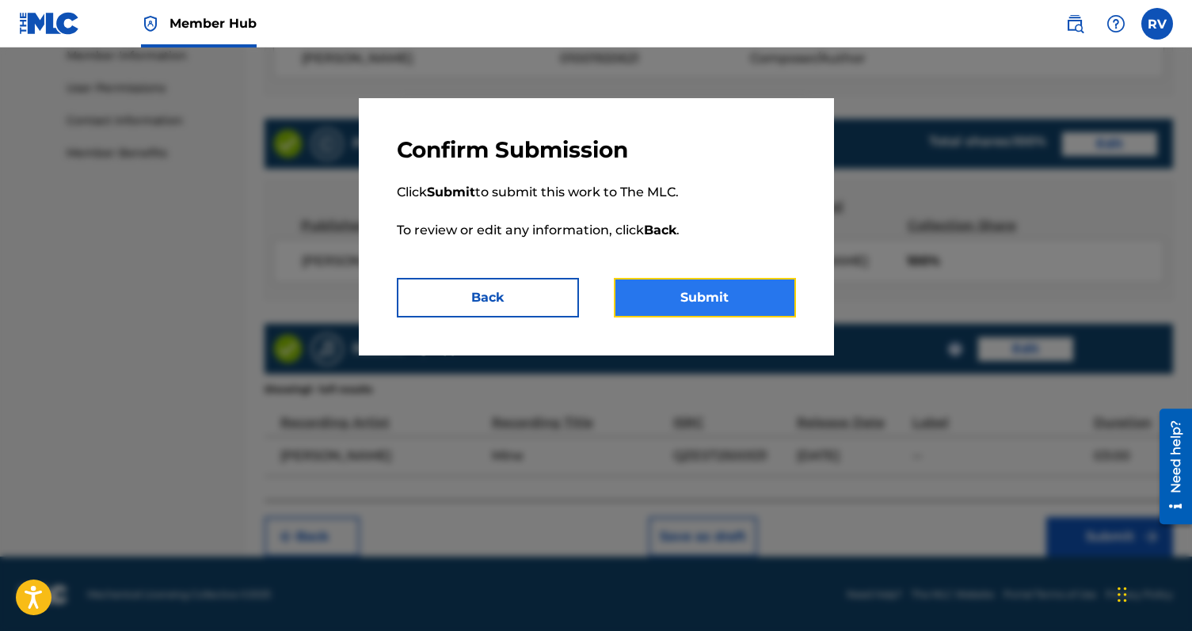
click at [703, 307] on button "Submit" at bounding box center [705, 298] width 182 height 40
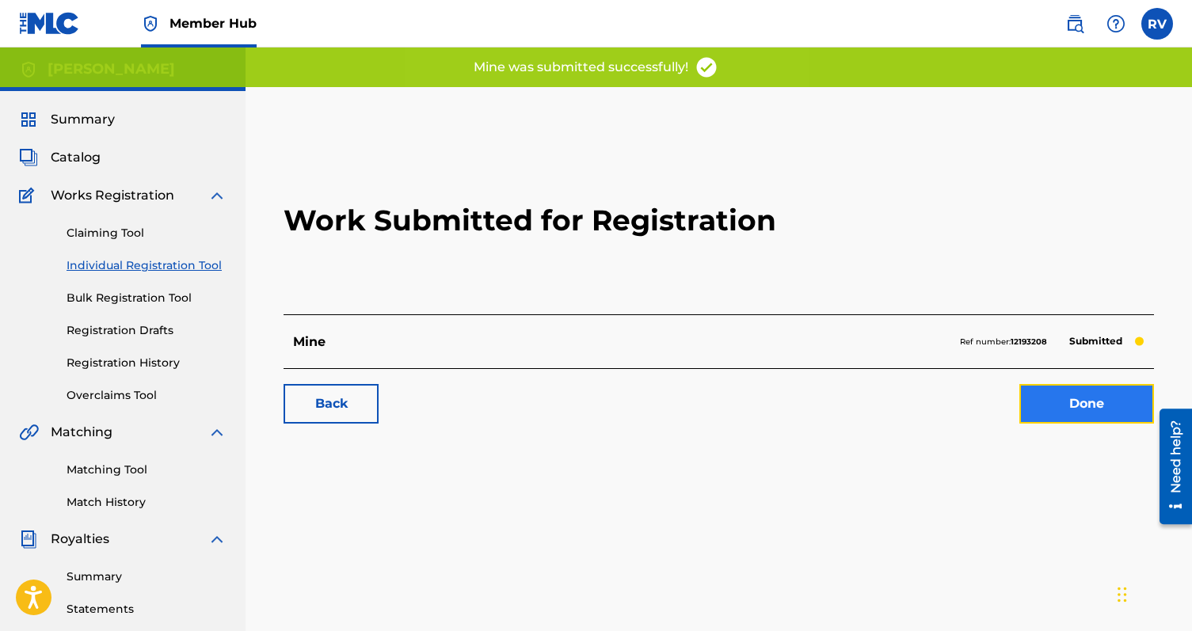
click at [1075, 391] on link "Done" at bounding box center [1087, 404] width 135 height 40
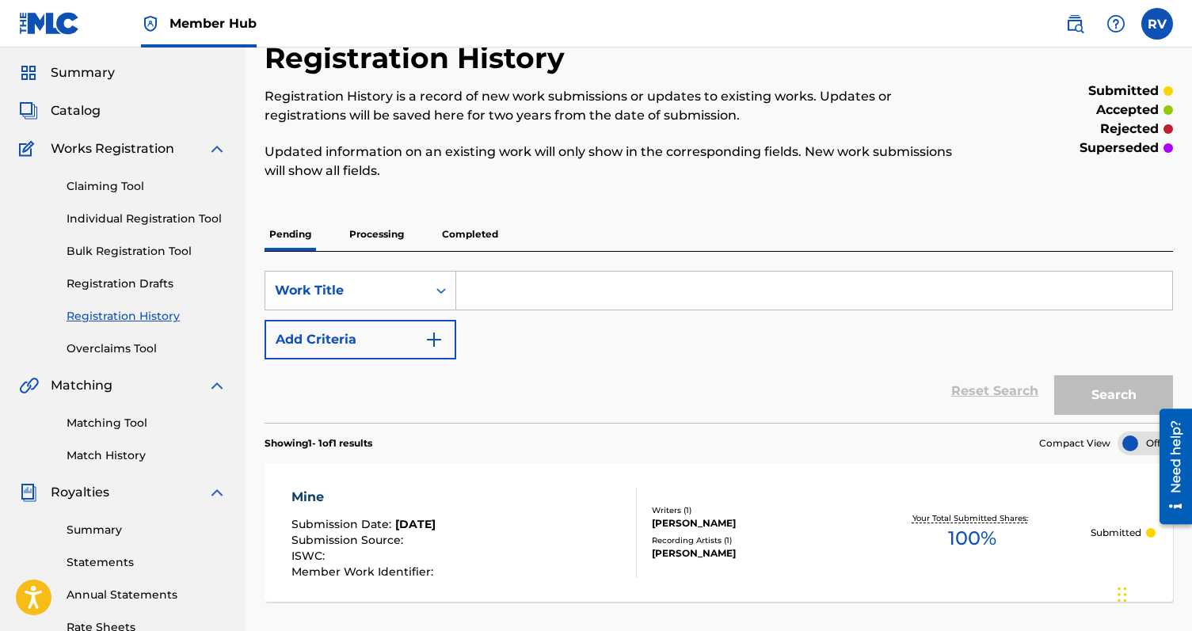
scroll to position [51, 0]
